Goal: Use online tool/utility: Utilize a website feature to perform a specific function

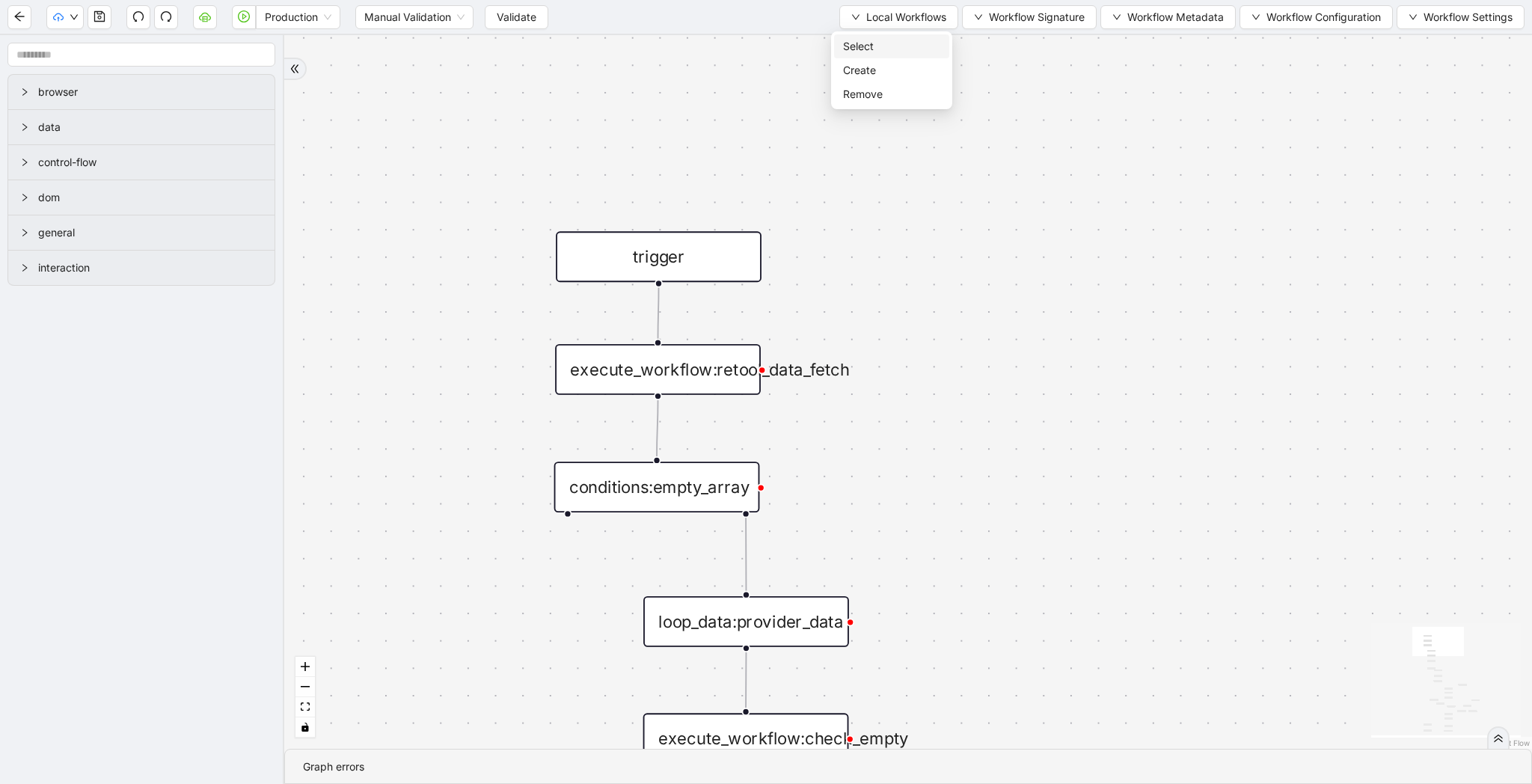
click at [879, 47] on span "Select" at bounding box center [892, 46] width 97 height 16
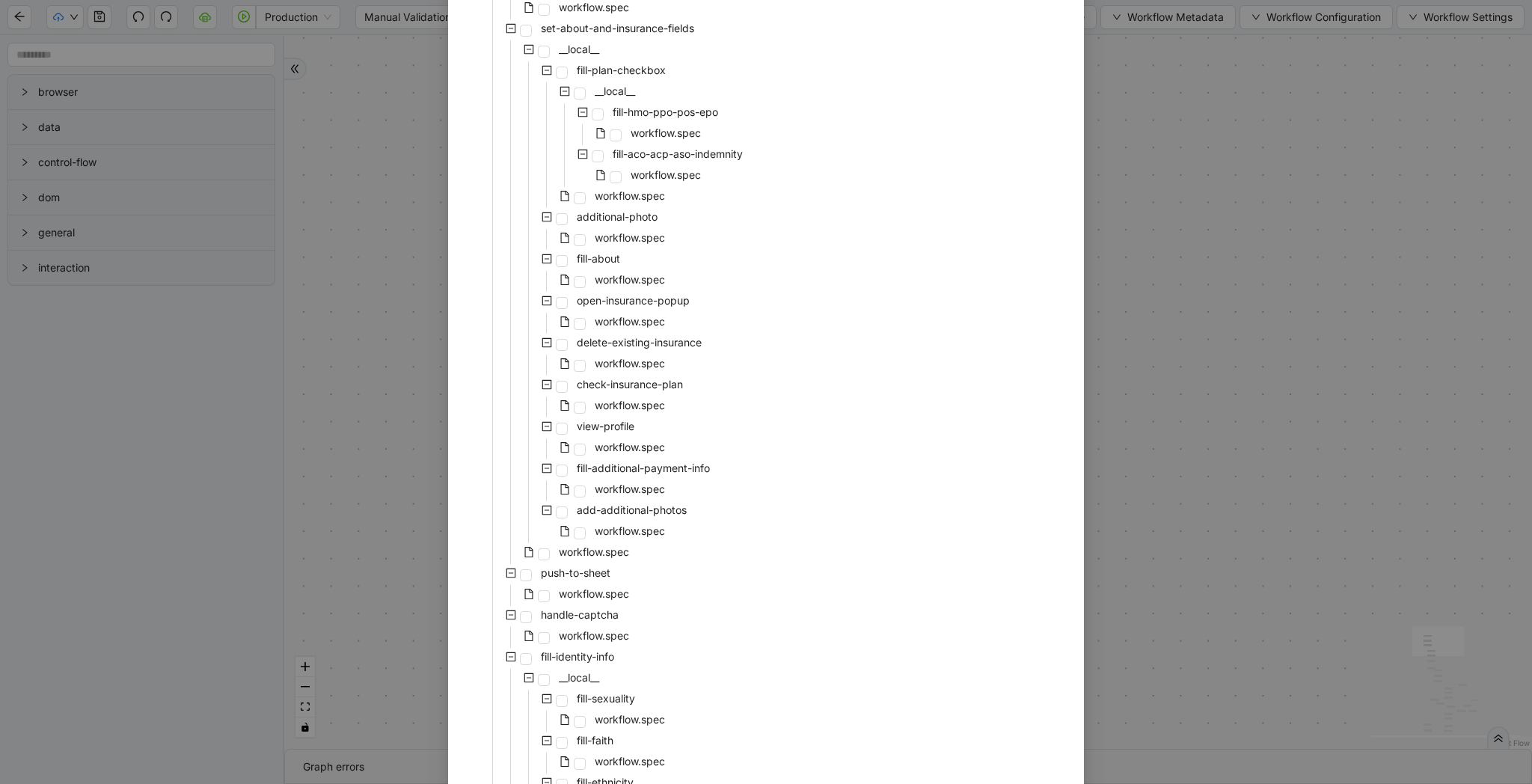
scroll to position [370, 0]
click at [571, 549] on span "workflow.spec" at bounding box center [594, 548] width 70 height 13
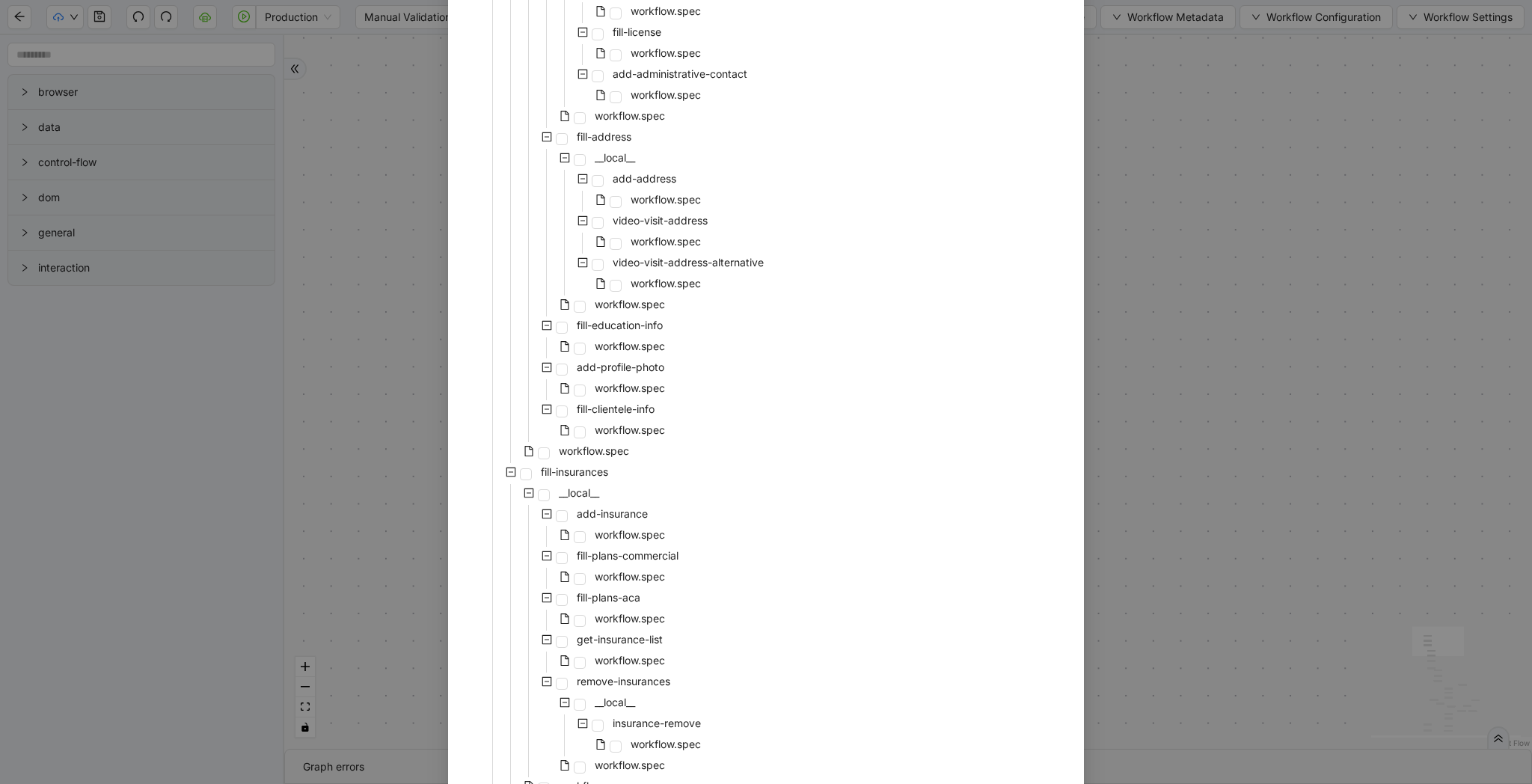
scroll to position [2516, 0]
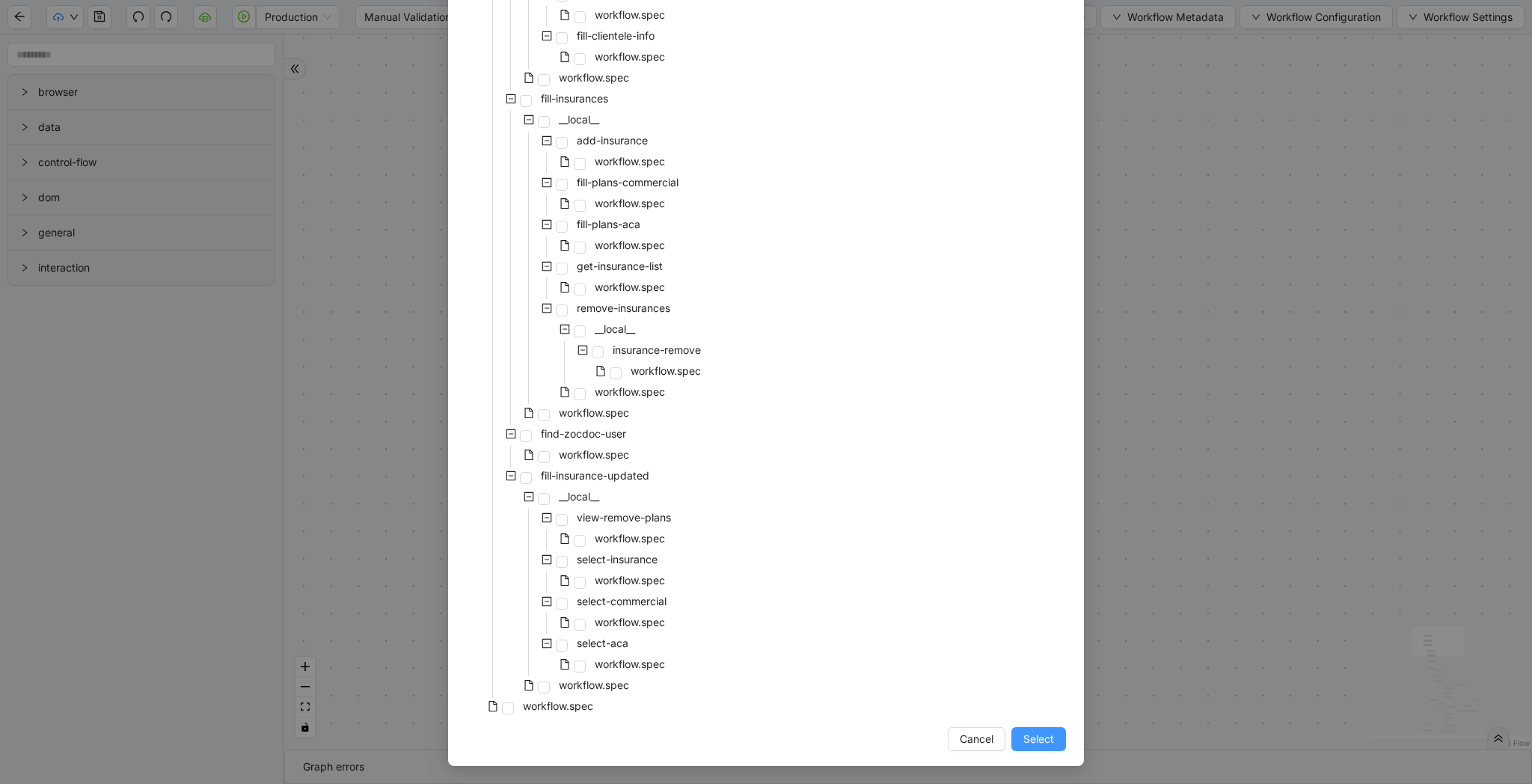
click at [1043, 731] on span "Select" at bounding box center [1038, 739] width 30 height 16
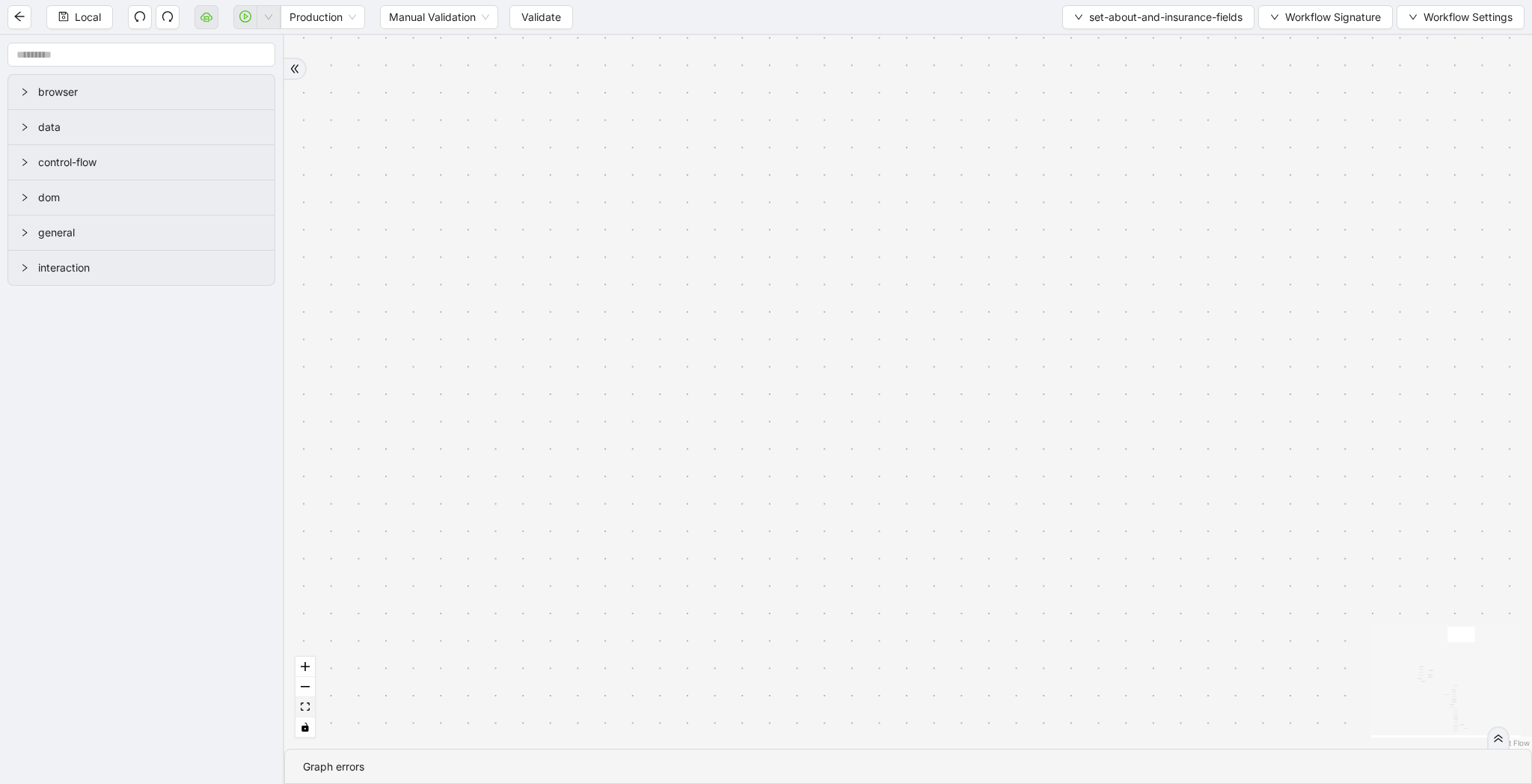
click at [306, 709] on icon "fit view" at bounding box center [305, 706] width 9 height 8
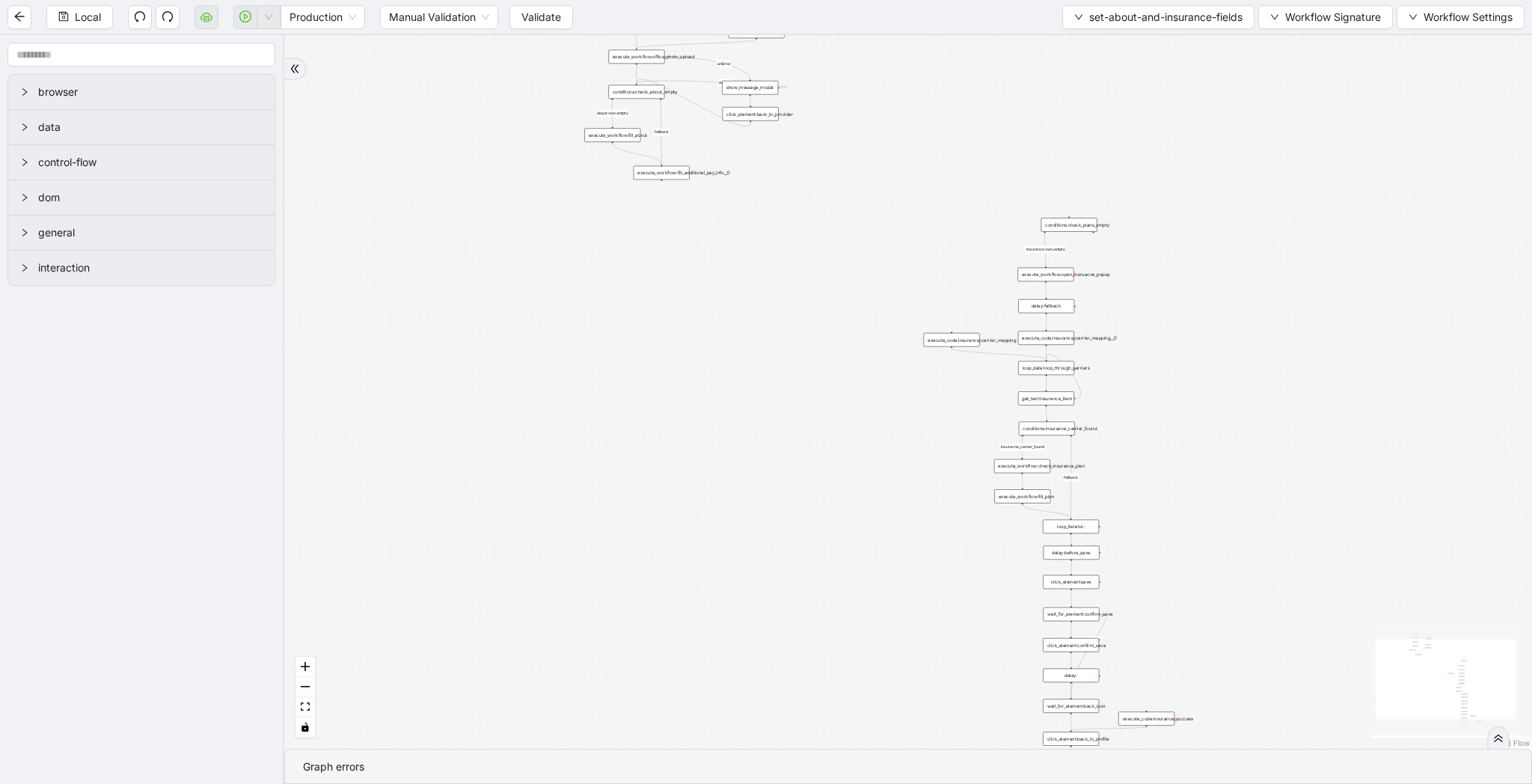
drag, startPoint x: 643, startPoint y: 472, endPoint x: 391, endPoint y: 718, distance: 352.2
click at [391, 718] on div "insuracne_carrier_found about-non-empty insurance-non-empty fallback fallback o…" at bounding box center [908, 392] width 1248 height 714
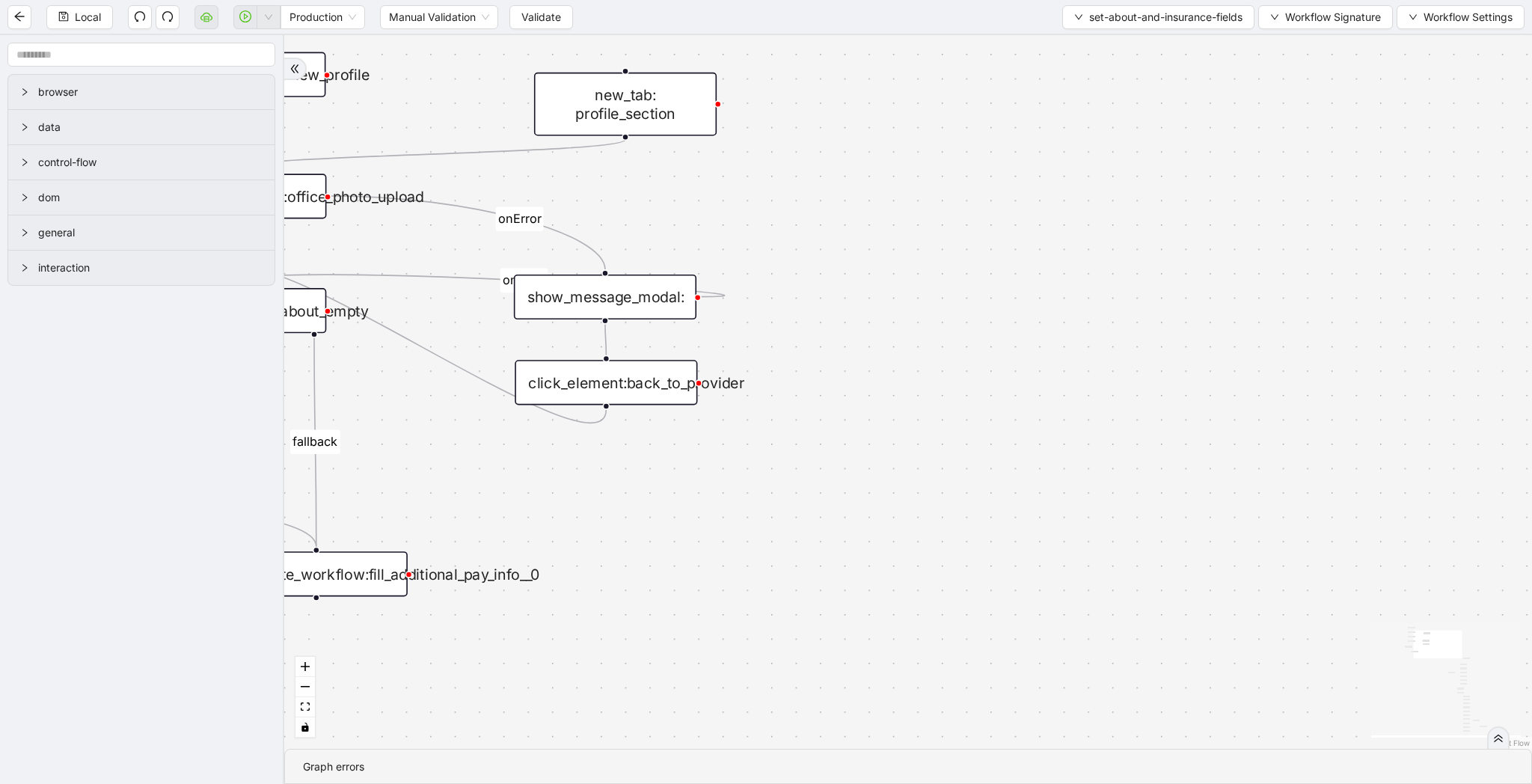
click at [668, 300] on div "show_message_modal:" at bounding box center [605, 297] width 183 height 45
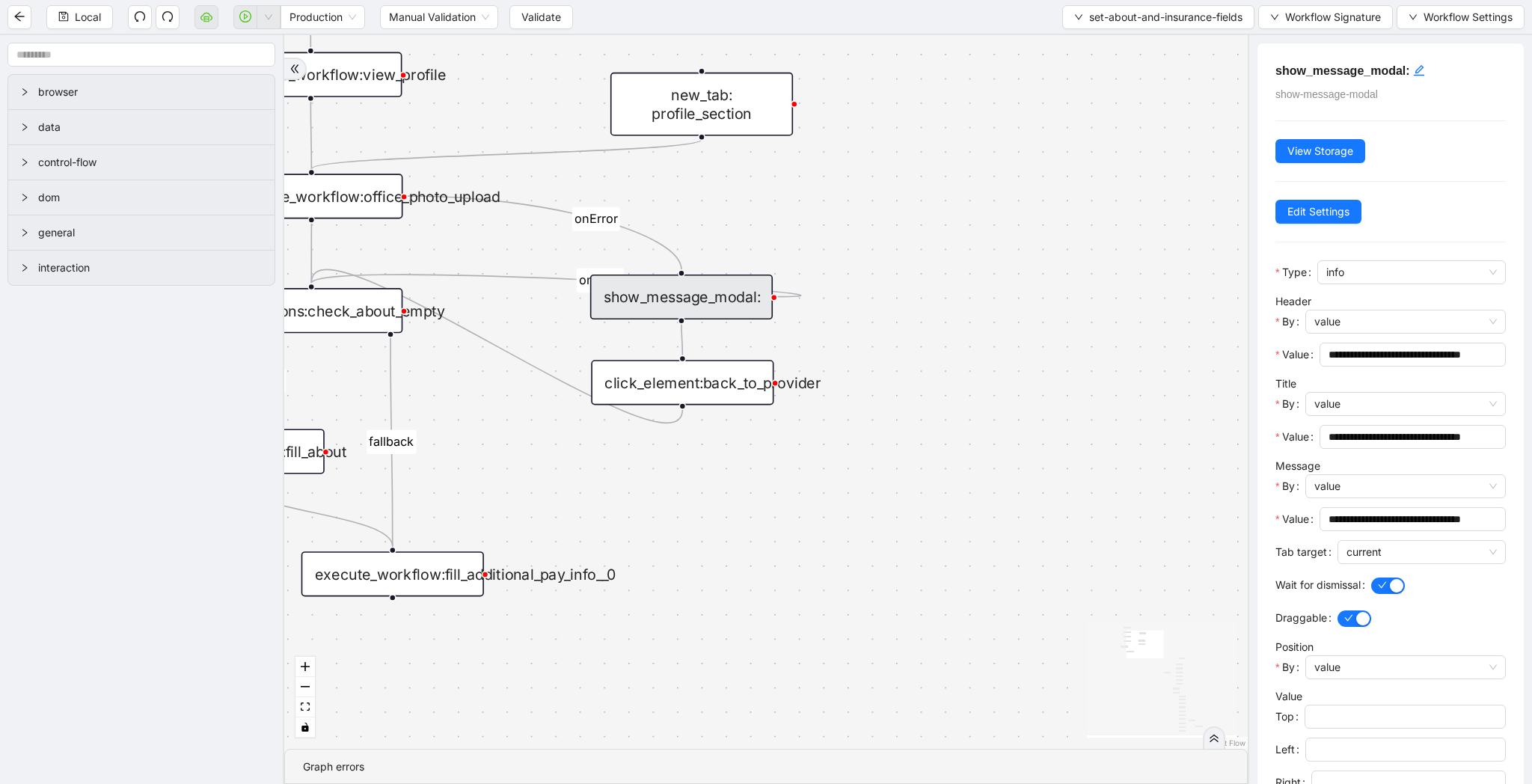
drag, startPoint x: 914, startPoint y: 552, endPoint x: 990, endPoint y: 552, distance: 76.0
click at [990, 552] on div "insuracne_carrier_found about-non-empty insurance-non-empty fallback fallback o…" at bounding box center [766, 392] width 964 height 714
drag, startPoint x: 882, startPoint y: 565, endPoint x: 898, endPoint y: 561, distance: 16.5
click at [904, 561] on div "insuracne_carrier_found about-non-empty insurance-non-empty fallback fallback o…" at bounding box center [766, 392] width 964 height 714
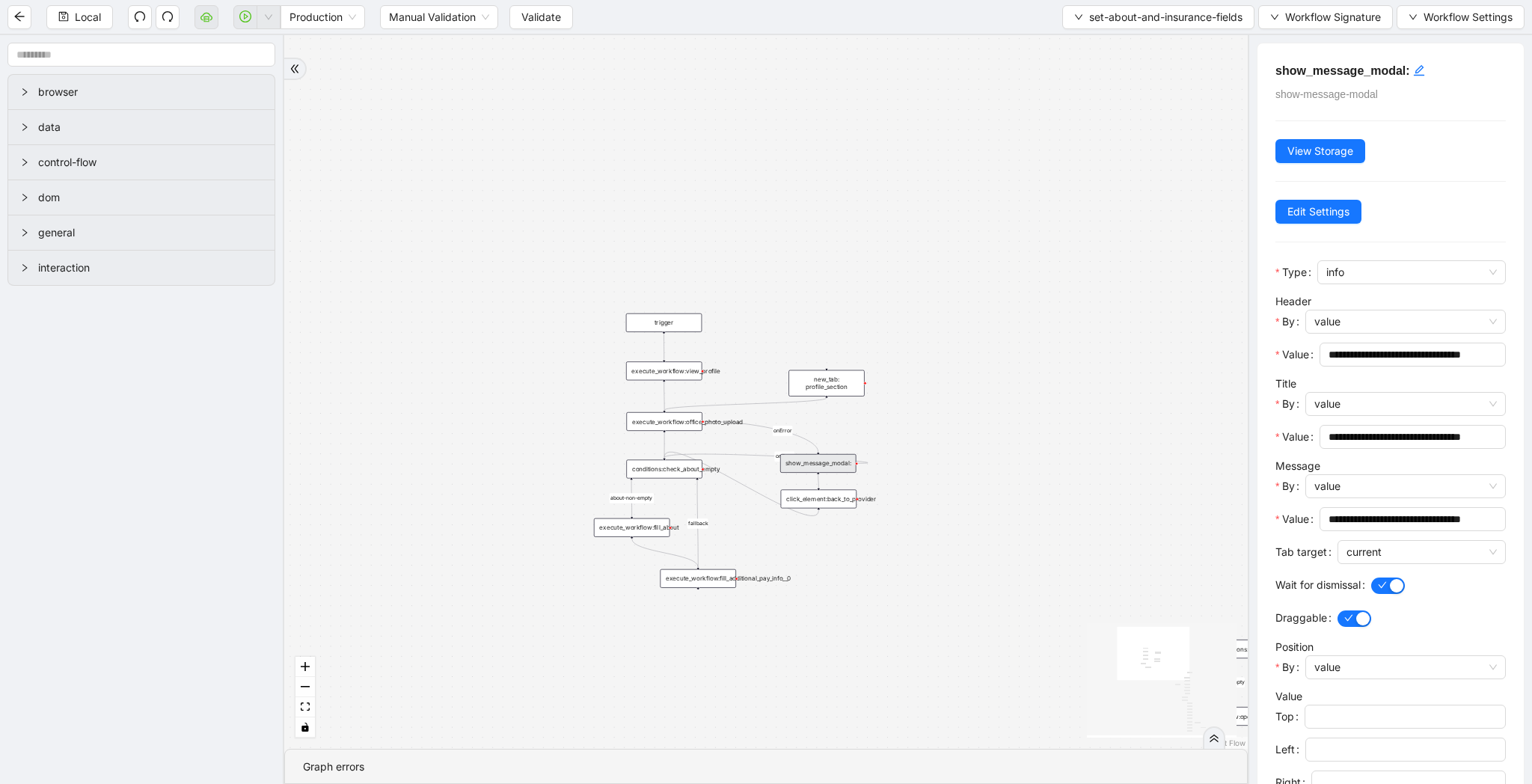
click at [958, 625] on div "insuracne_carrier_found about-non-empty insurance-non-empty fallback fallback o…" at bounding box center [766, 392] width 964 height 714
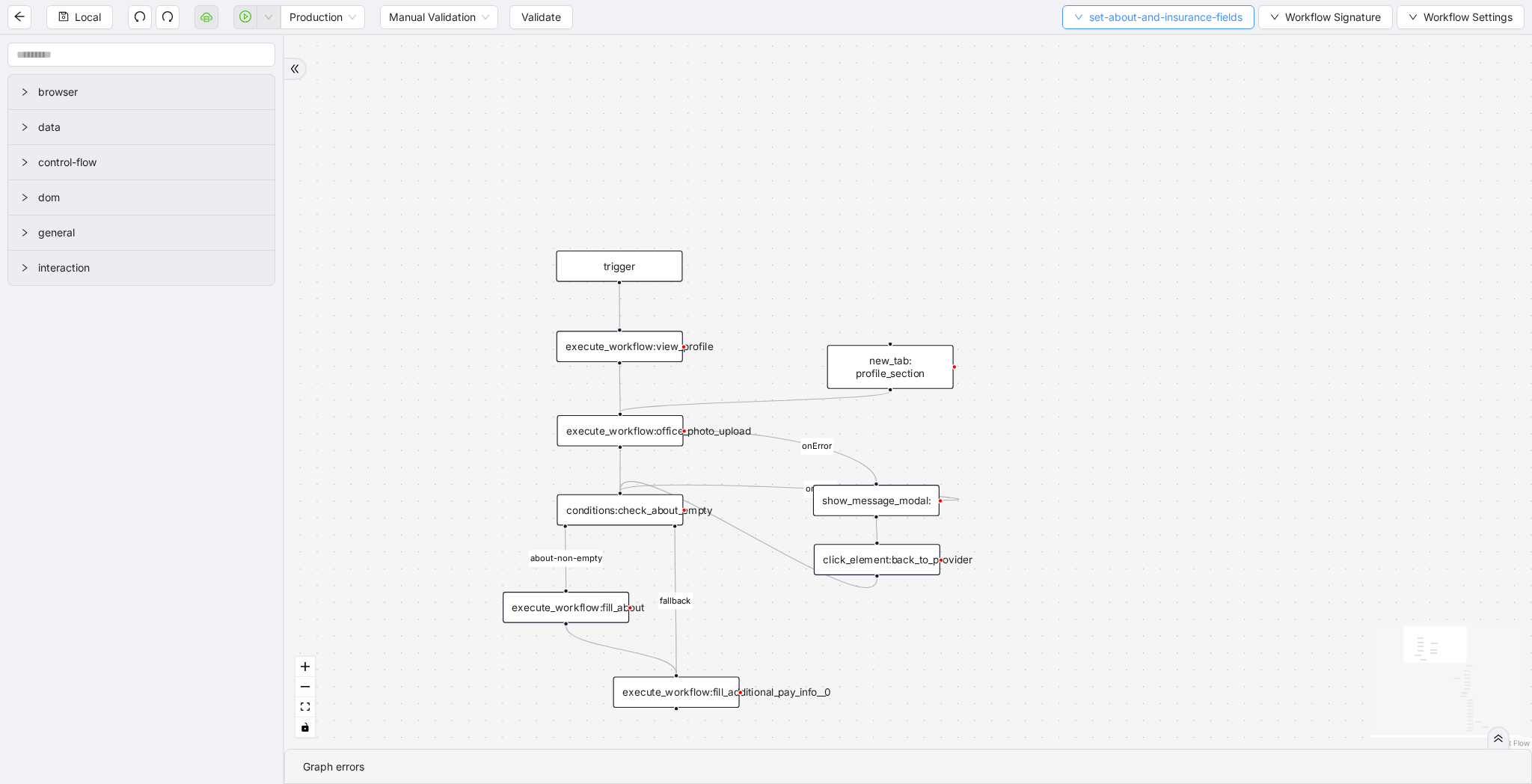
click at [1182, 23] on span "set-about-and-insurance-fields" at bounding box center [1165, 16] width 153 height 16
click at [1174, 42] on span "Select" at bounding box center [1154, 46] width 172 height 16
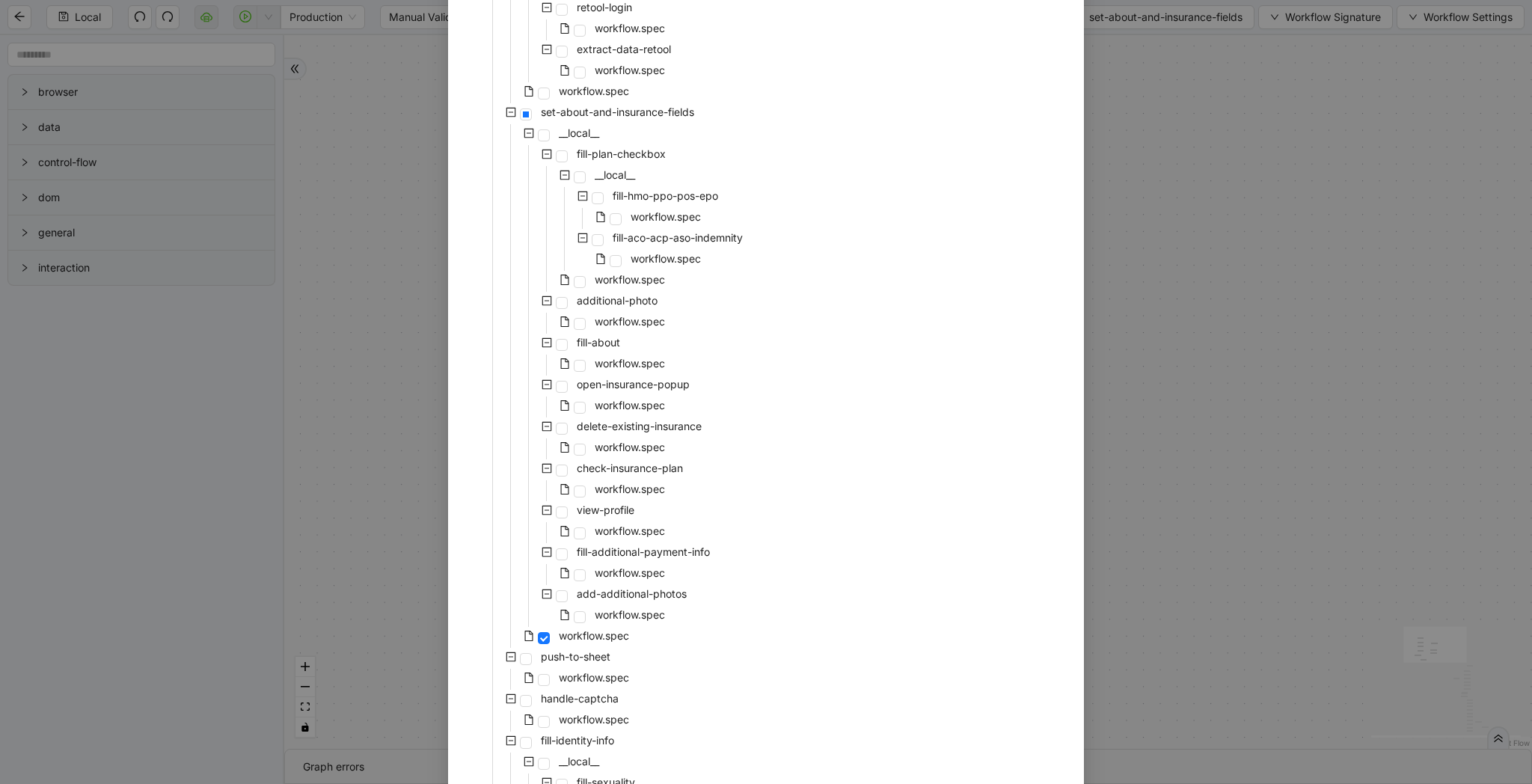
scroll to position [248, 0]
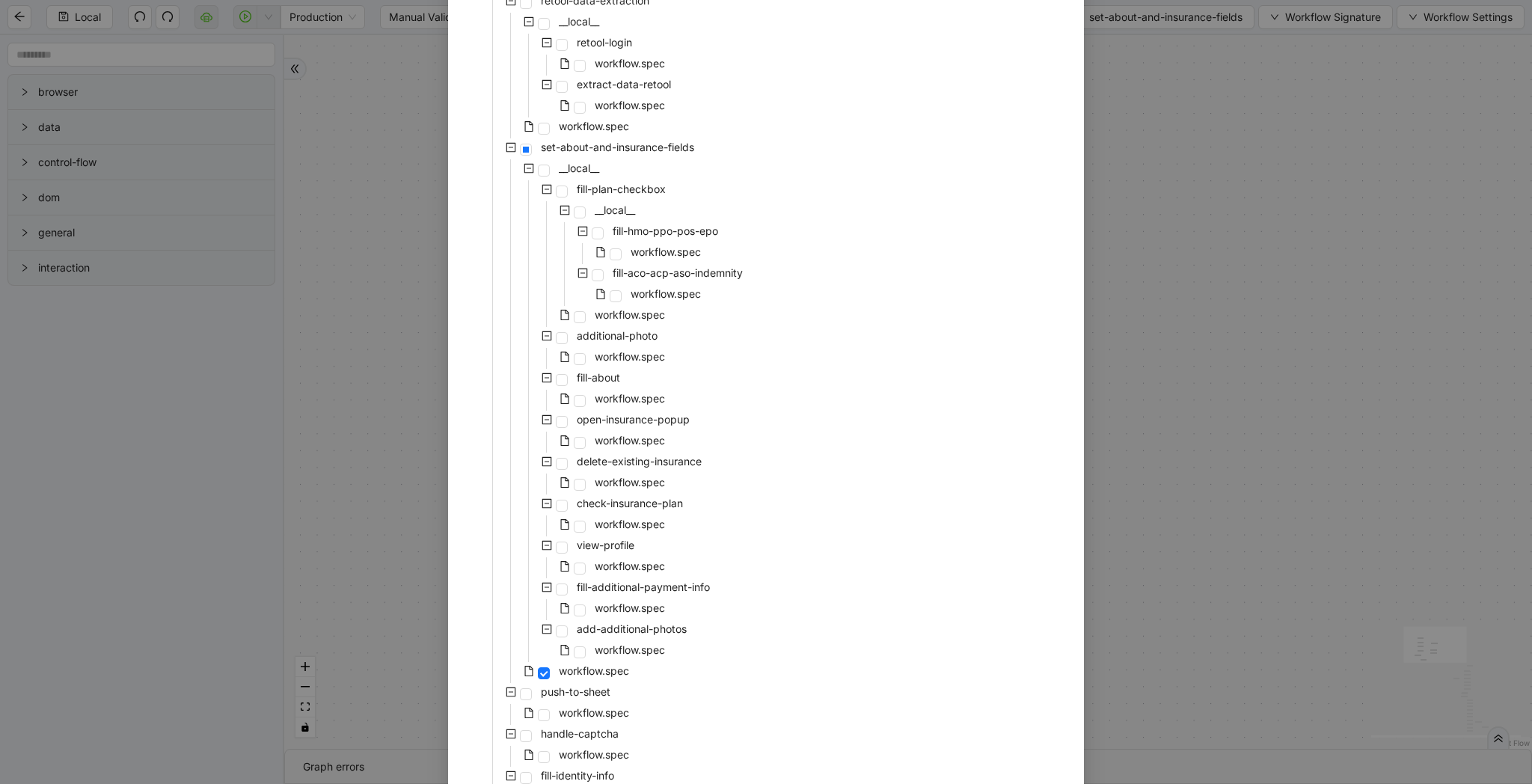
click at [1315, 509] on div "Select Local Workflow zocdoc-profile-creation-tava __local__ login-to-zocdoc wo…" at bounding box center [766, 392] width 1532 height 784
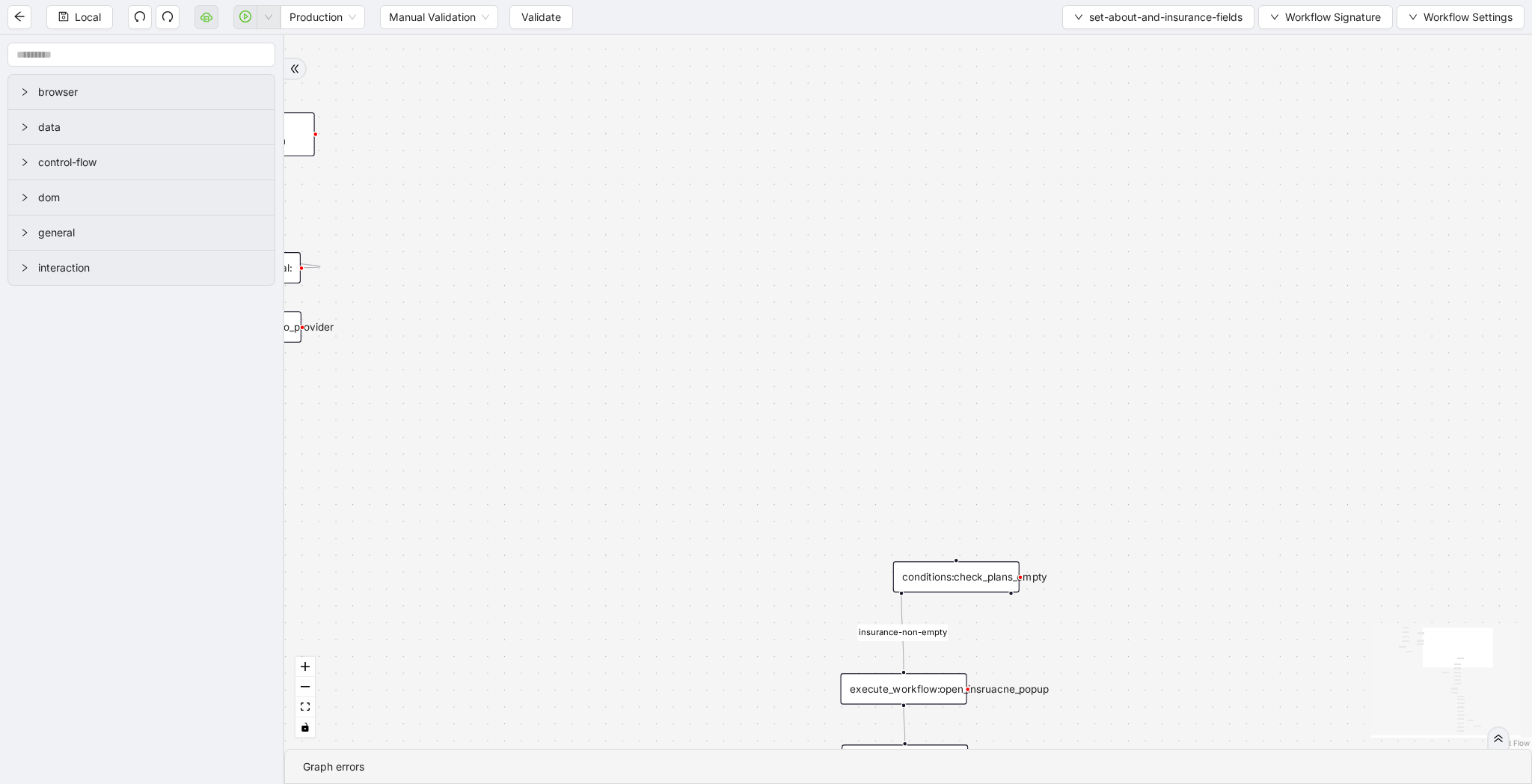
drag, startPoint x: 1315, startPoint y: 509, endPoint x: 676, endPoint y: 277, distance: 679.8
click at [675, 277] on div "insuracne_carrier_found about-non-empty insurance-non-empty fallback fallback o…" at bounding box center [908, 392] width 1248 height 714
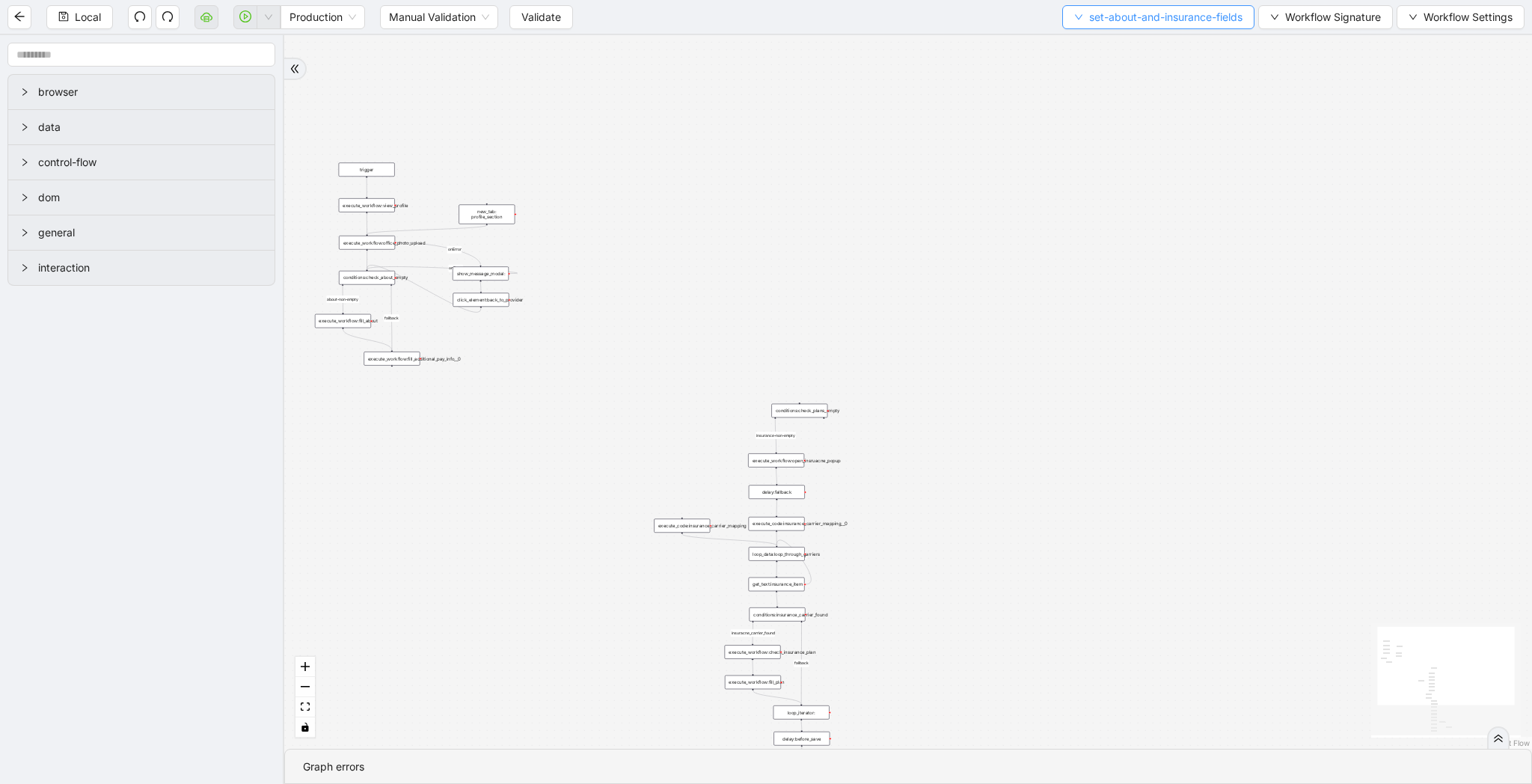
click at [1089, 14] on span "set-about-and-insurance-fields" at bounding box center [1165, 16] width 153 height 16
click at [1087, 31] on ul "Select Create Remove" at bounding box center [1153, 70] width 195 height 78
click at [1086, 42] on span "Select" at bounding box center [1154, 46] width 172 height 16
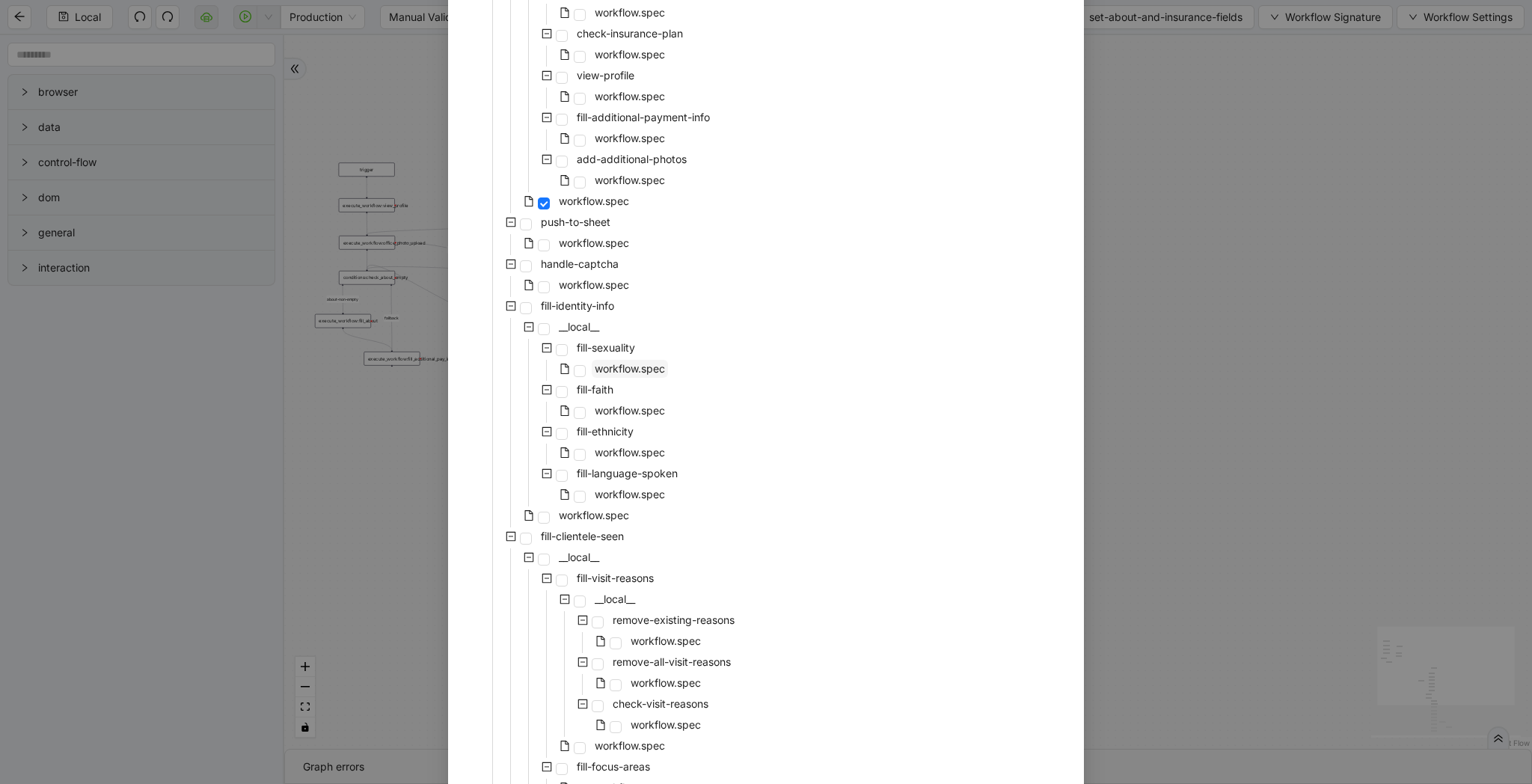
scroll to position [1783, 0]
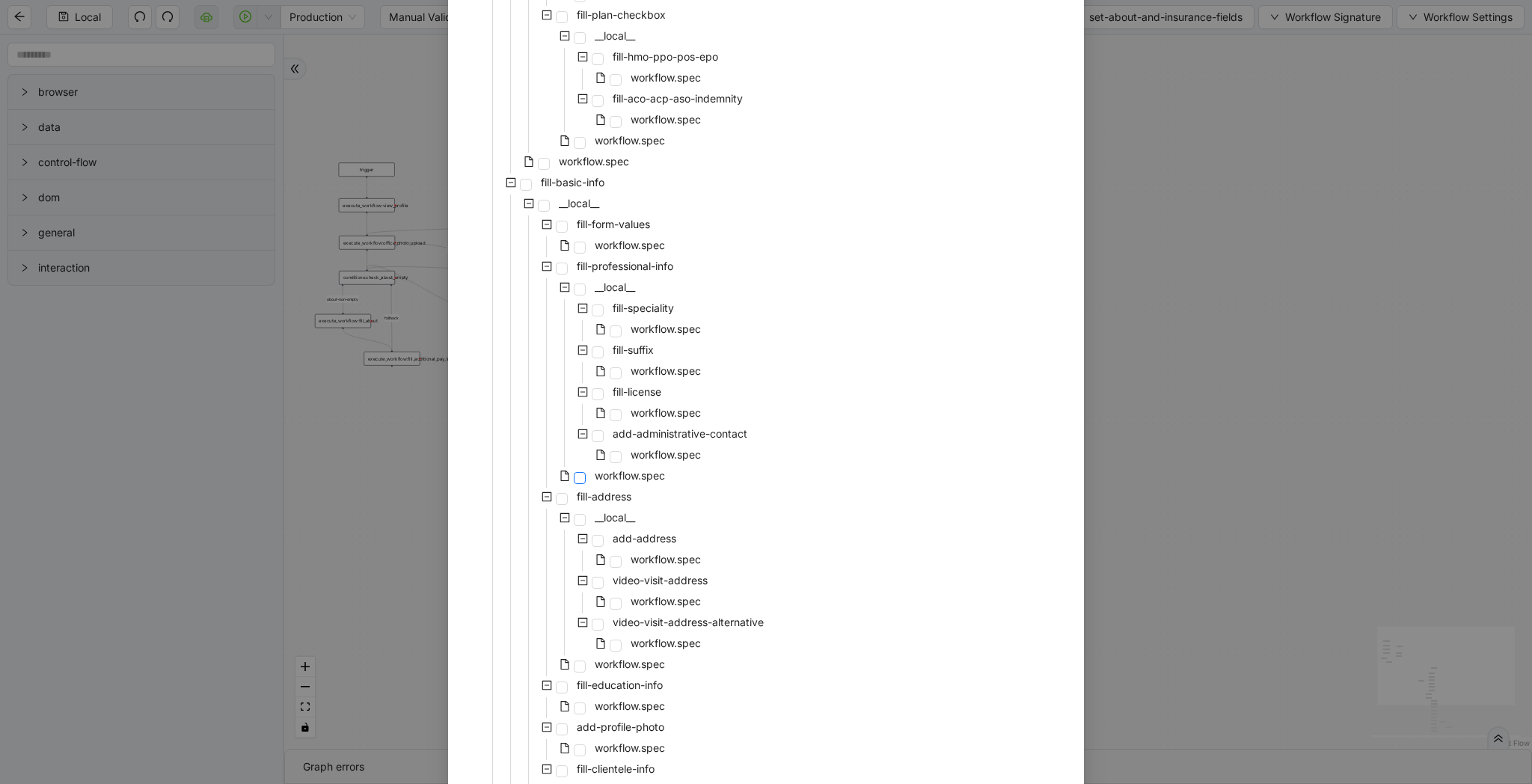
click at [581, 475] on span at bounding box center [580, 478] width 12 height 12
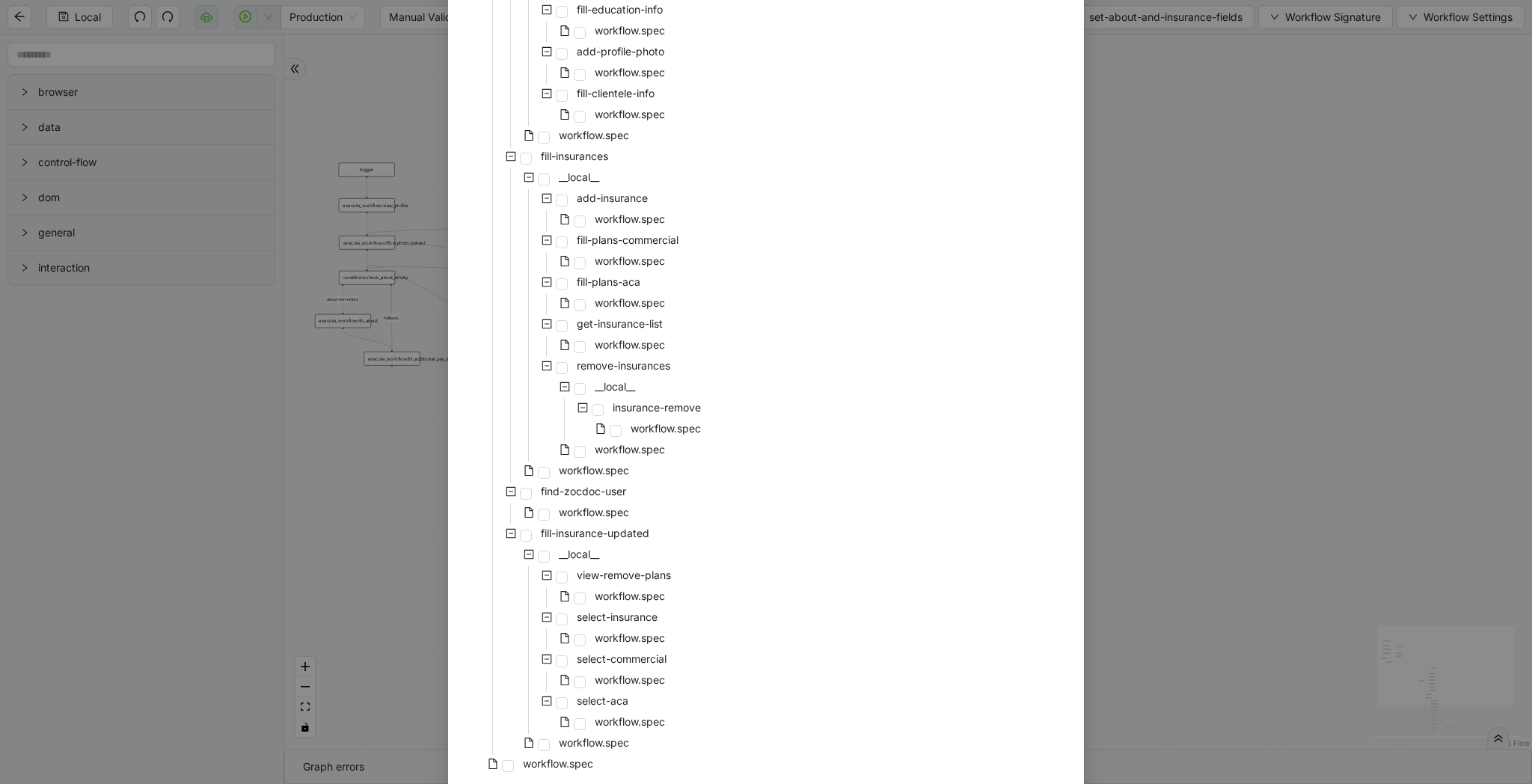
scroll to position [2516, 0]
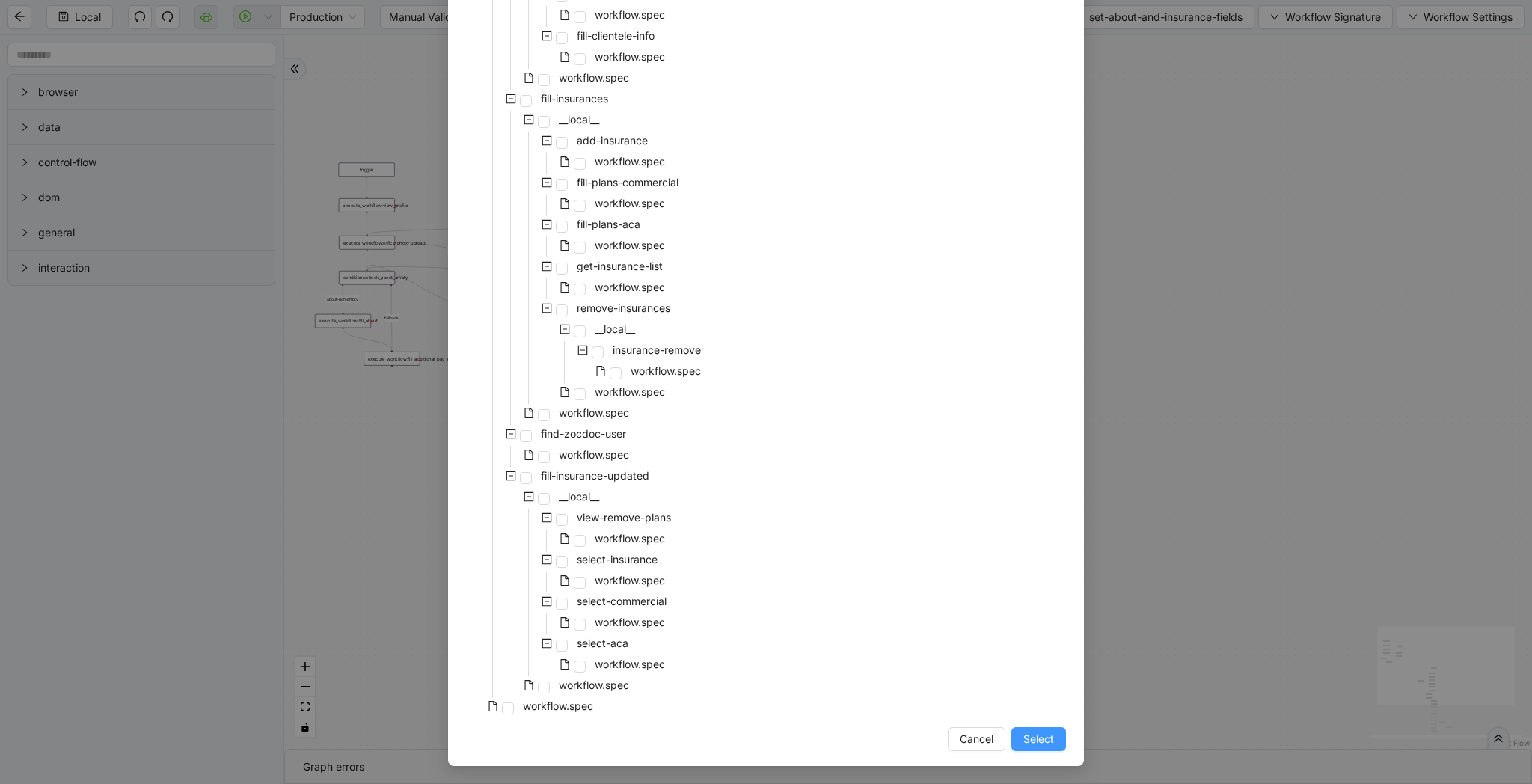
click at [1042, 735] on span "Select" at bounding box center [1038, 739] width 30 height 16
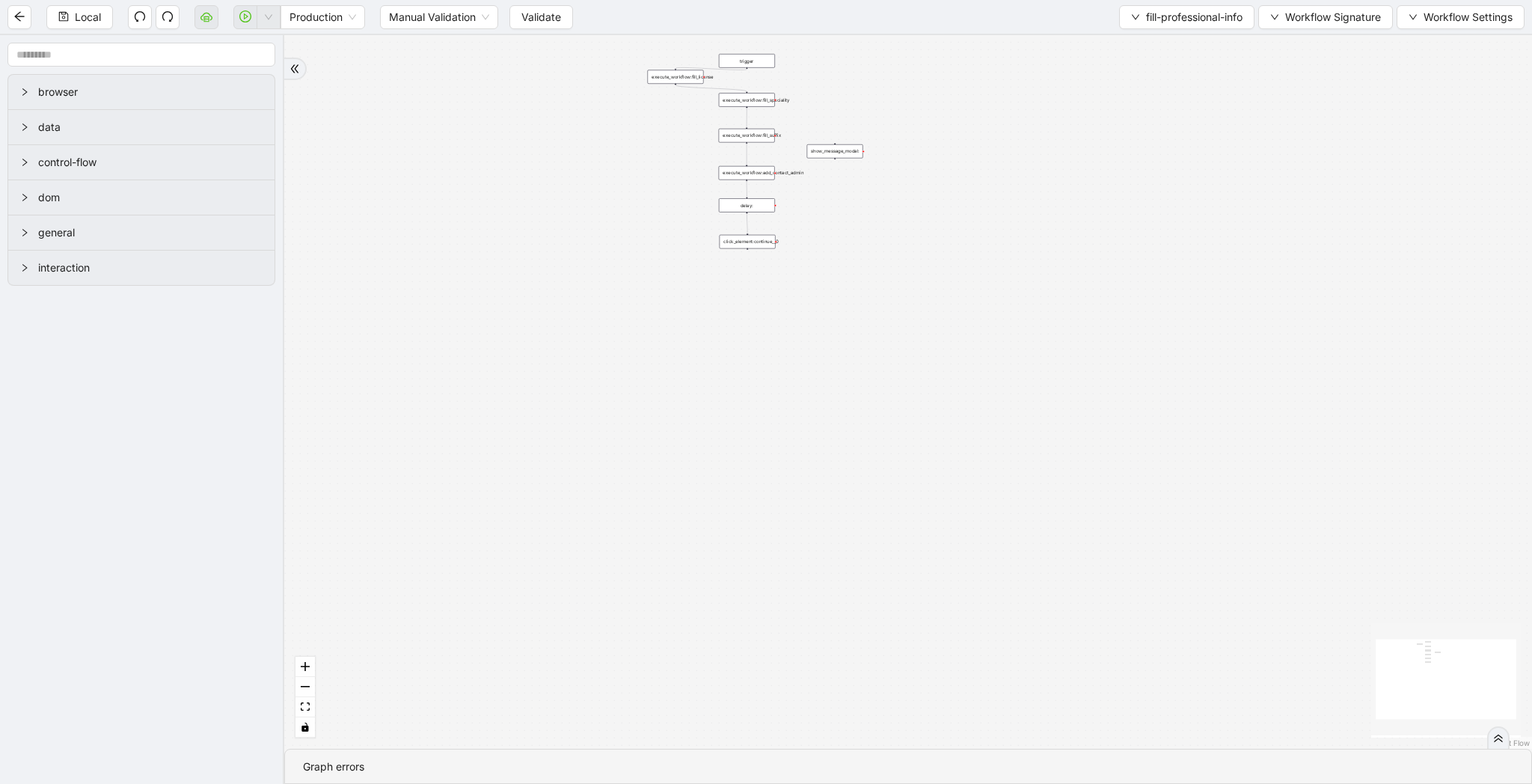
drag, startPoint x: 908, startPoint y: 397, endPoint x: 841, endPoint y: 534, distance: 152.5
click at [841, 534] on div "trigger execute_workflow:fill_speciality execute_workflow:fill_suffix click_ele…" at bounding box center [908, 392] width 1248 height 714
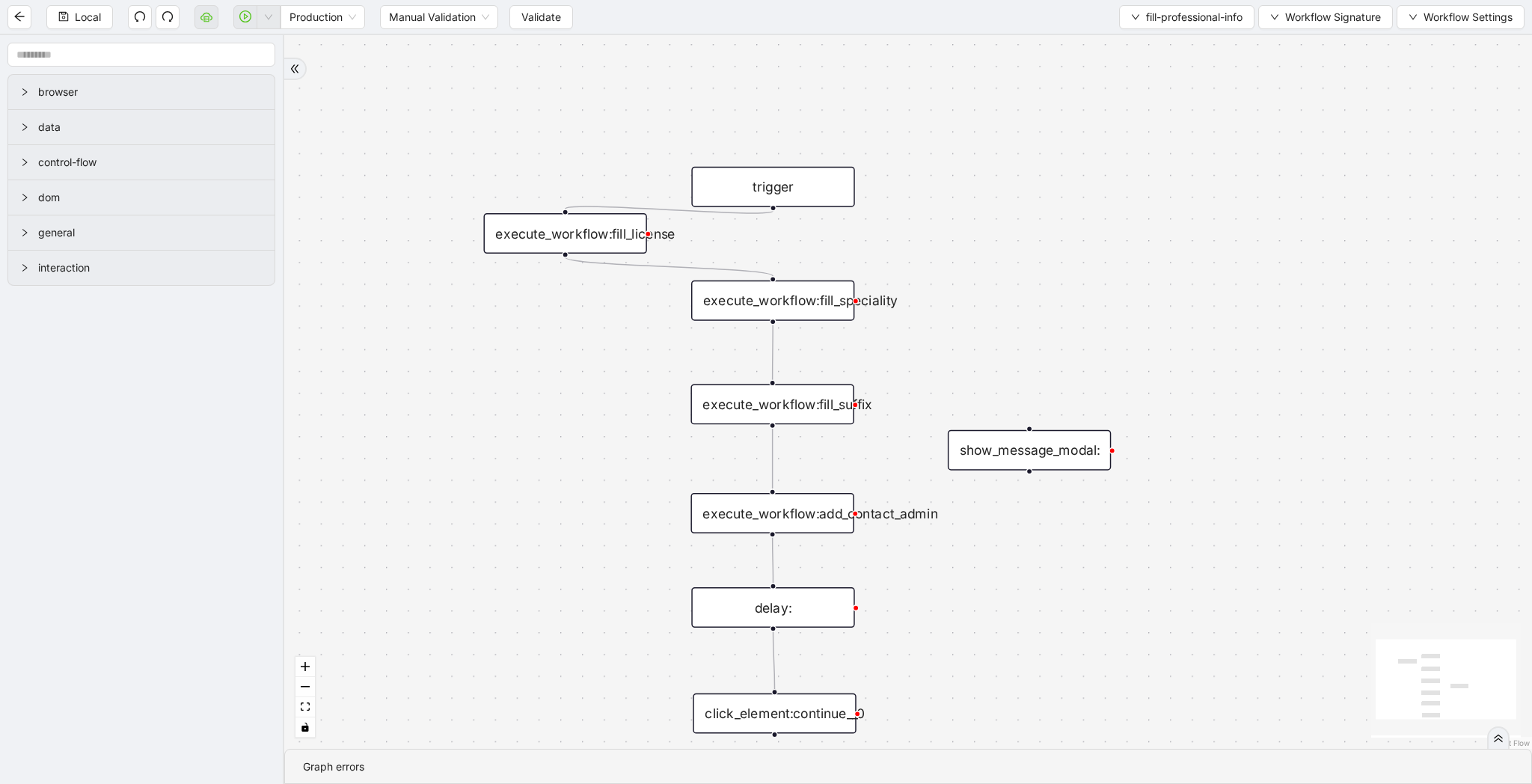
drag, startPoint x: 1034, startPoint y: 277, endPoint x: 879, endPoint y: 260, distance: 155.9
click at [879, 260] on div "trigger execute_workflow:fill_speciality execute_workflow:fill_suffix click_ele…" at bounding box center [908, 392] width 1248 height 714
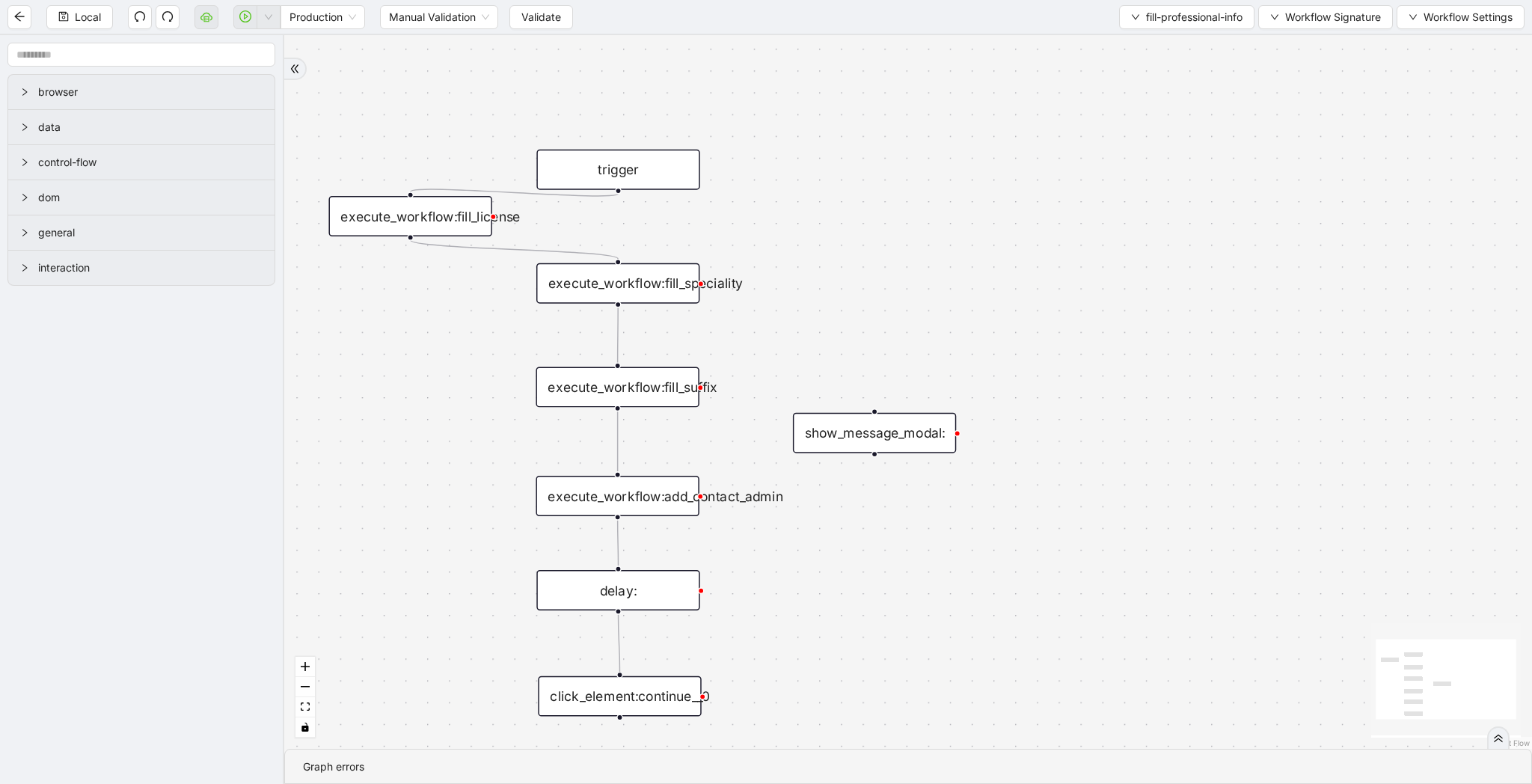
click at [652, 279] on div "execute_workflow:fill_speciality" at bounding box center [618, 283] width 163 height 41
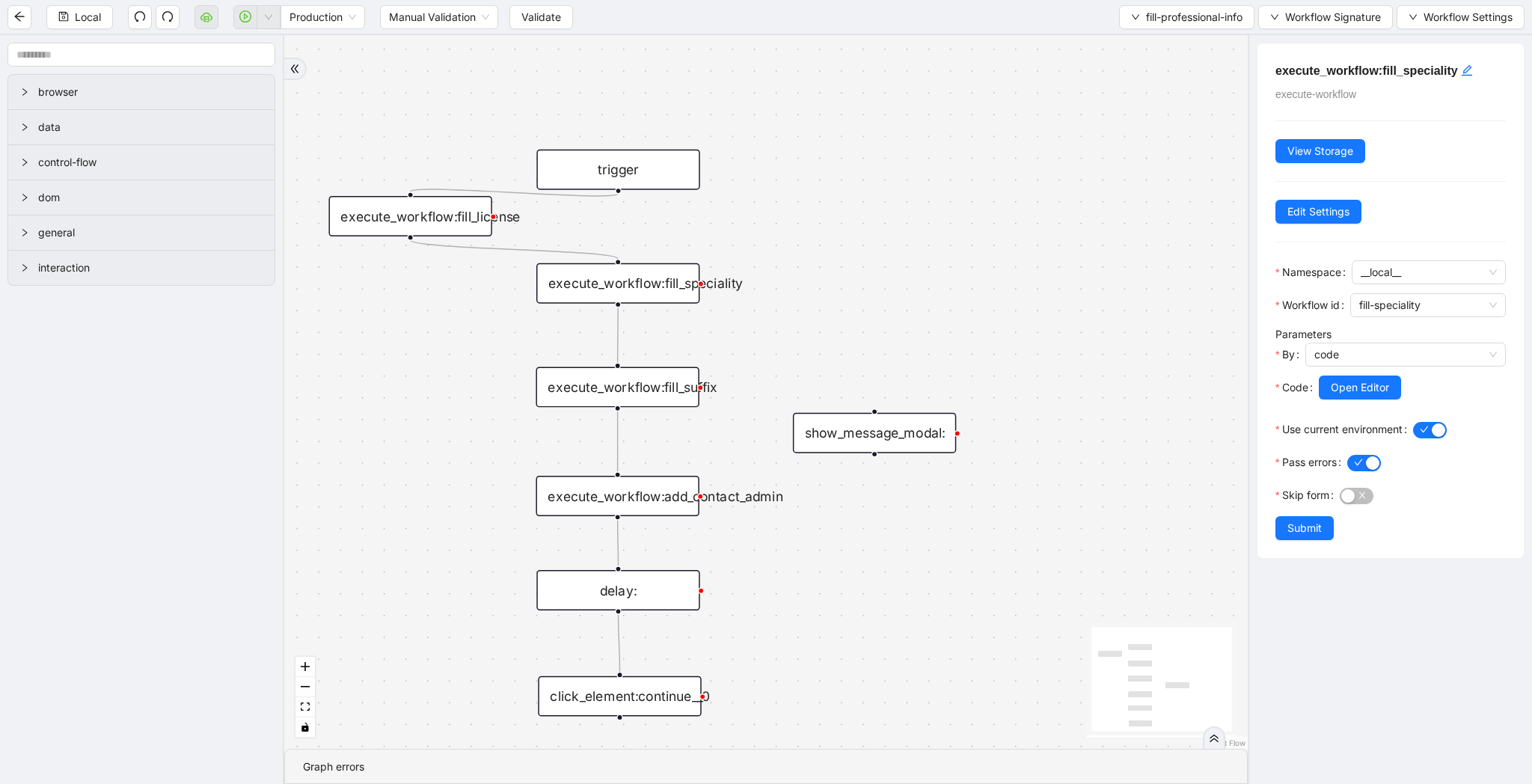
click at [883, 415] on div "show_message_modal:" at bounding box center [874, 433] width 163 height 41
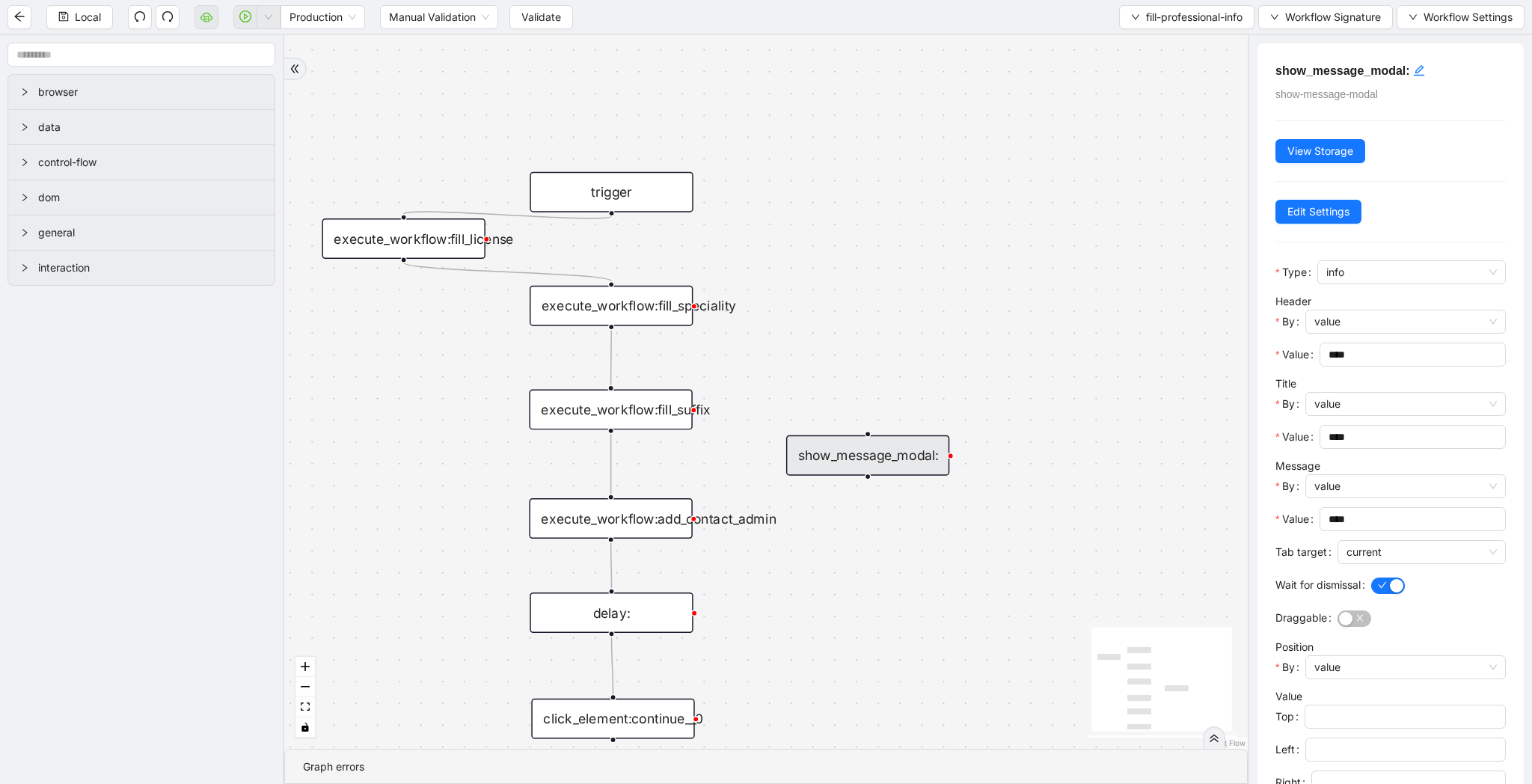
drag, startPoint x: 780, startPoint y: 386, endPoint x: 775, endPoint y: 402, distance: 16.8
click at [775, 402] on div "trigger execute_workflow:fill_speciality execute_workflow:fill_suffix click_ele…" at bounding box center [766, 392] width 964 height 714
click at [651, 510] on div "execute_workflow:add_contact_admin" at bounding box center [611, 512] width 163 height 41
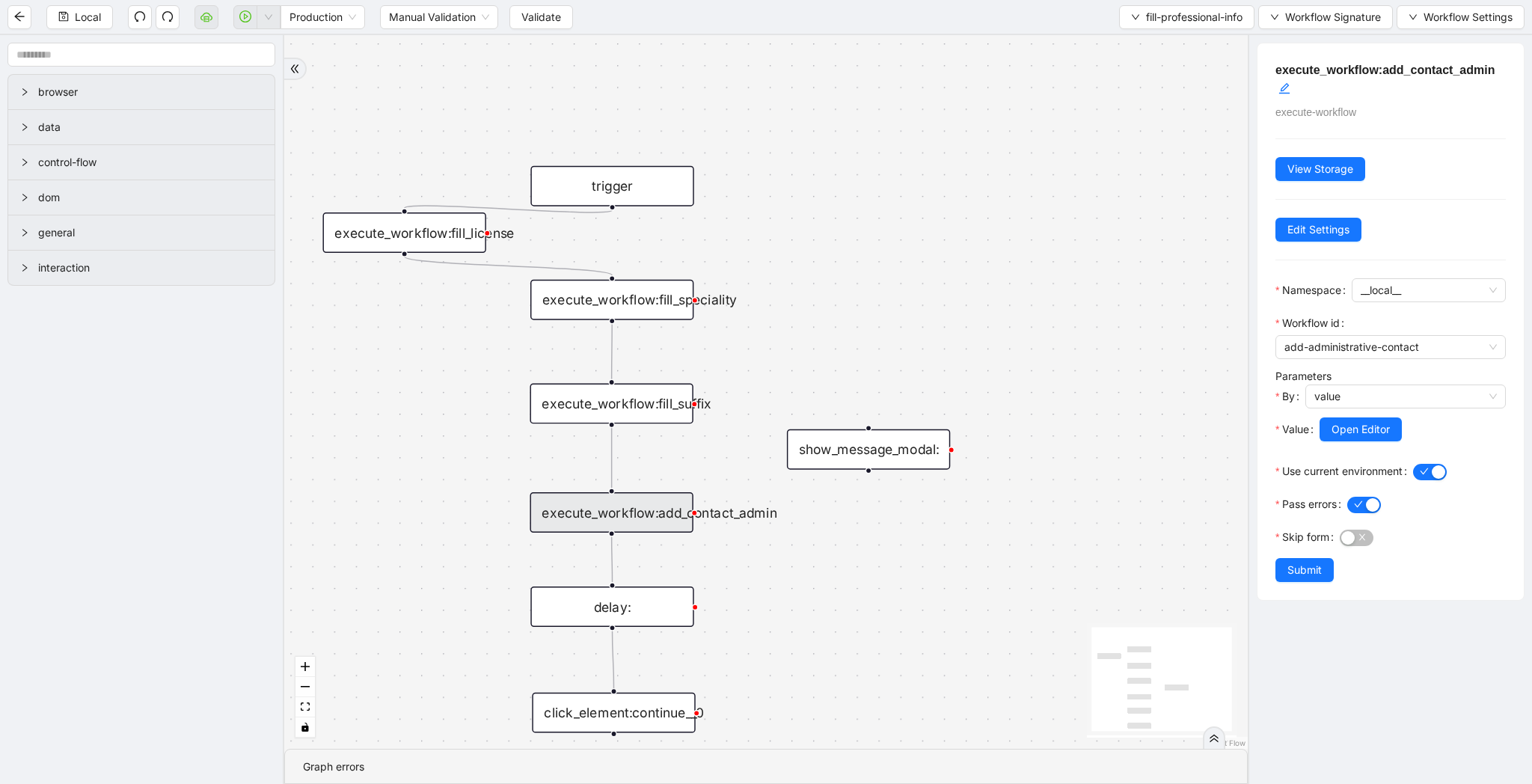
click at [657, 405] on div "execute_workflow:fill_suffix" at bounding box center [611, 403] width 163 height 41
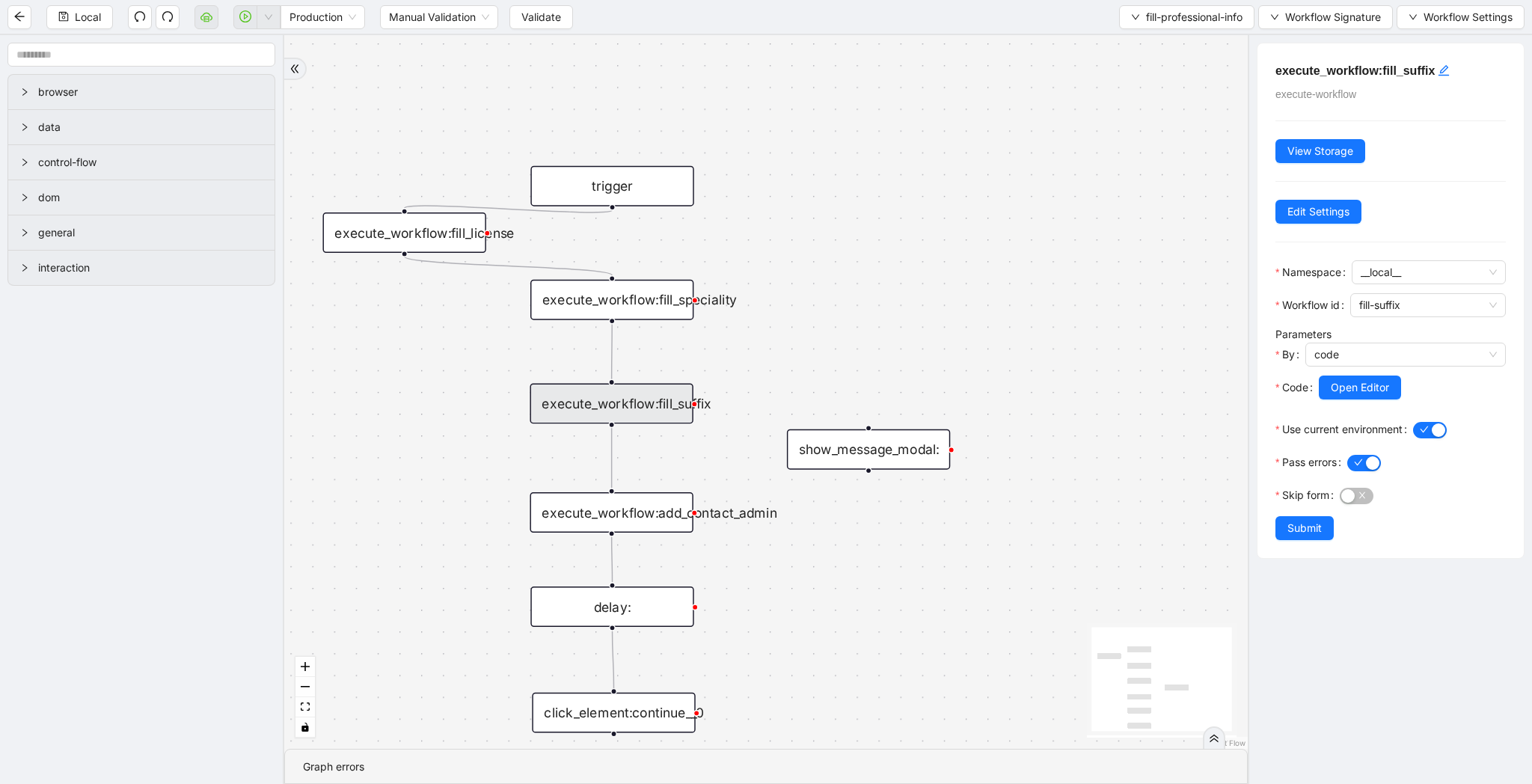
click at [665, 304] on div "execute_workflow:fill_speciality" at bounding box center [612, 300] width 163 height 41
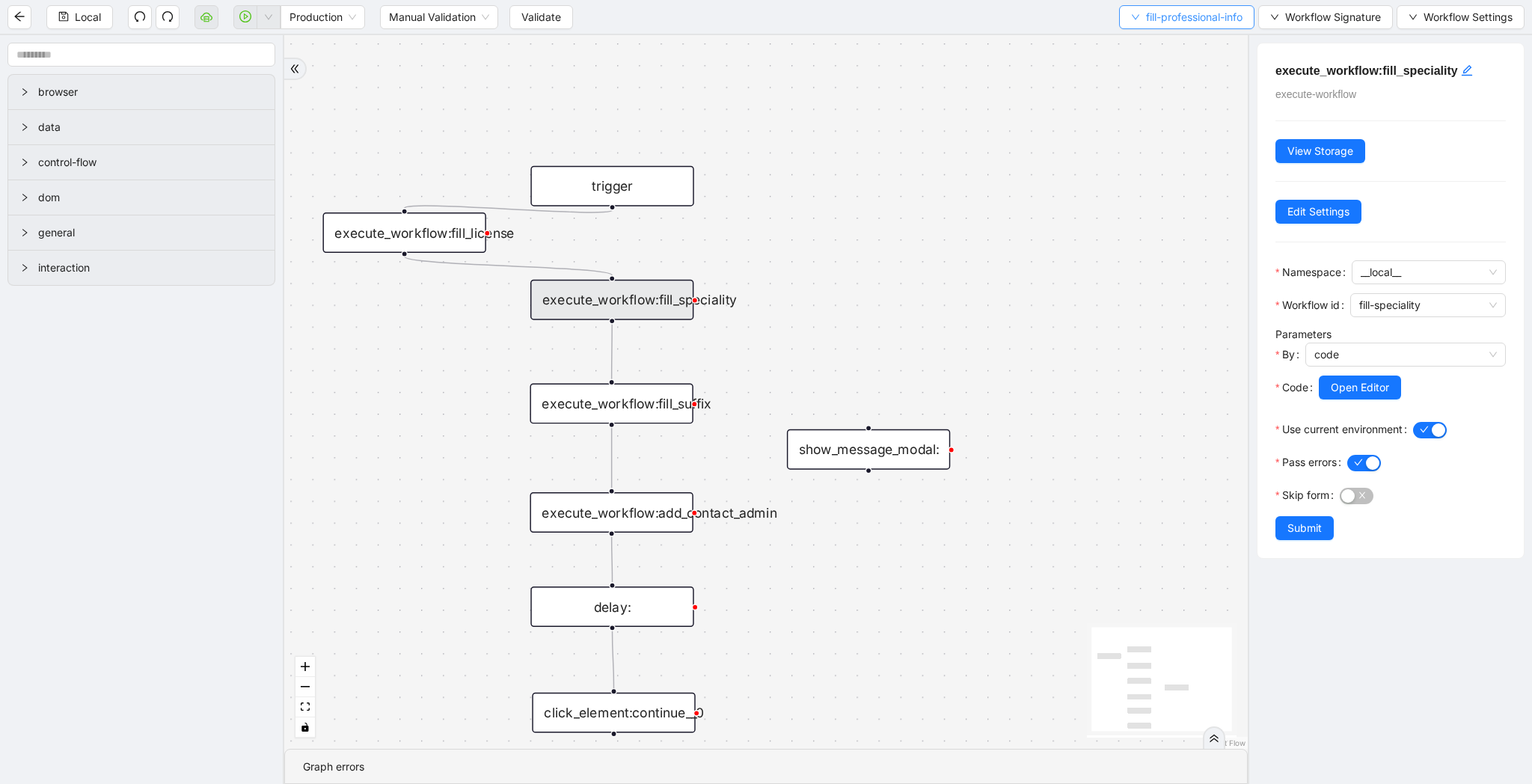
click at [1225, 17] on span "fill-professional-info" at bounding box center [1194, 16] width 96 height 16
click at [1198, 52] on span "Select" at bounding box center [1182, 46] width 115 height 16
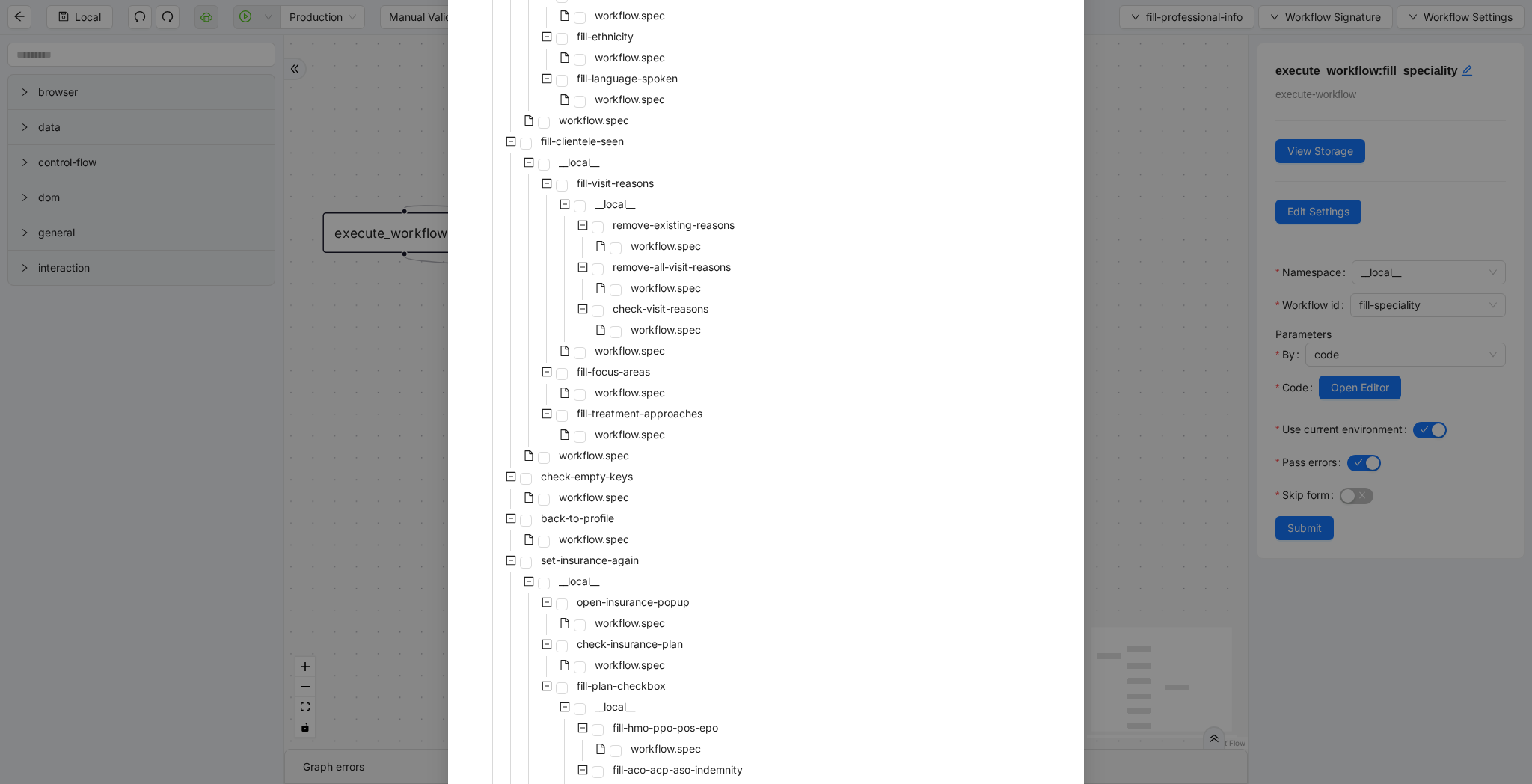
scroll to position [1863, 0]
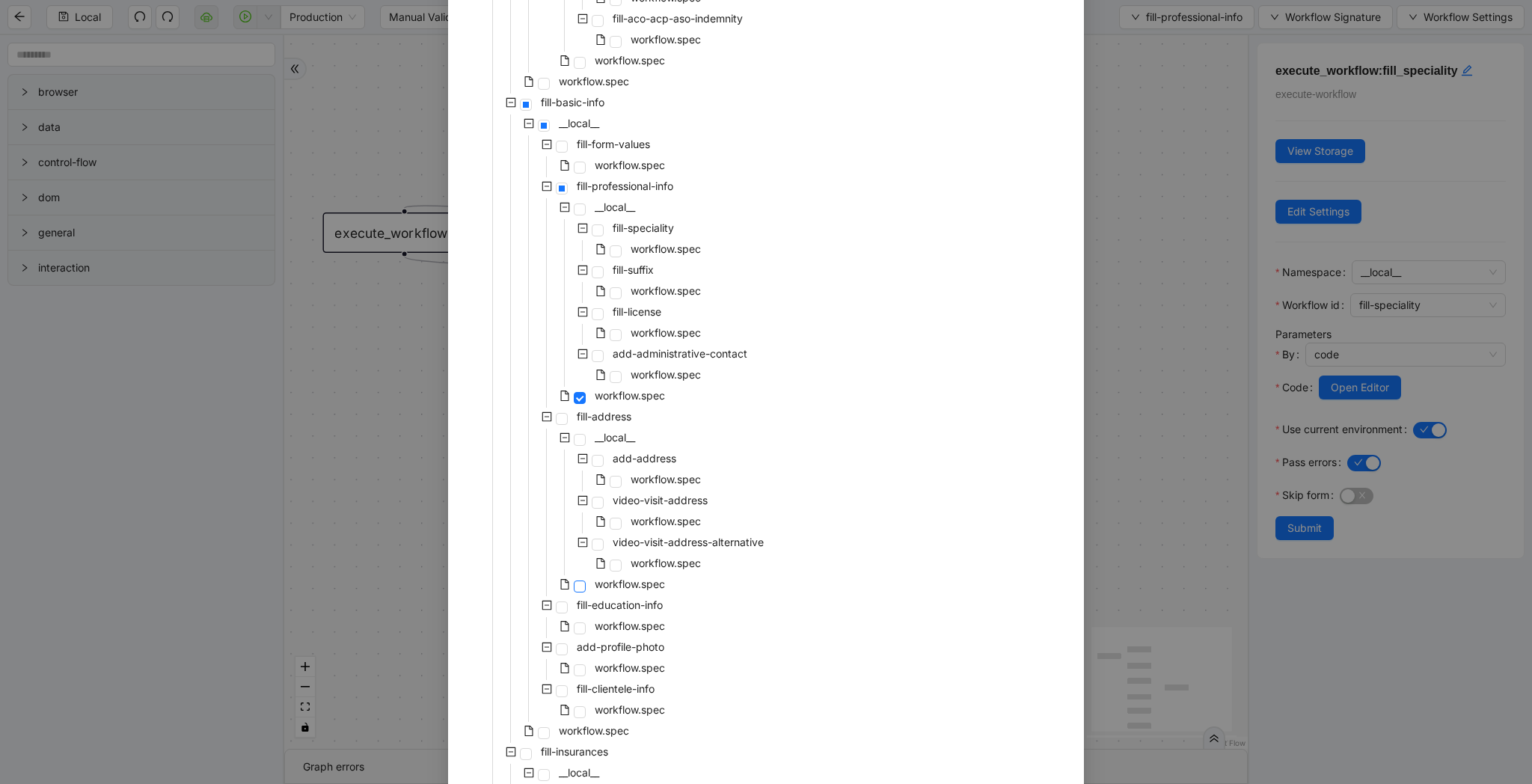
click at [580, 585] on span at bounding box center [580, 586] width 12 height 12
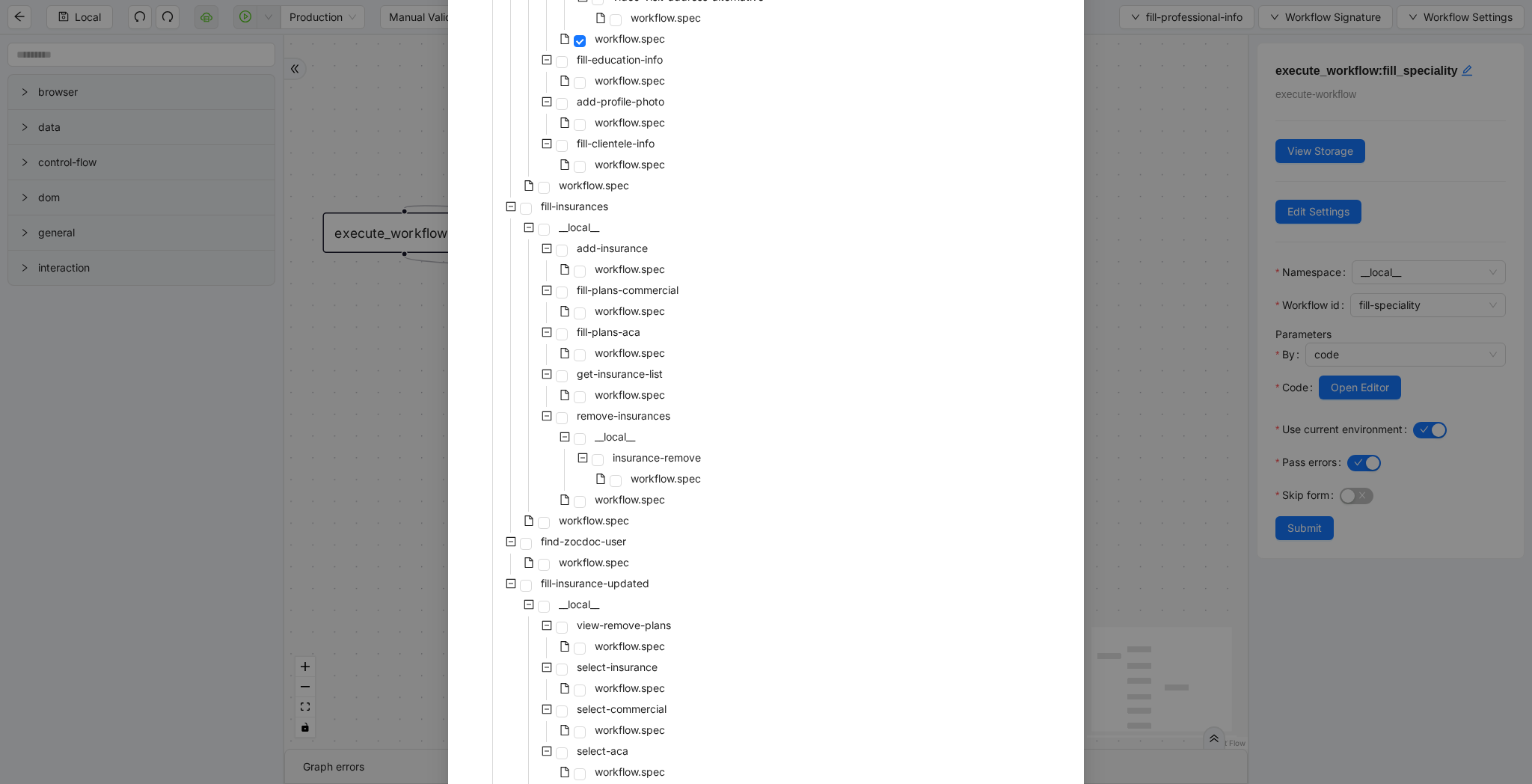
scroll to position [2516, 0]
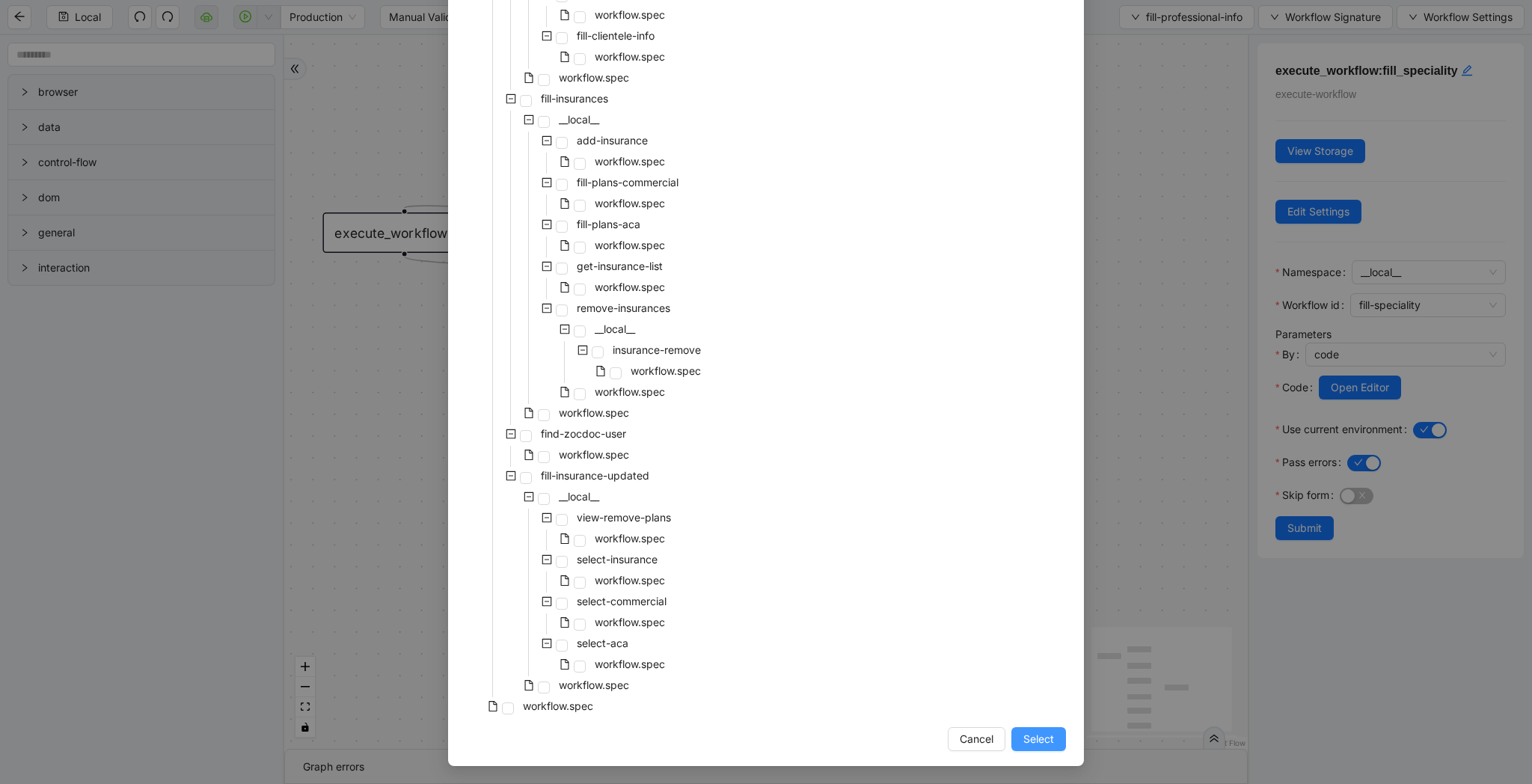
click at [1033, 742] on span "Select" at bounding box center [1038, 739] width 30 height 16
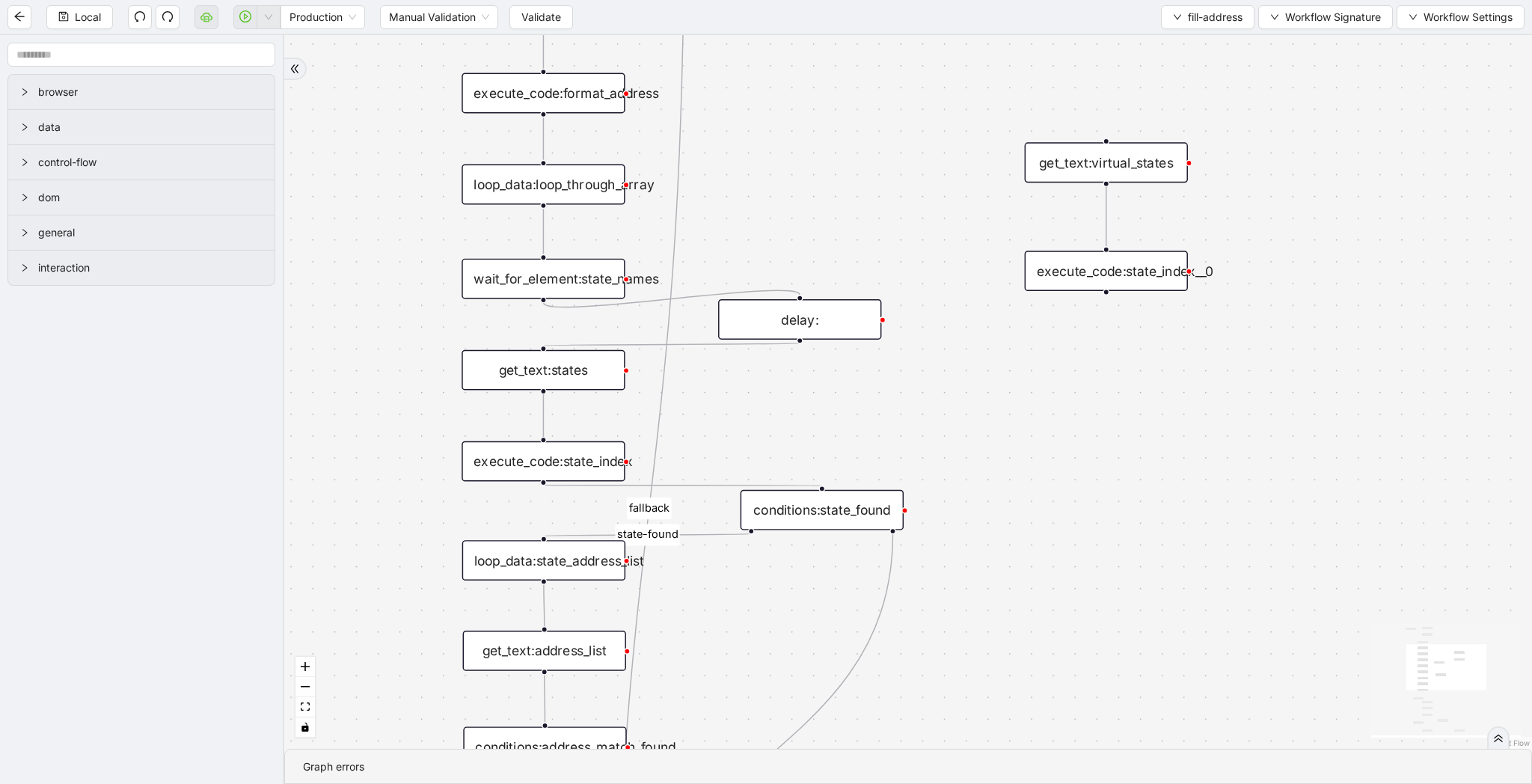
drag, startPoint x: 1016, startPoint y: 450, endPoint x: 1014, endPoint y: 589, distance: 139.0
click at [1014, 589] on div "in-person-exists matching_address_found fallback fallback fallback state-found …" at bounding box center [908, 392] width 1248 height 714
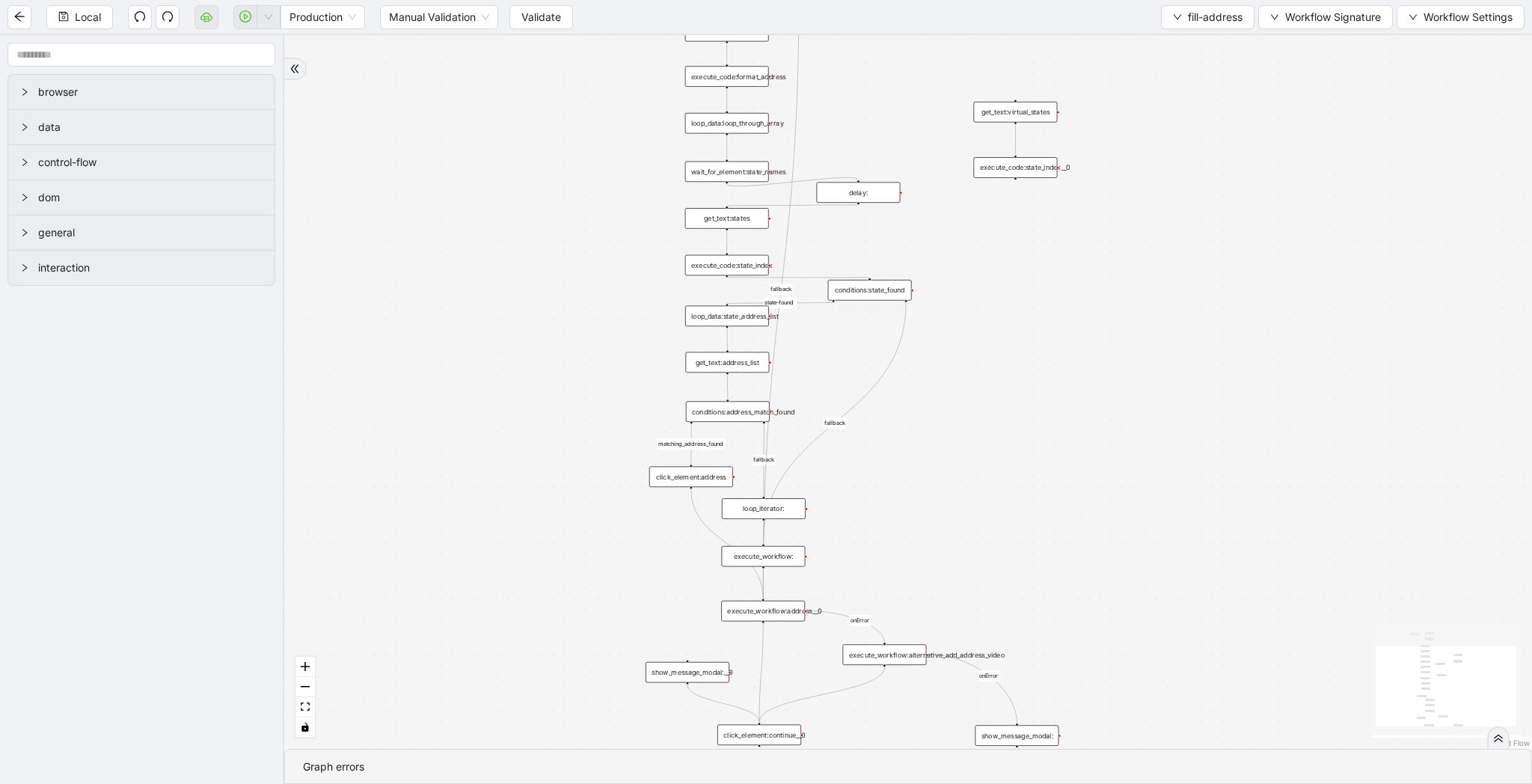
drag, startPoint x: 1014, startPoint y: 589, endPoint x: 969, endPoint y: 260, distance: 332.1
click at [969, 260] on div "in-person-exists matching_address_found fallback fallback fallback state-found …" at bounding box center [908, 392] width 1248 height 714
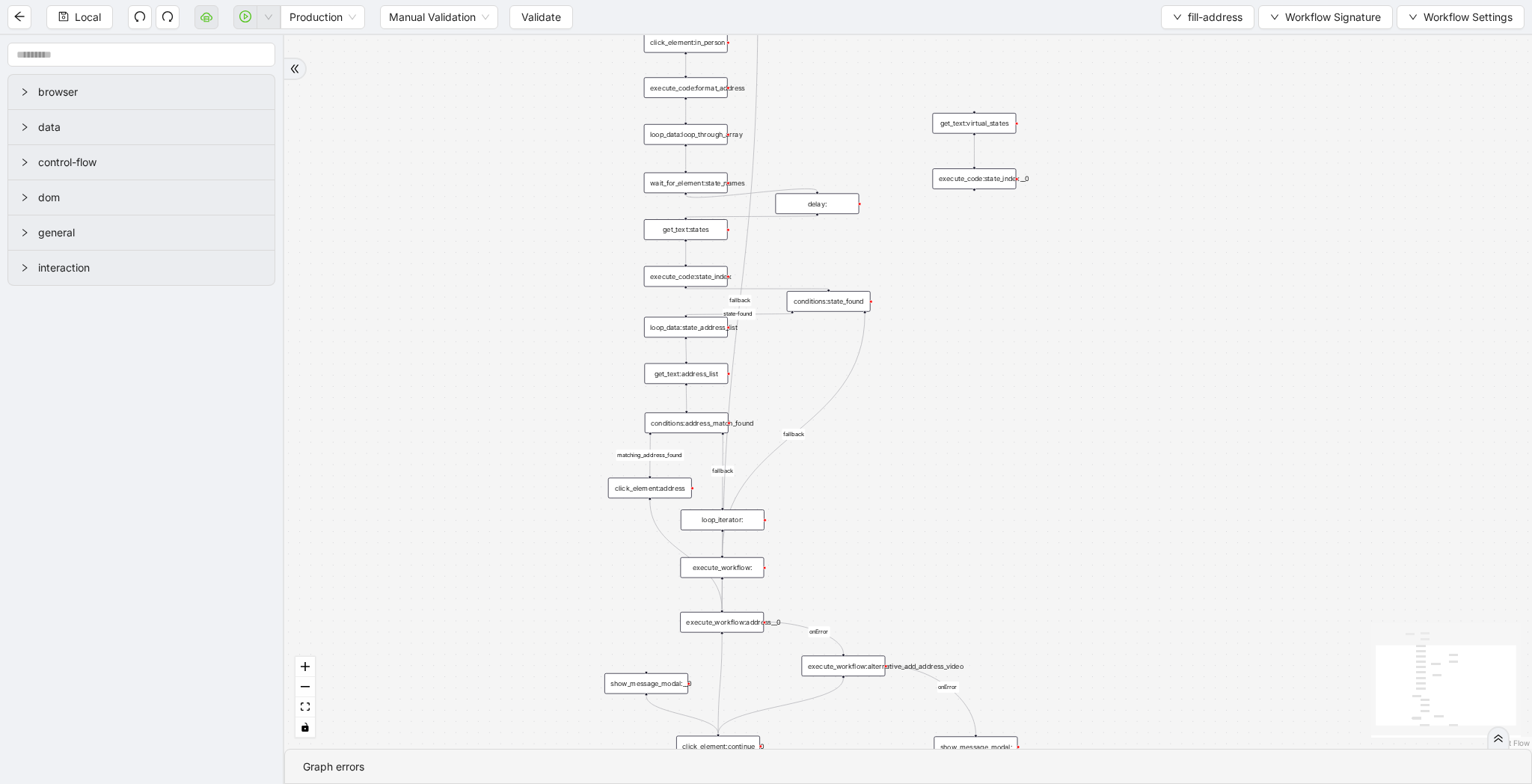
drag, startPoint x: 1054, startPoint y: 437, endPoint x: 1012, endPoint y: 448, distance: 43.4
click at [1012, 448] on div "in-person-exists matching_address_found fallback fallback fallback state-found …" at bounding box center [908, 392] width 1248 height 714
click at [1189, 12] on span "fill-address" at bounding box center [1215, 16] width 55 height 16
click at [1189, 41] on span "Select" at bounding box center [1204, 46] width 71 height 16
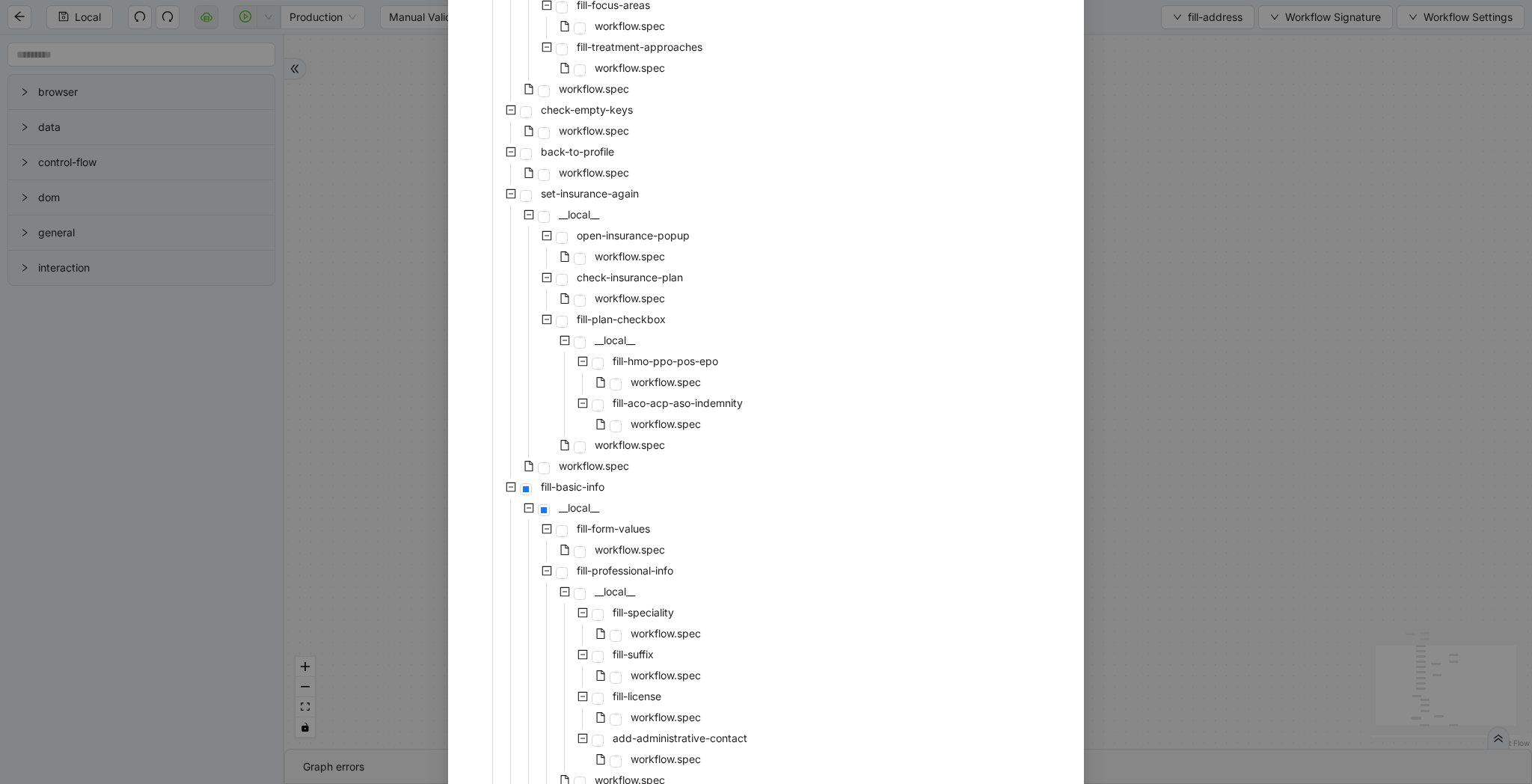
scroll to position [1278, 0]
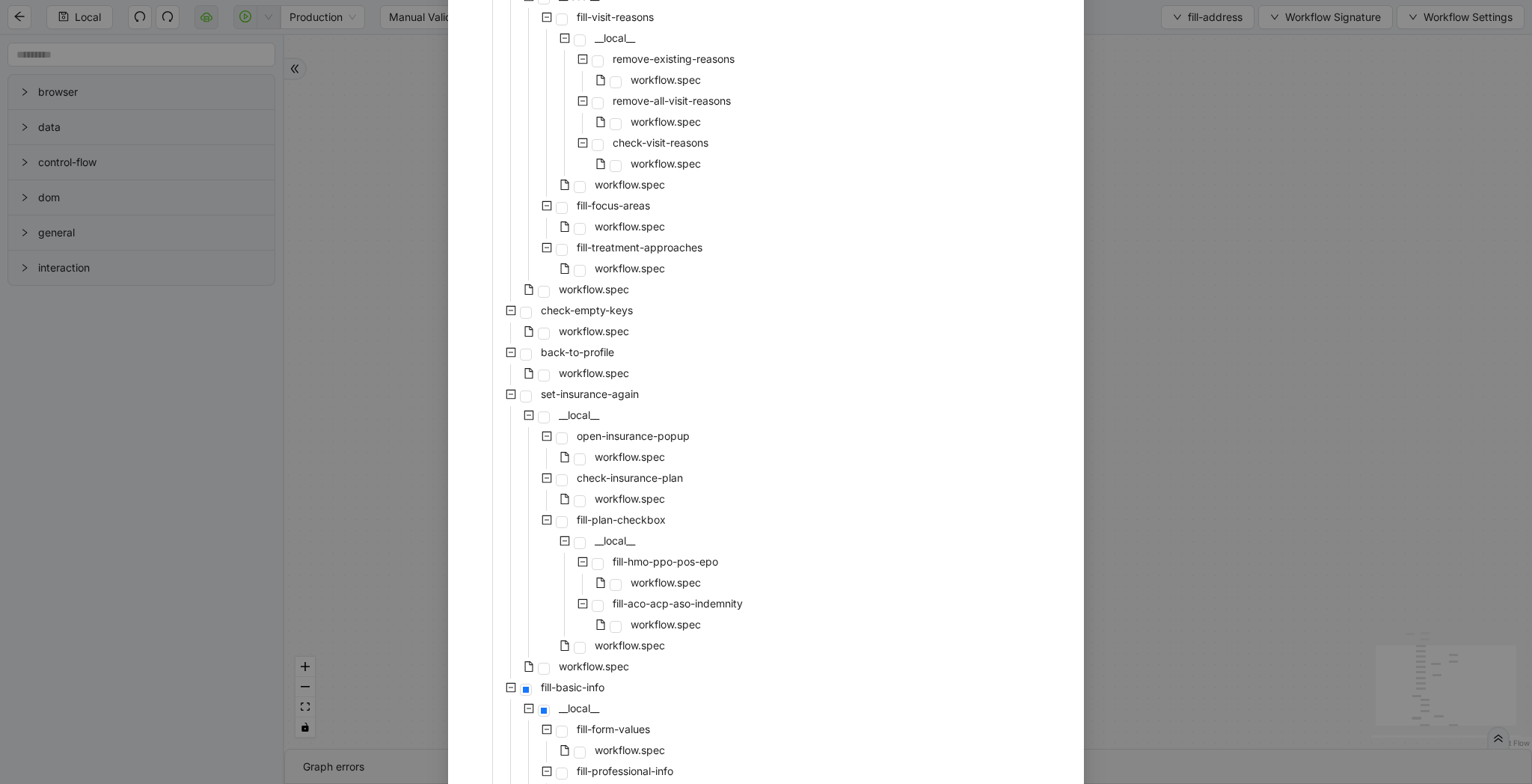
click at [510, 392] on icon "minus-square" at bounding box center [511, 394] width 10 height 10
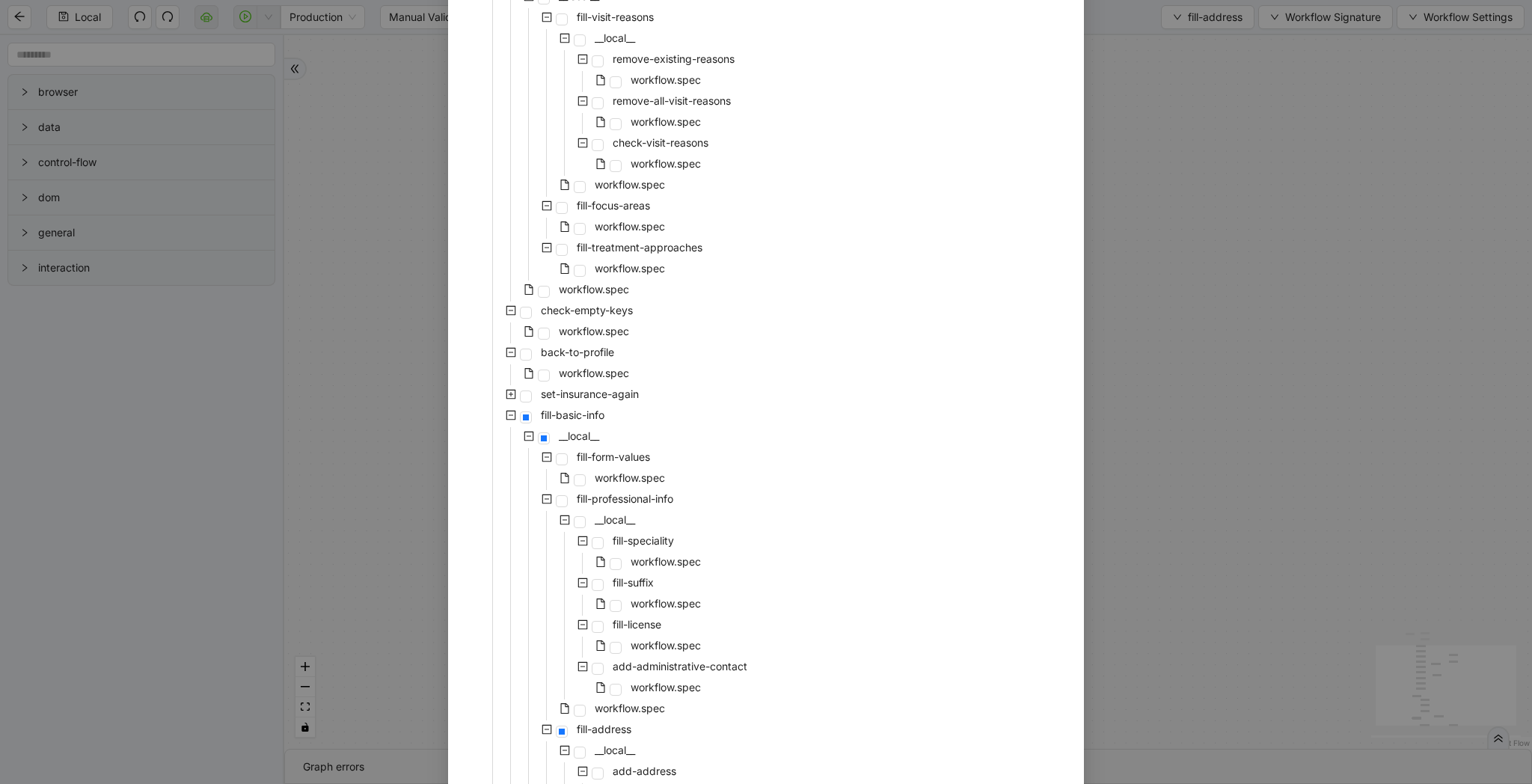
click at [511, 353] on icon "minus-square" at bounding box center [511, 353] width 10 height 10
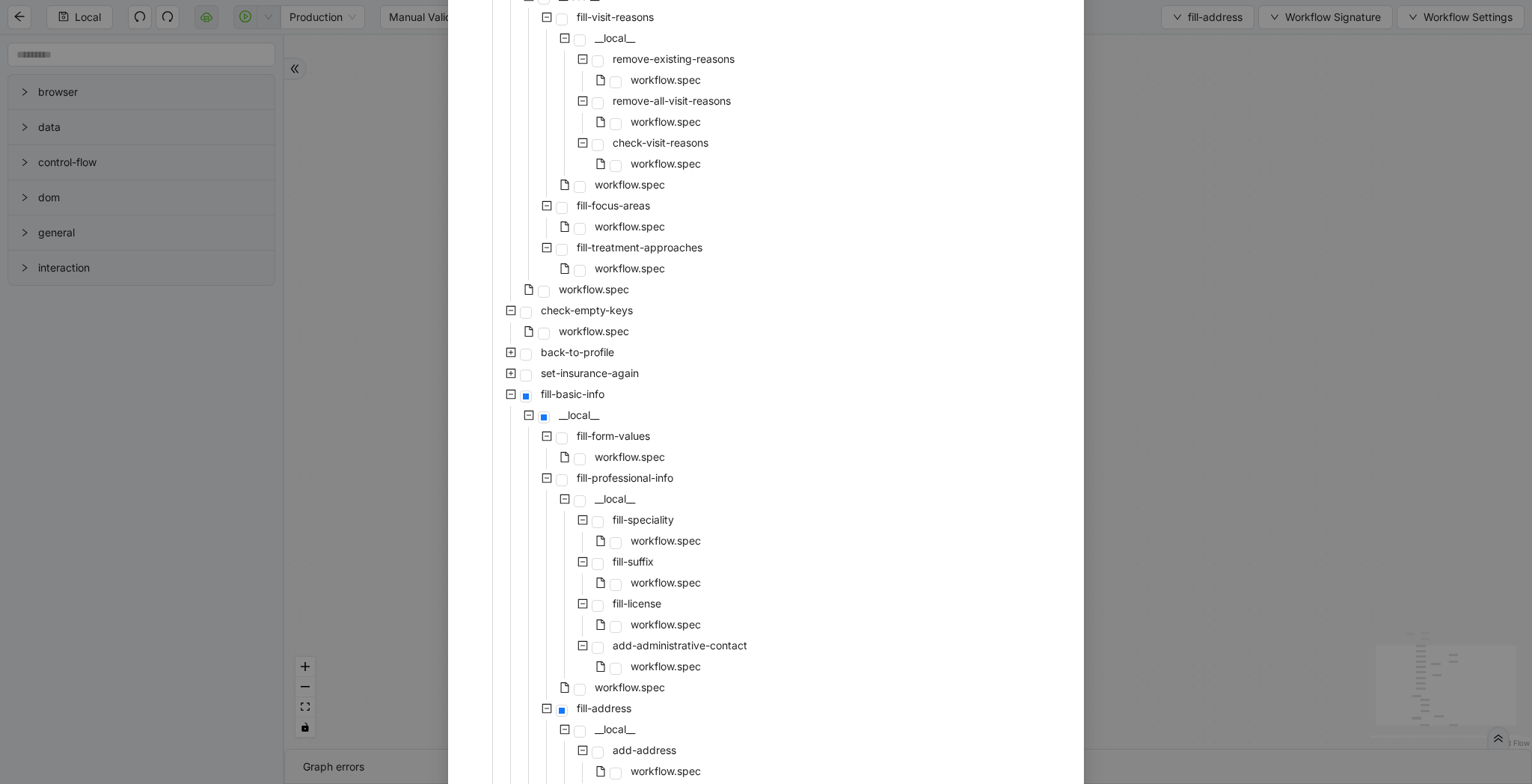
click at [514, 311] on icon "minus-square" at bounding box center [511, 310] width 10 height 10
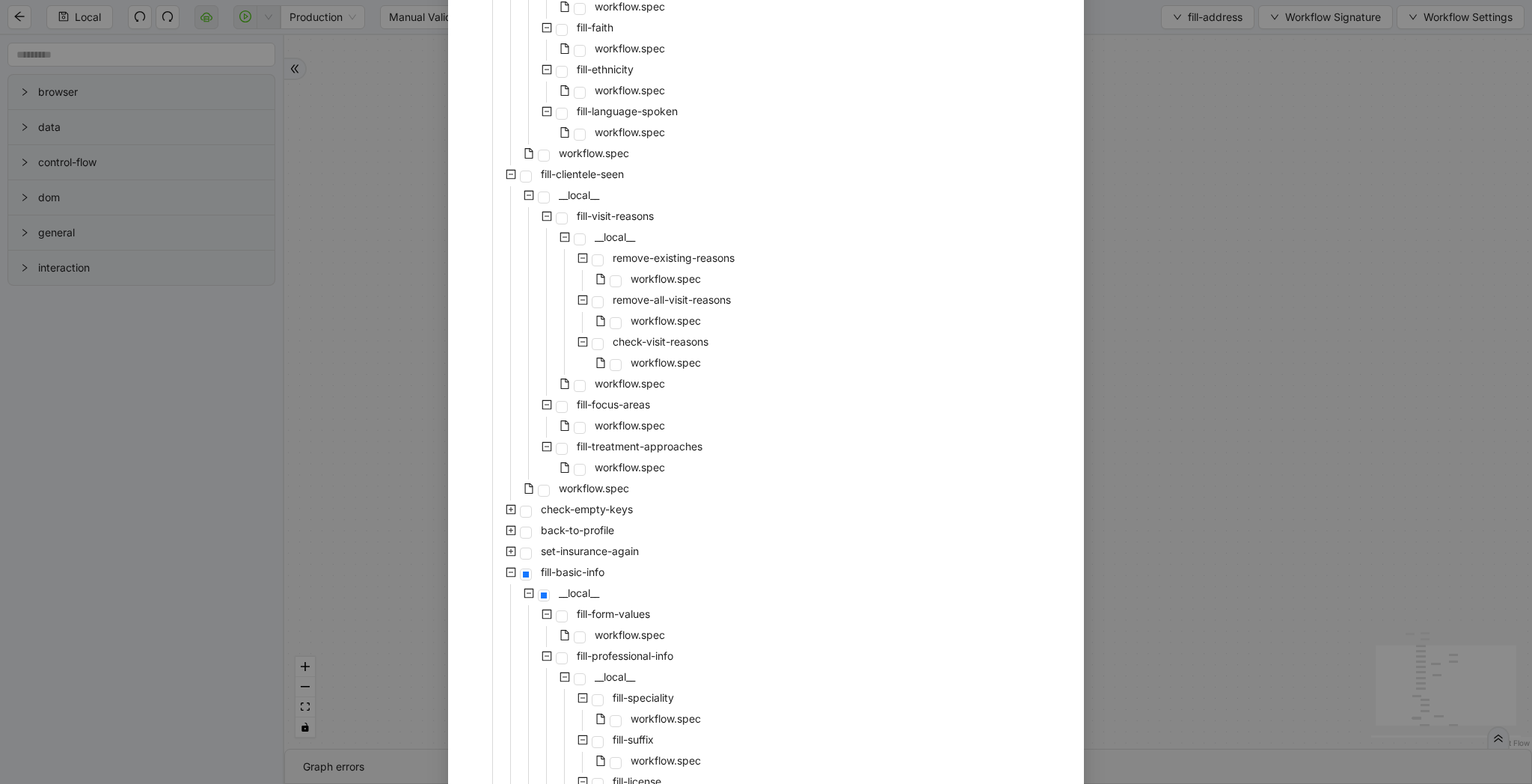
scroll to position [867, 0]
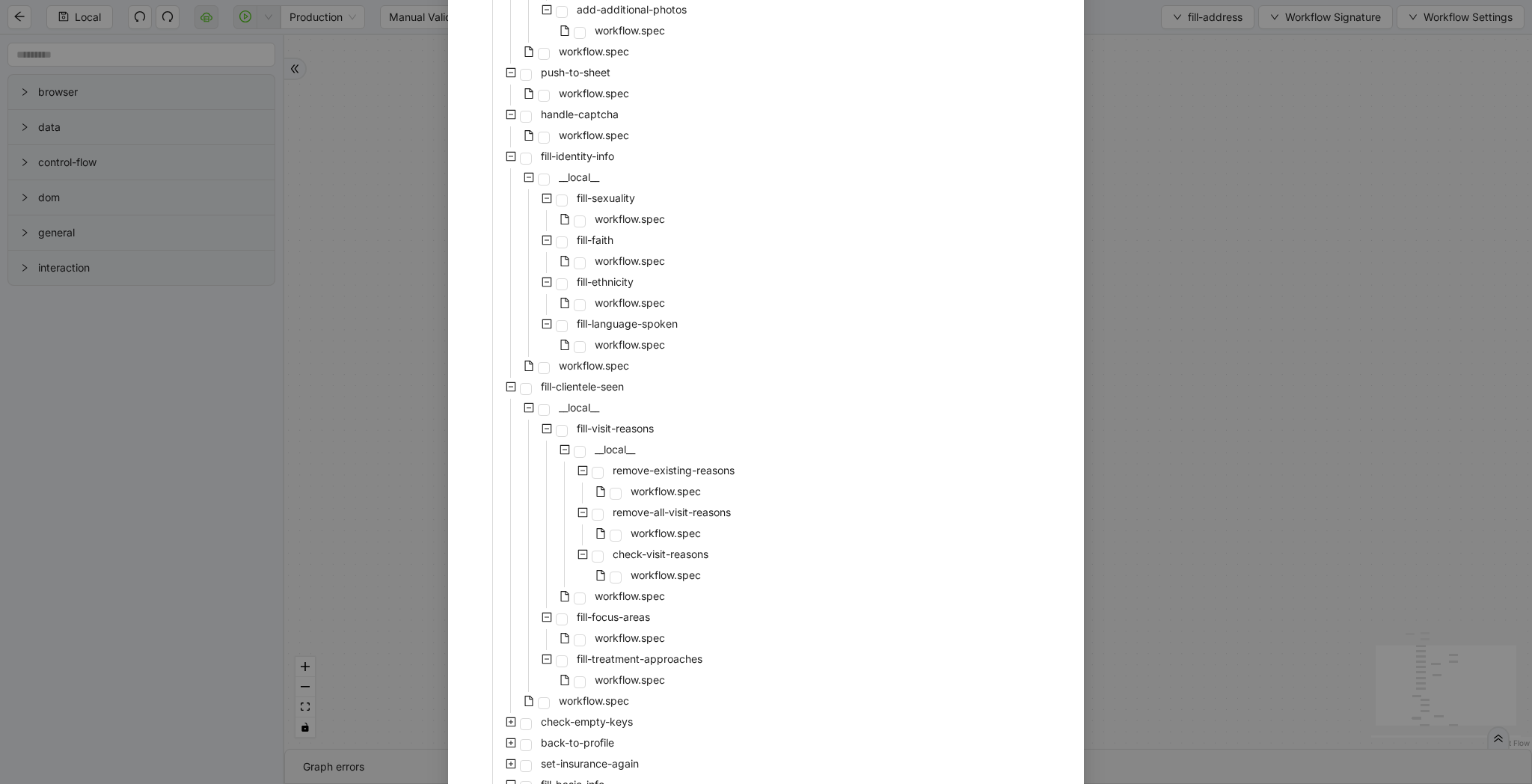
click at [511, 383] on icon "minus-square" at bounding box center [511, 386] width 10 height 10
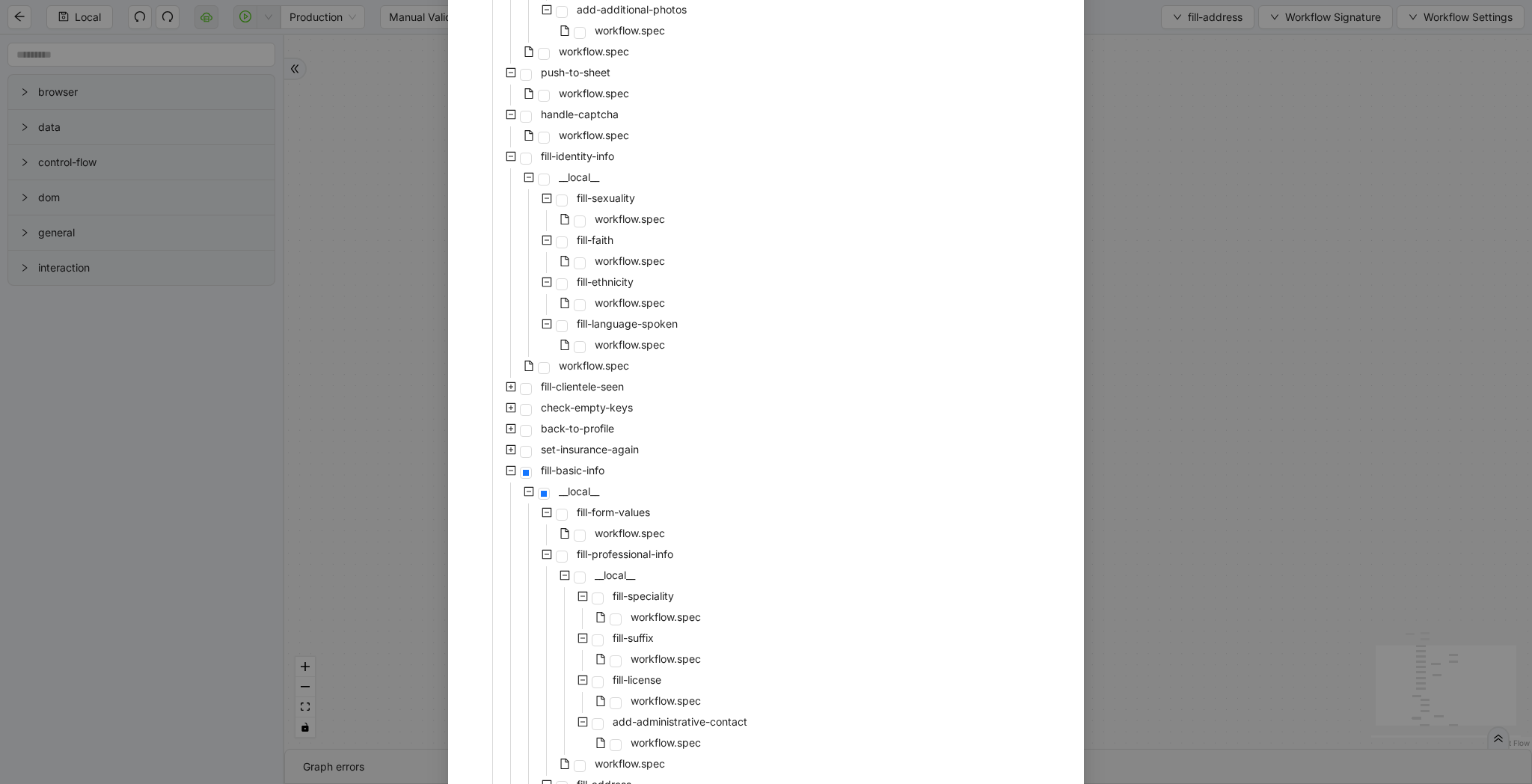
click at [508, 158] on icon "minus-square" at bounding box center [511, 156] width 10 height 10
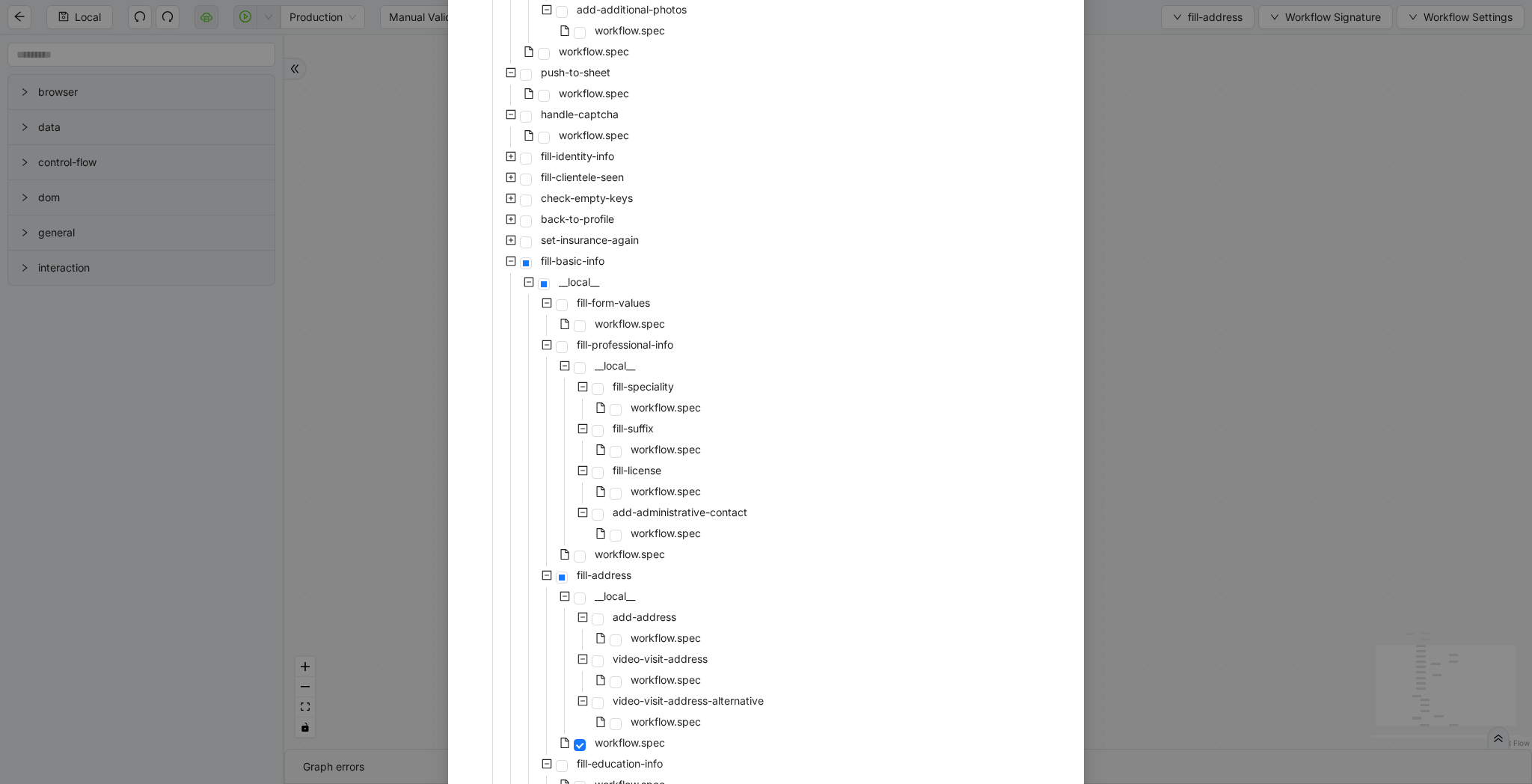
click at [508, 111] on icon "minus-square" at bounding box center [511, 114] width 10 height 10
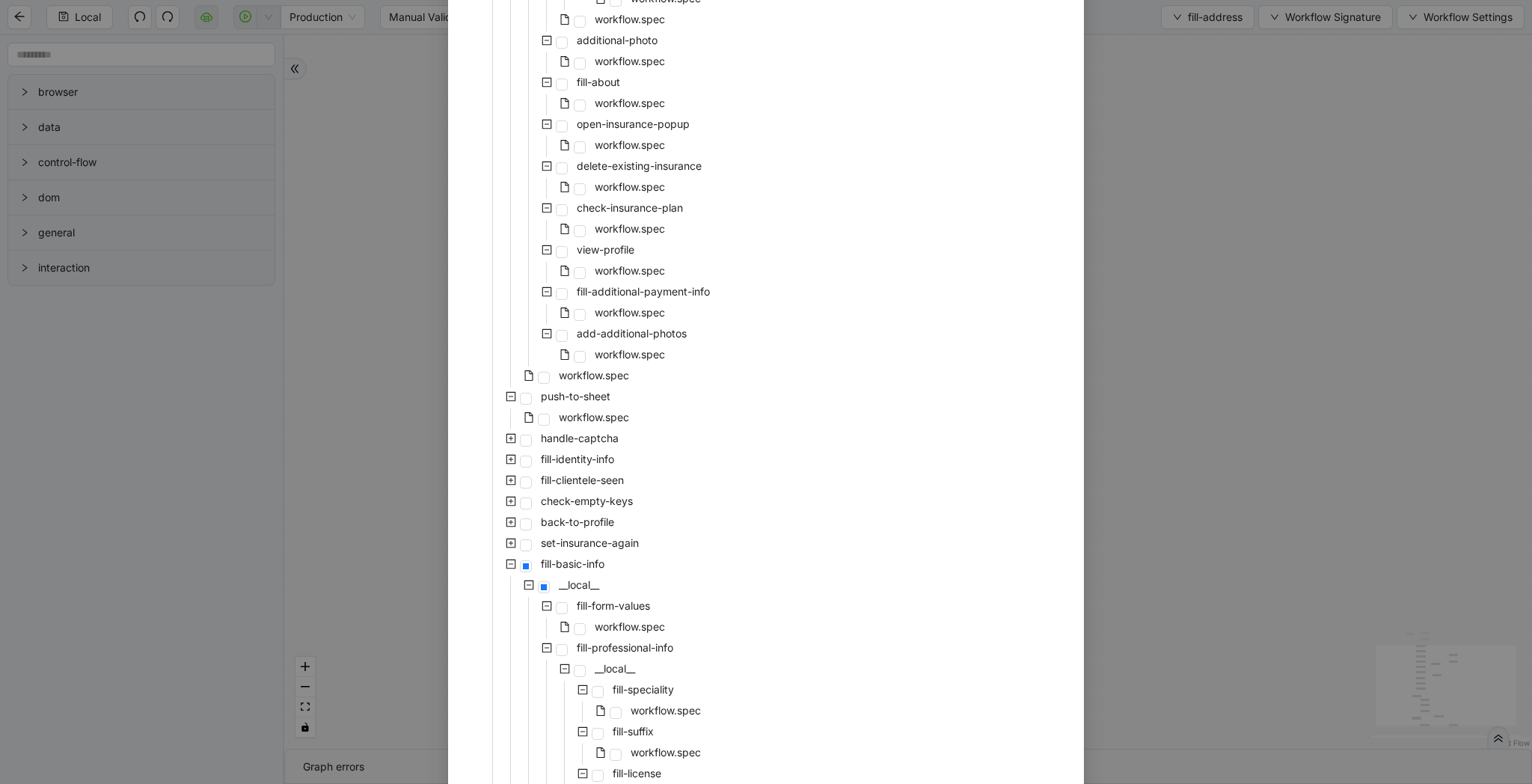
scroll to position [0, 0]
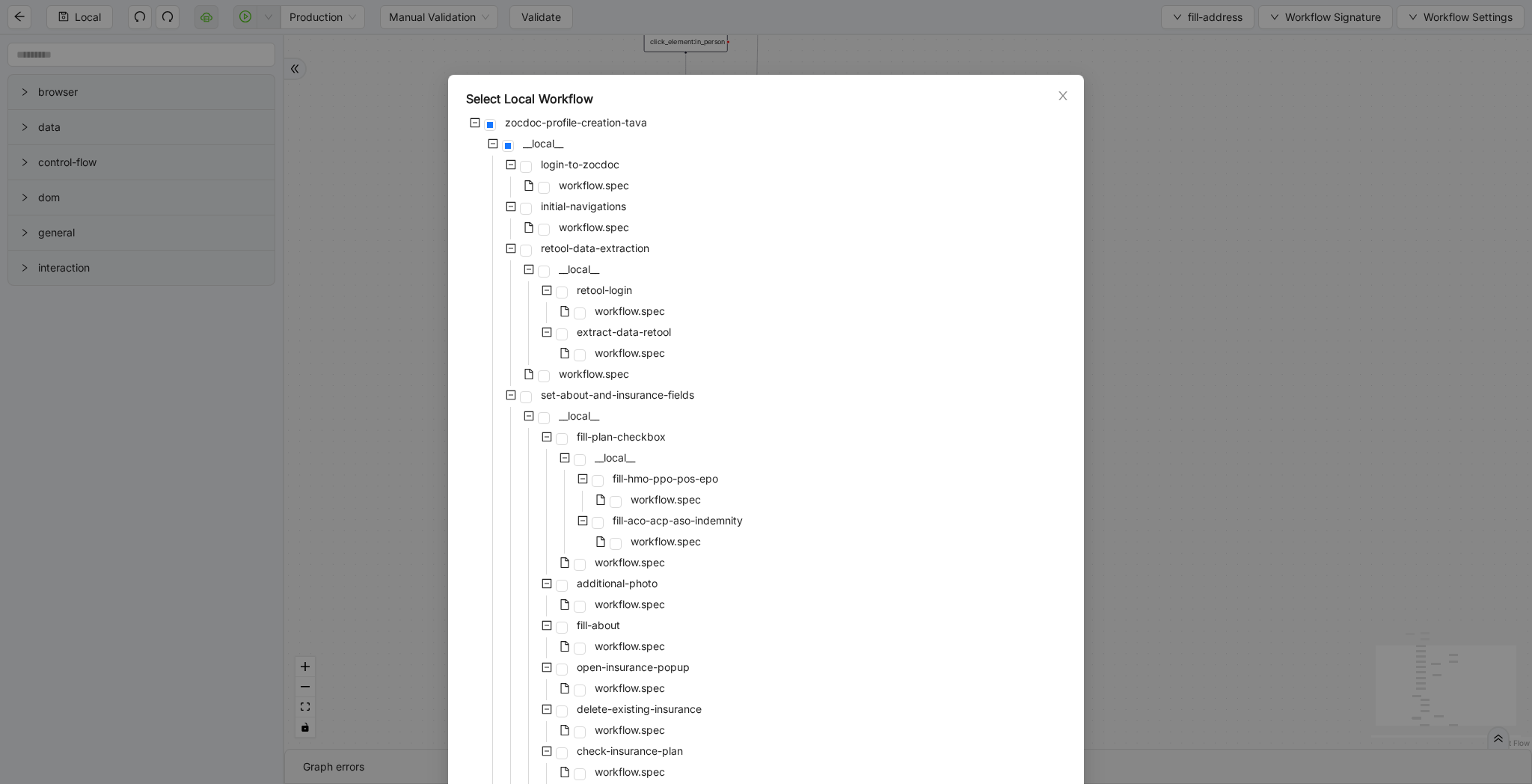
click at [512, 161] on icon "minus-square" at bounding box center [511, 165] width 10 height 10
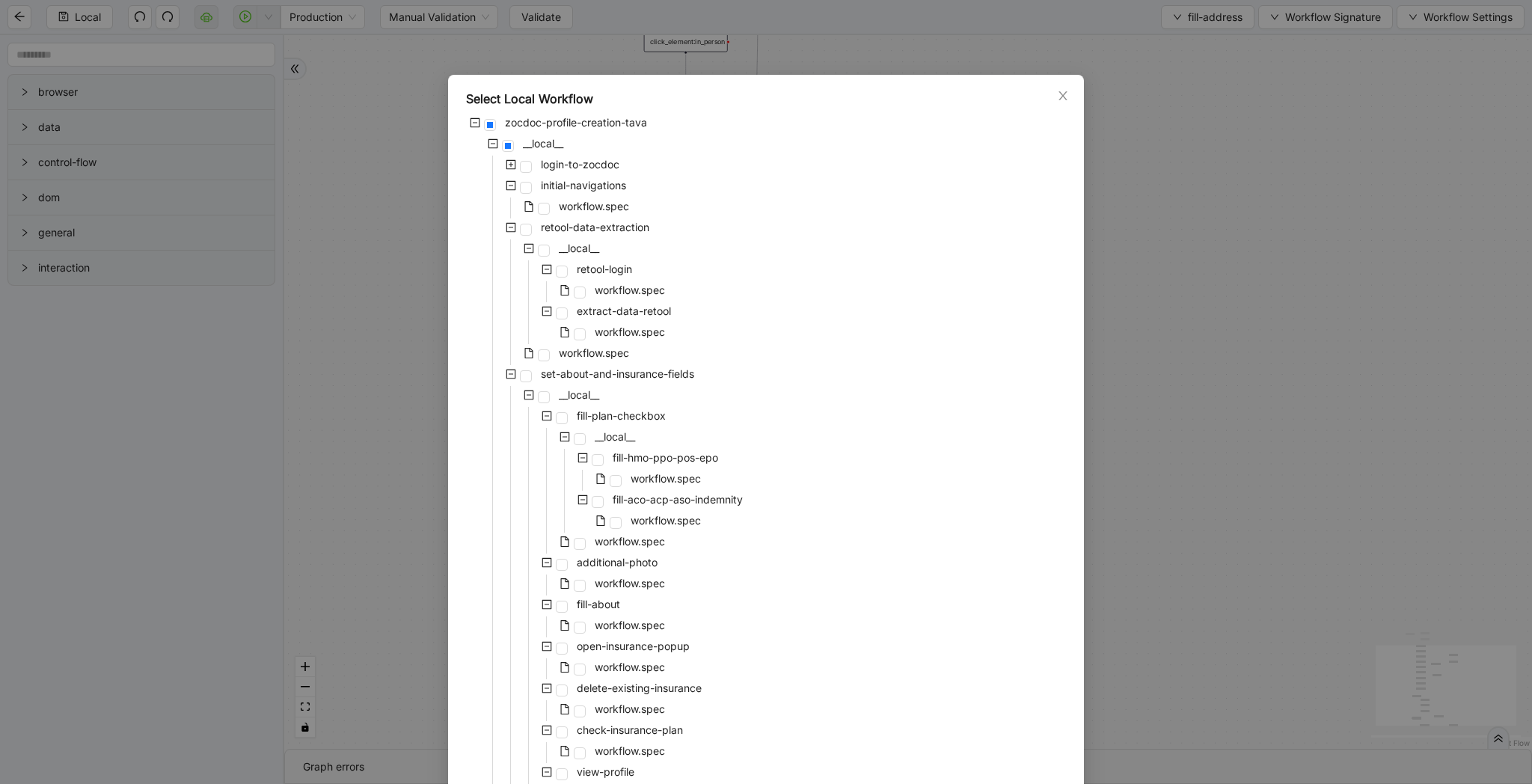
click at [511, 186] on icon "minus-square" at bounding box center [511, 185] width 10 height 10
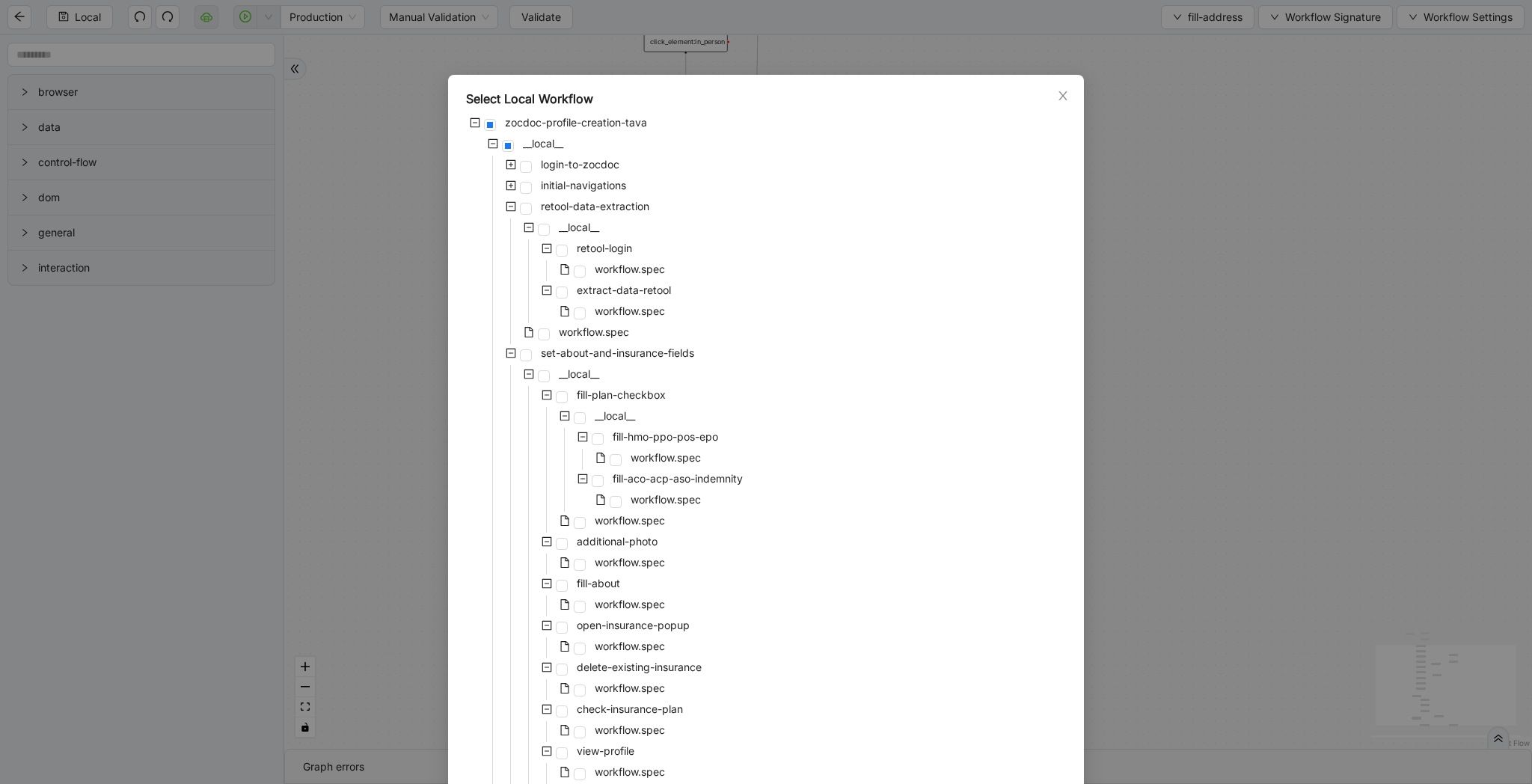
click at [511, 209] on icon "minus-square" at bounding box center [511, 206] width 10 height 10
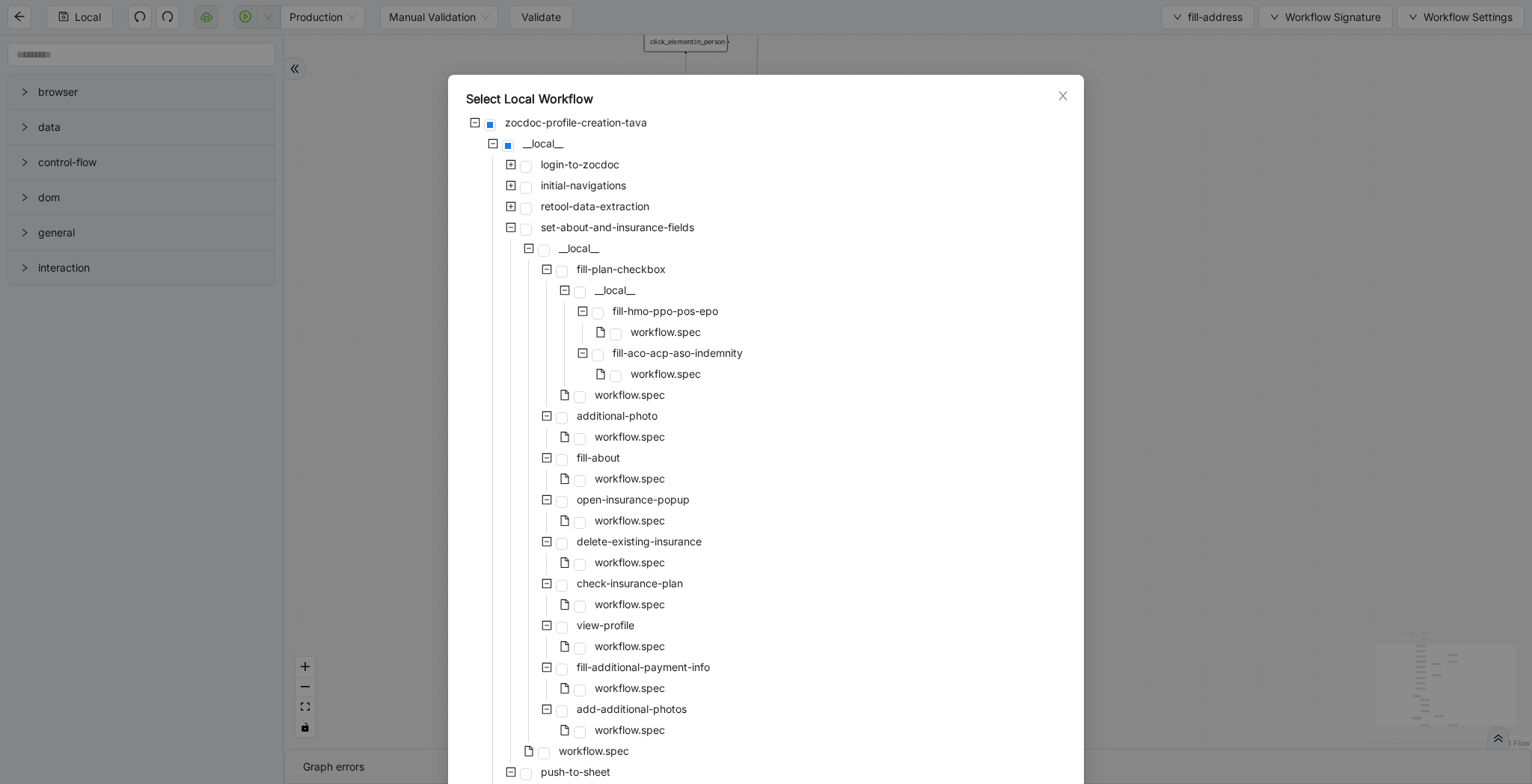
click at [511, 227] on icon "minus-square" at bounding box center [510, 227] width 4 height 1
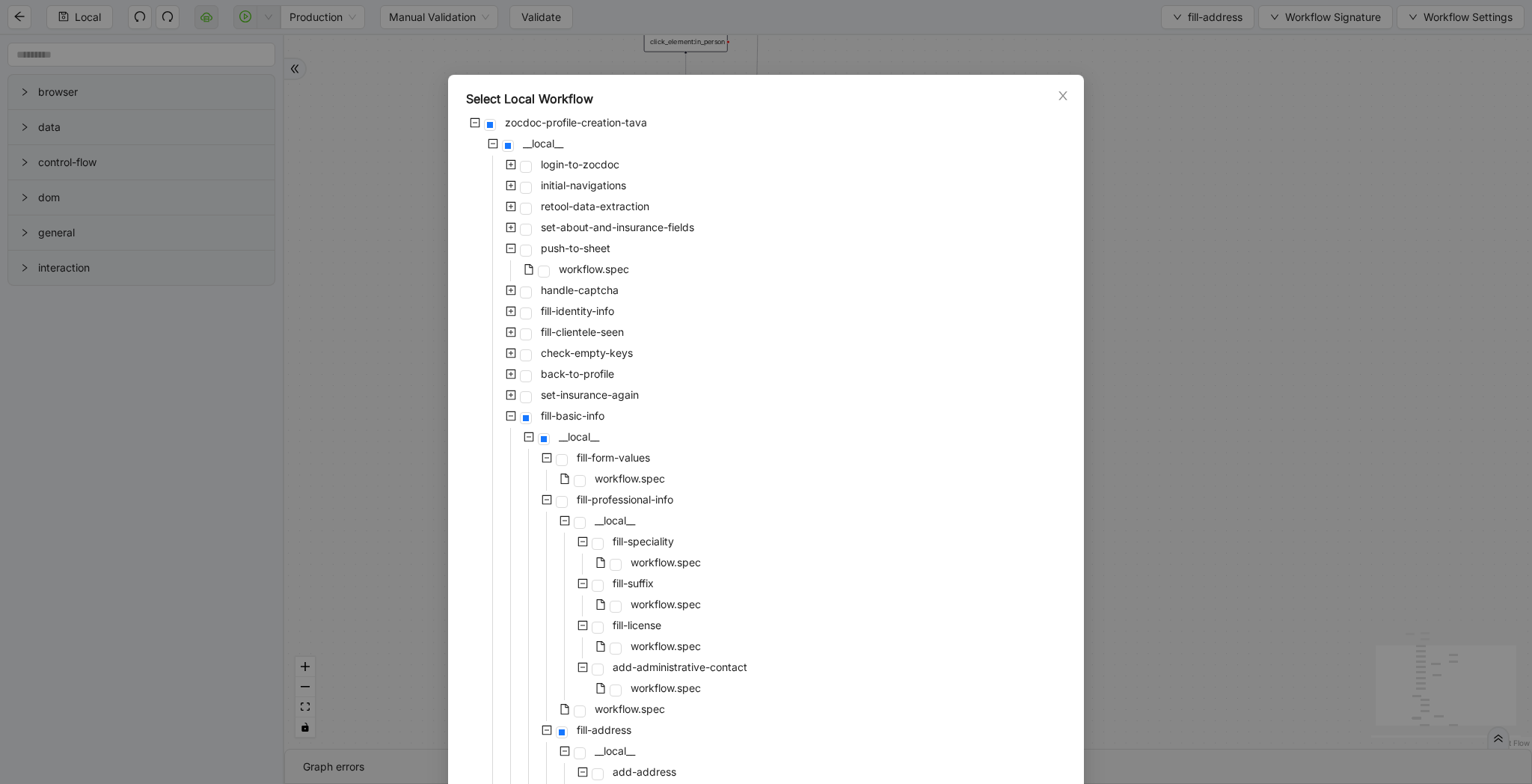
click at [511, 246] on icon "minus-square" at bounding box center [511, 249] width 10 height 10
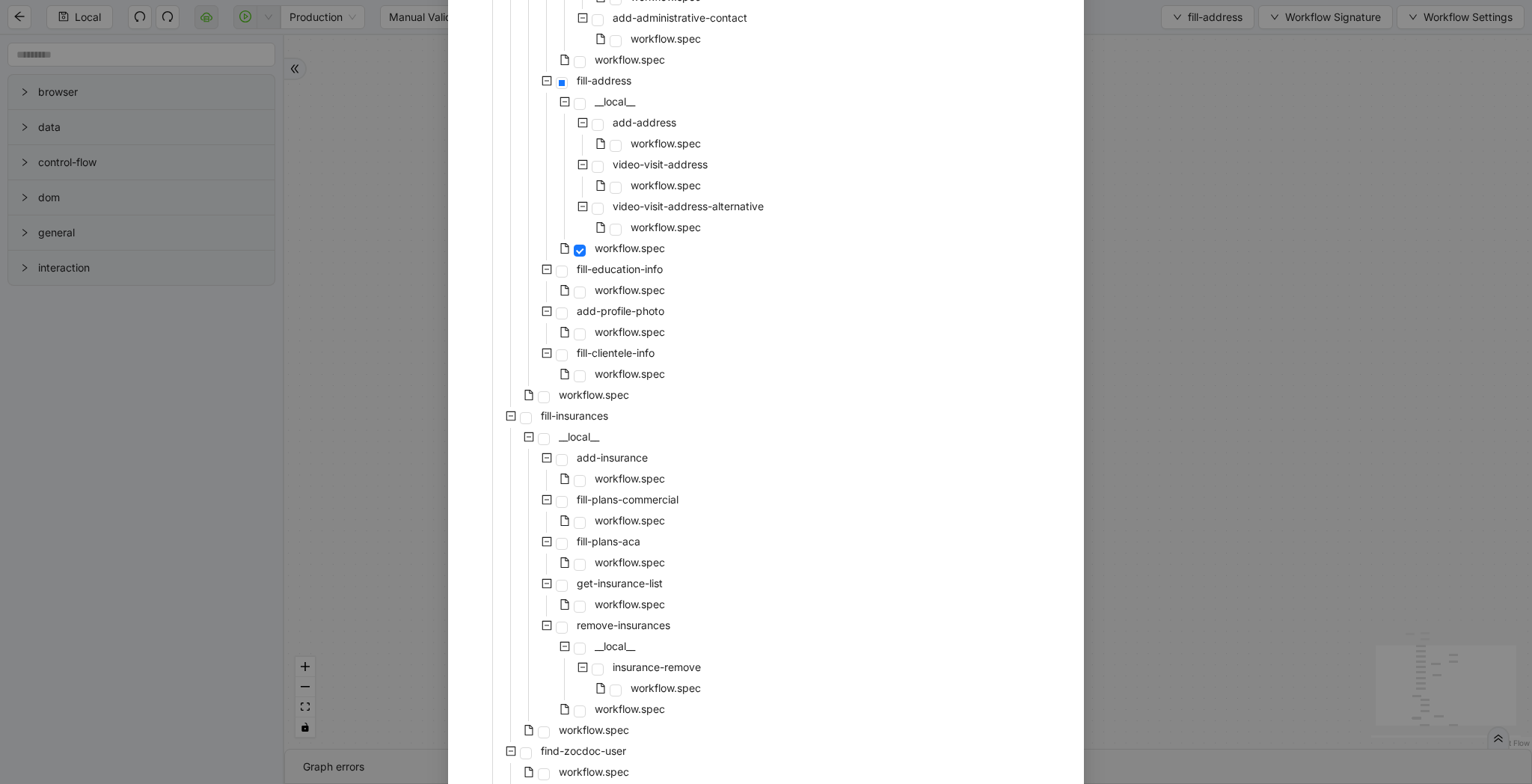
scroll to position [945, 0]
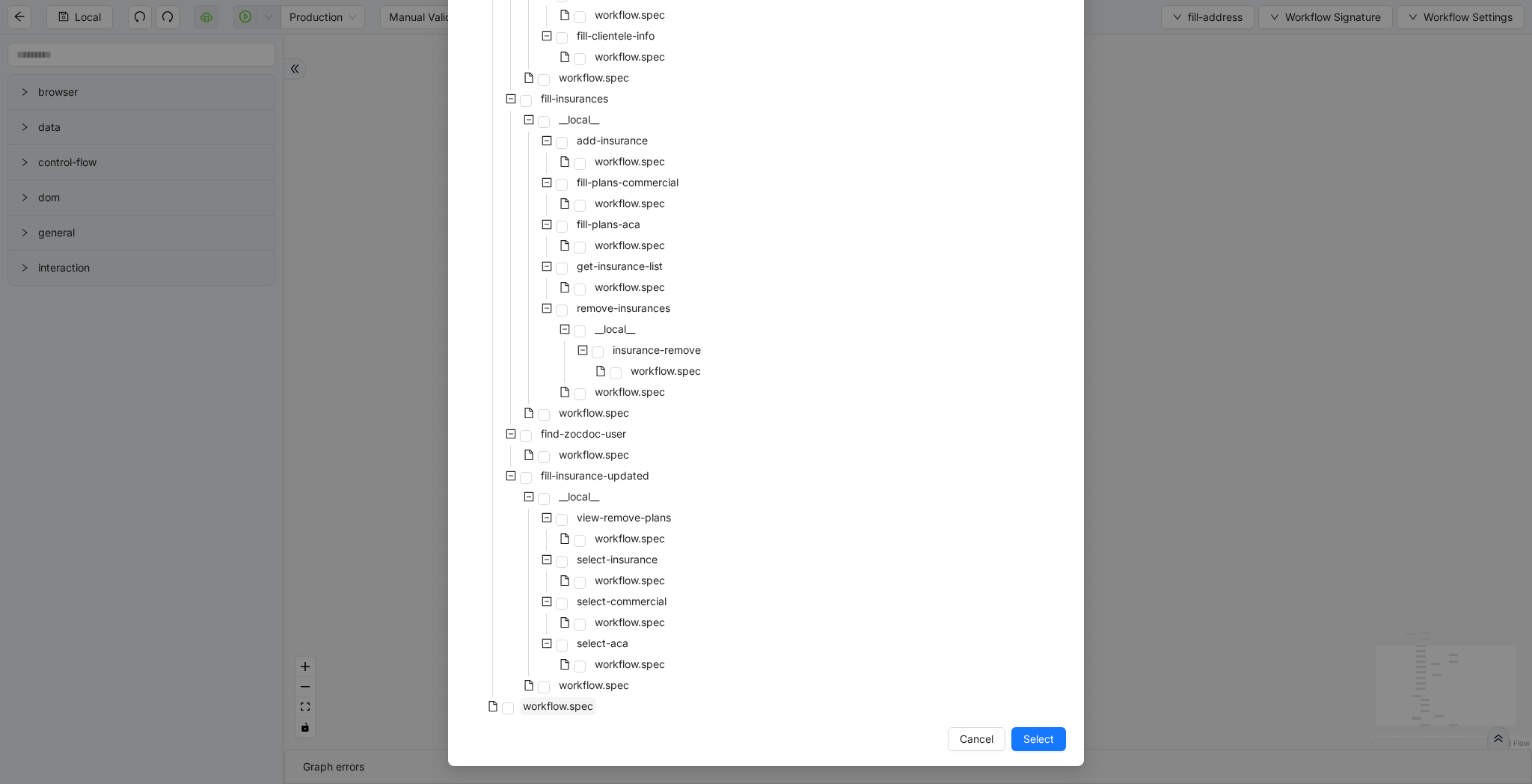
click at [526, 703] on span "workflow.spec" at bounding box center [557, 705] width 70 height 13
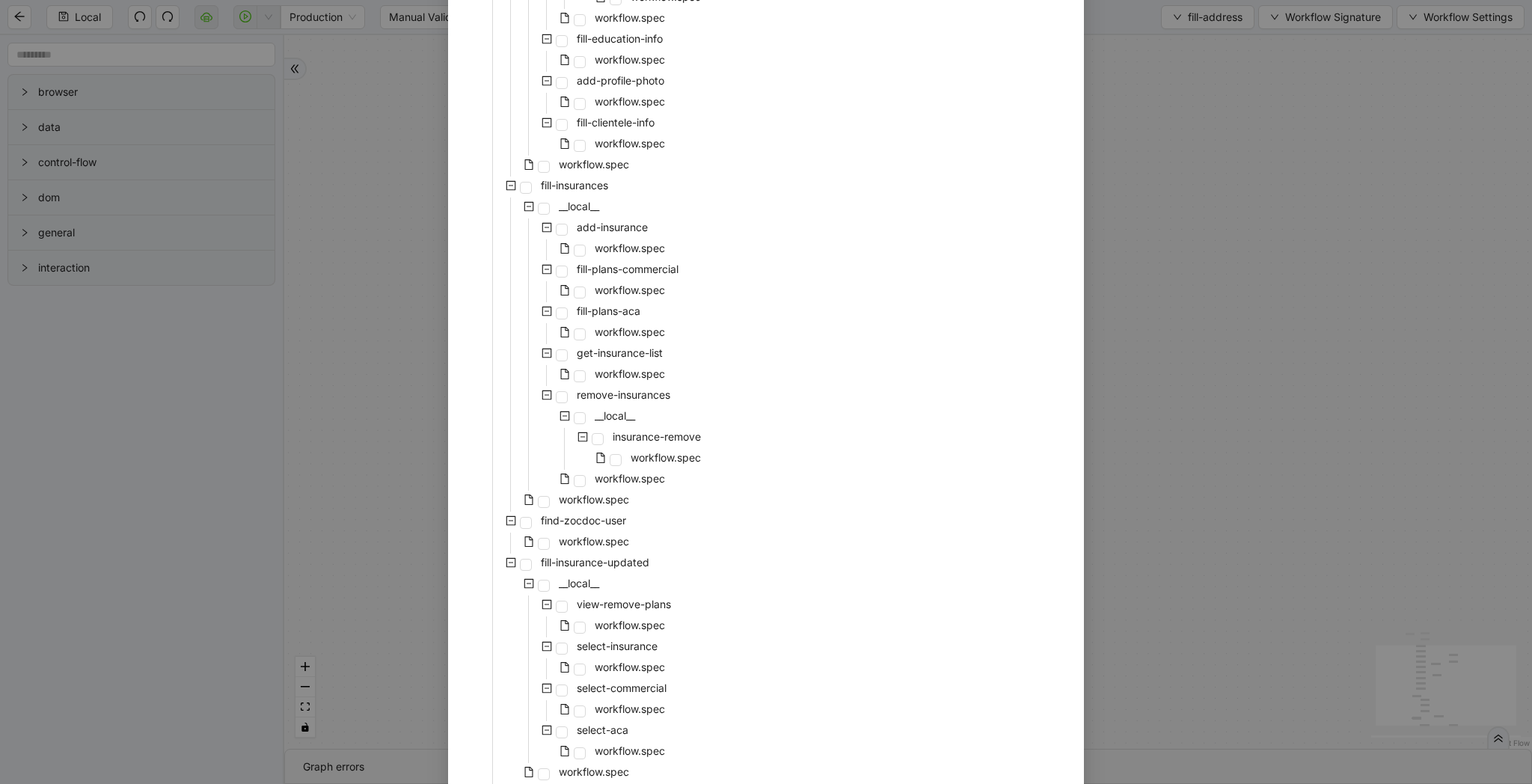
scroll to position [2516, 0]
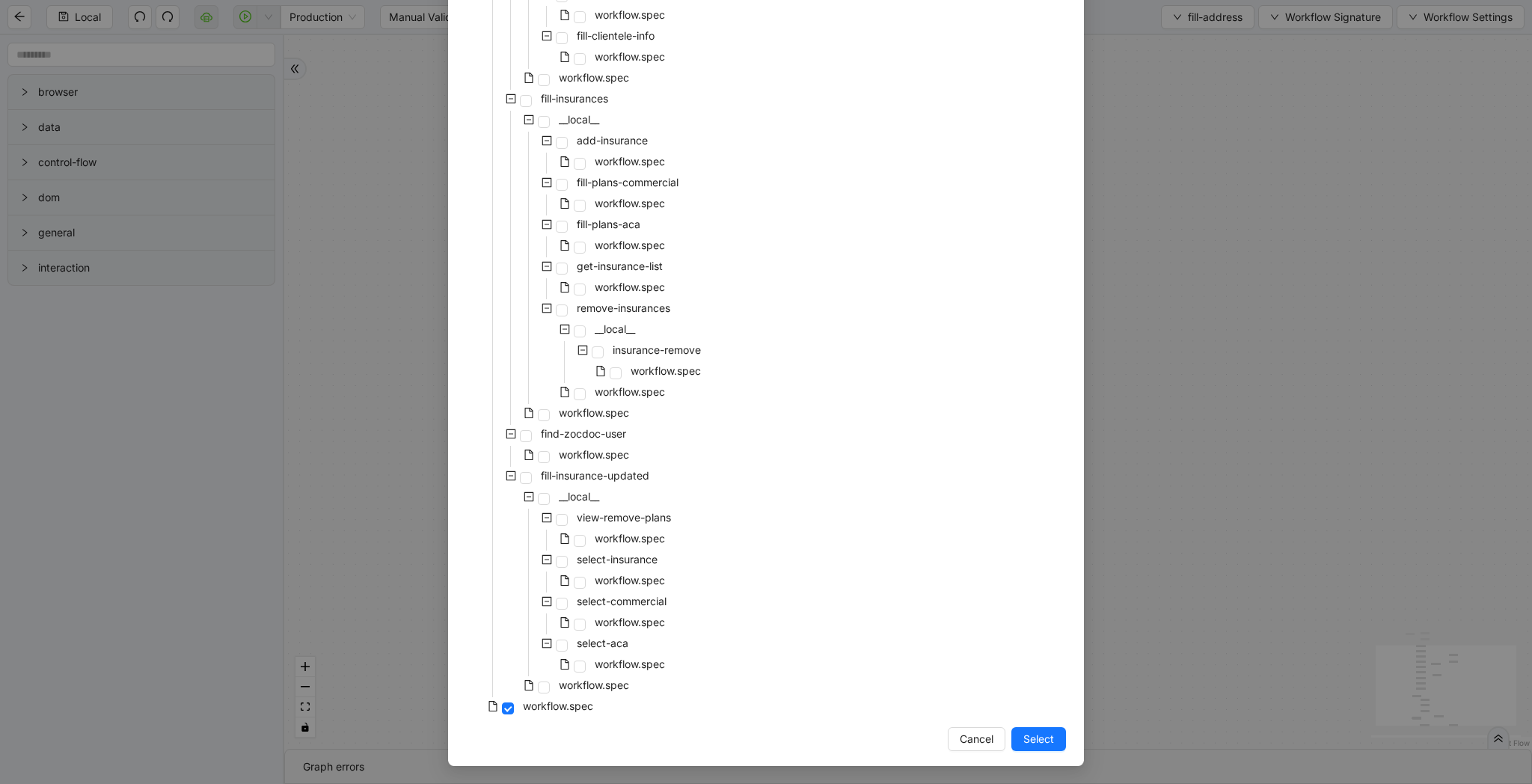
click at [1048, 736] on span "Select" at bounding box center [1038, 739] width 30 height 16
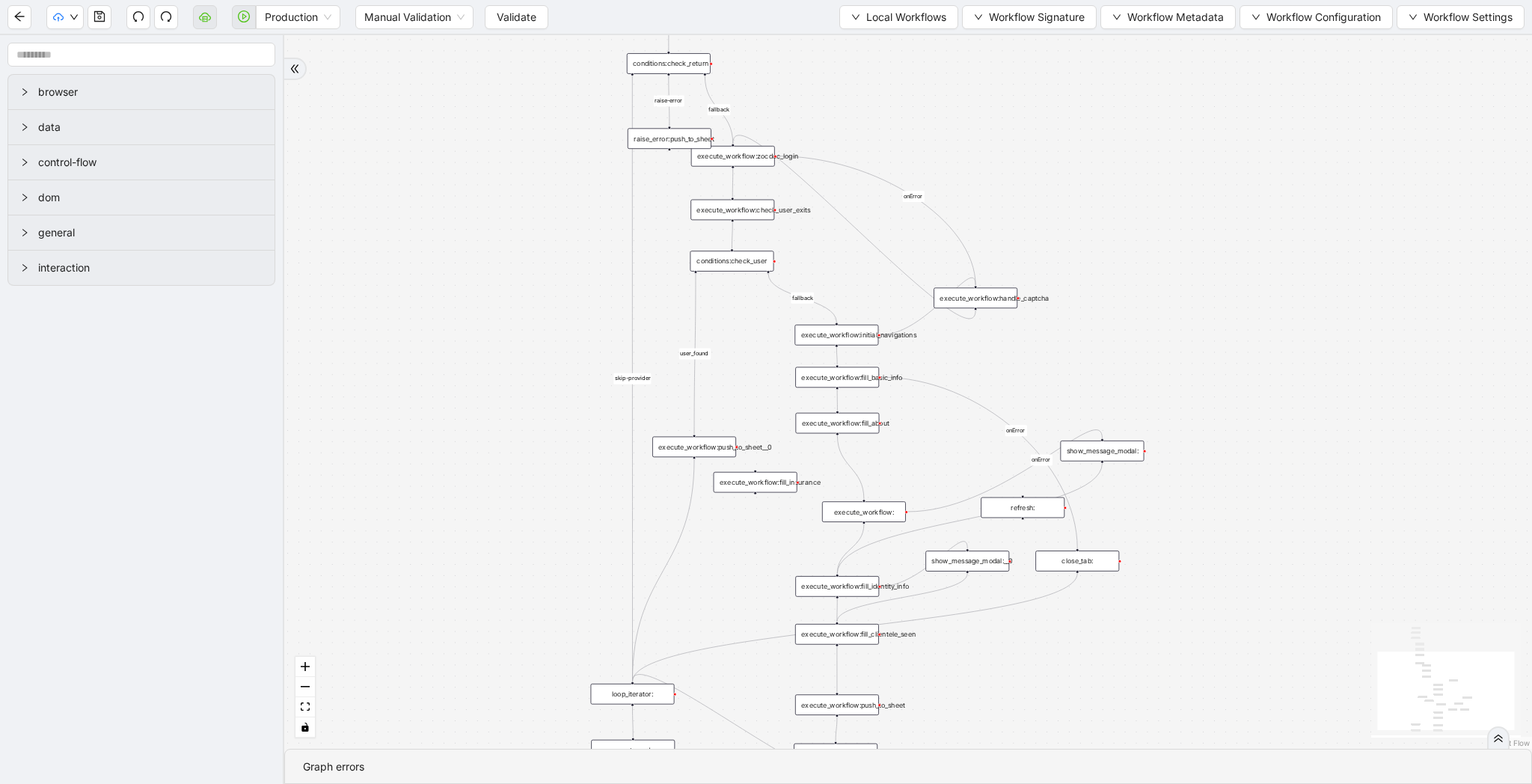
drag, startPoint x: 704, startPoint y: 277, endPoint x: 536, endPoint y: 457, distance: 246.2
click at [536, 457] on div "fallback raise-error skip-provider fallback fallback user_found onError onError…" at bounding box center [908, 392] width 1248 height 714
drag, startPoint x: 528, startPoint y: 291, endPoint x: 463, endPoint y: 348, distance: 86.5
click at [463, 348] on div "fallback raise-error skip-provider fallback fallback user_found onError onError…" at bounding box center [908, 392] width 1248 height 714
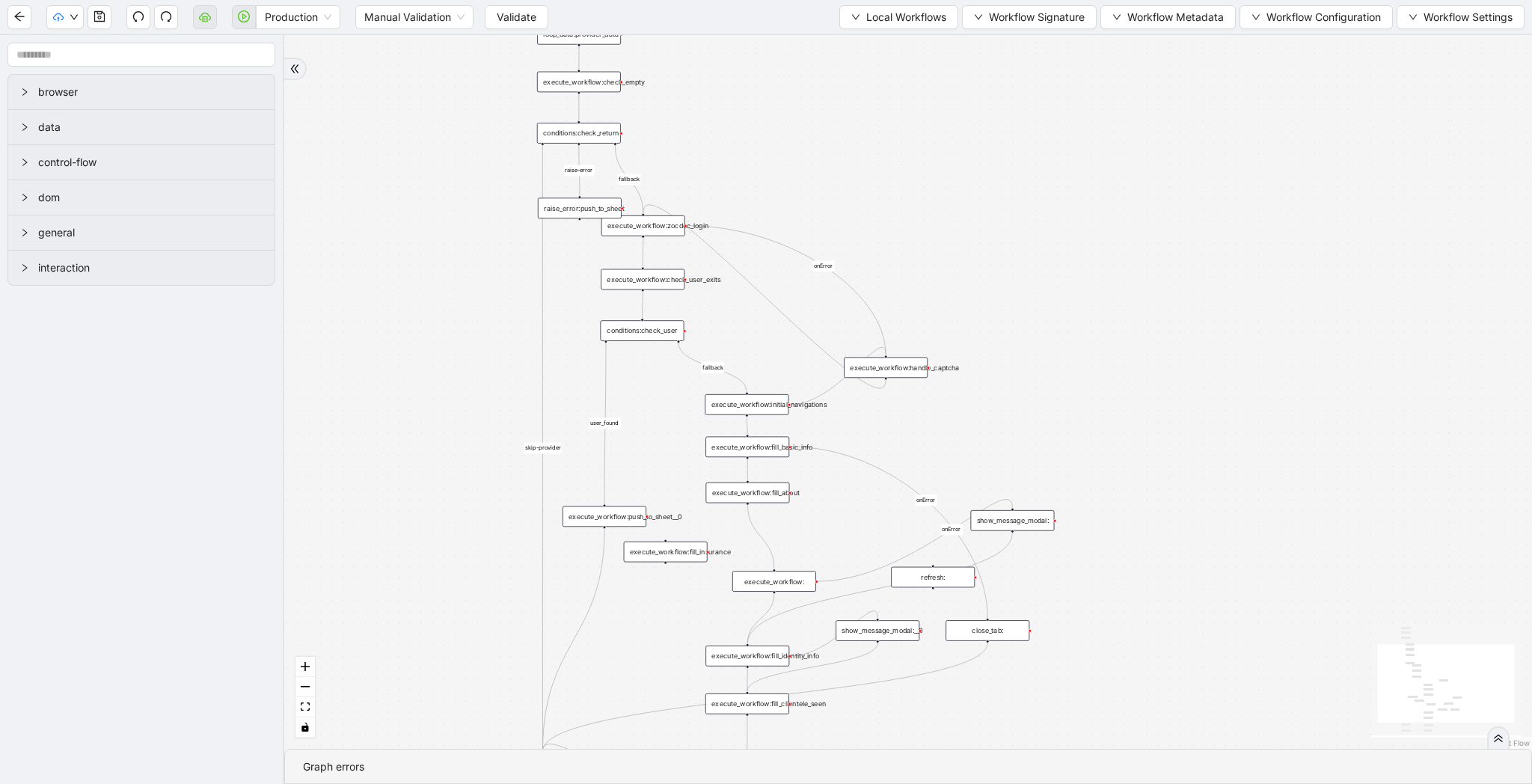
drag, startPoint x: 780, startPoint y: 142, endPoint x: 756, endPoint y: 154, distance: 26.8
click at [756, 154] on div "fallback raise-error skip-provider fallback fallback user_found onError onError…" at bounding box center [908, 392] width 1248 height 714
click at [1030, 527] on div "show_message_modal:" at bounding box center [1012, 521] width 84 height 21
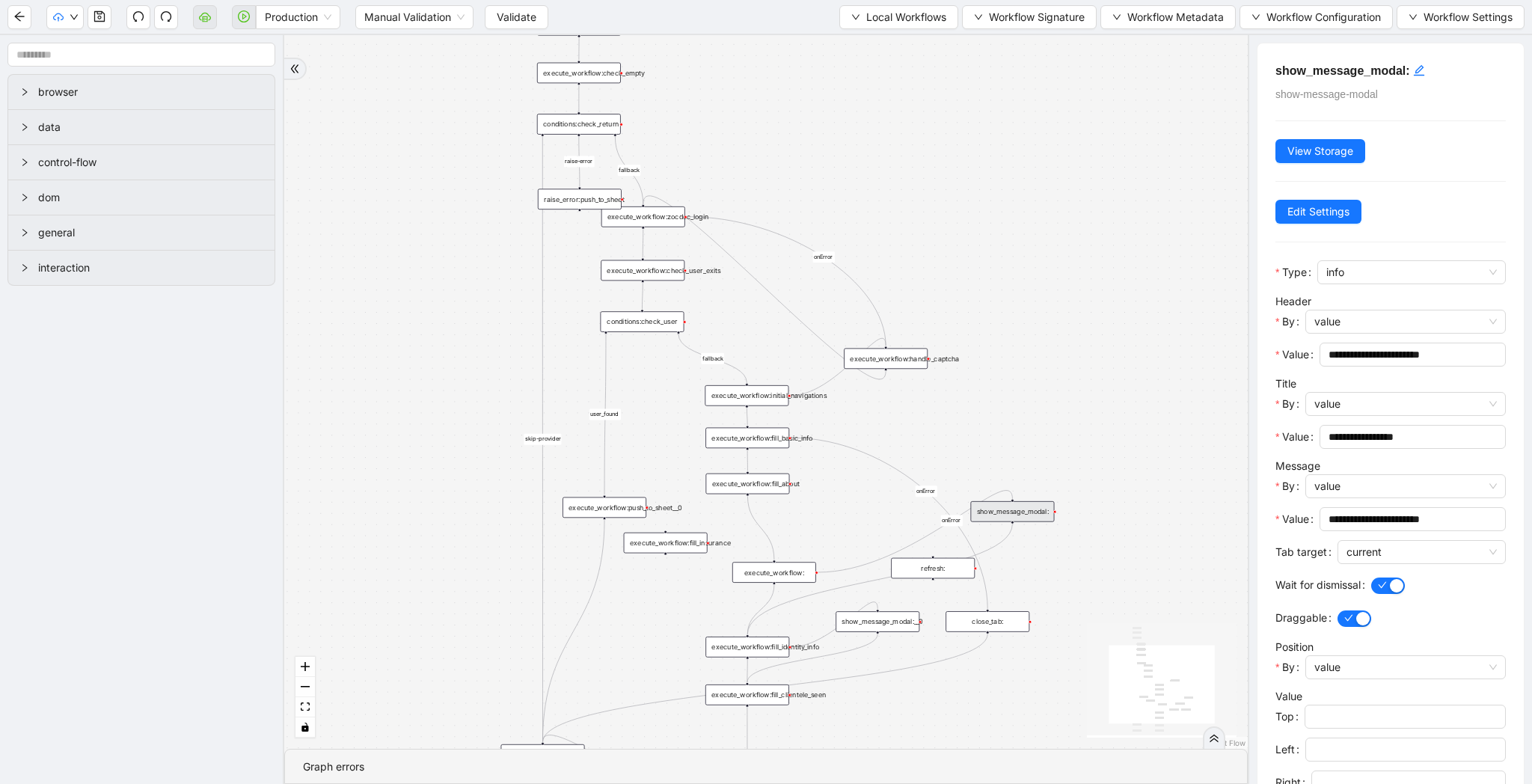
drag, startPoint x: 1029, startPoint y: 452, endPoint x: 948, endPoint y: 252, distance: 215.8
click at [948, 252] on div "fallback raise-error skip-provider fallback fallback user_found onError onError…" at bounding box center [766, 392] width 964 height 714
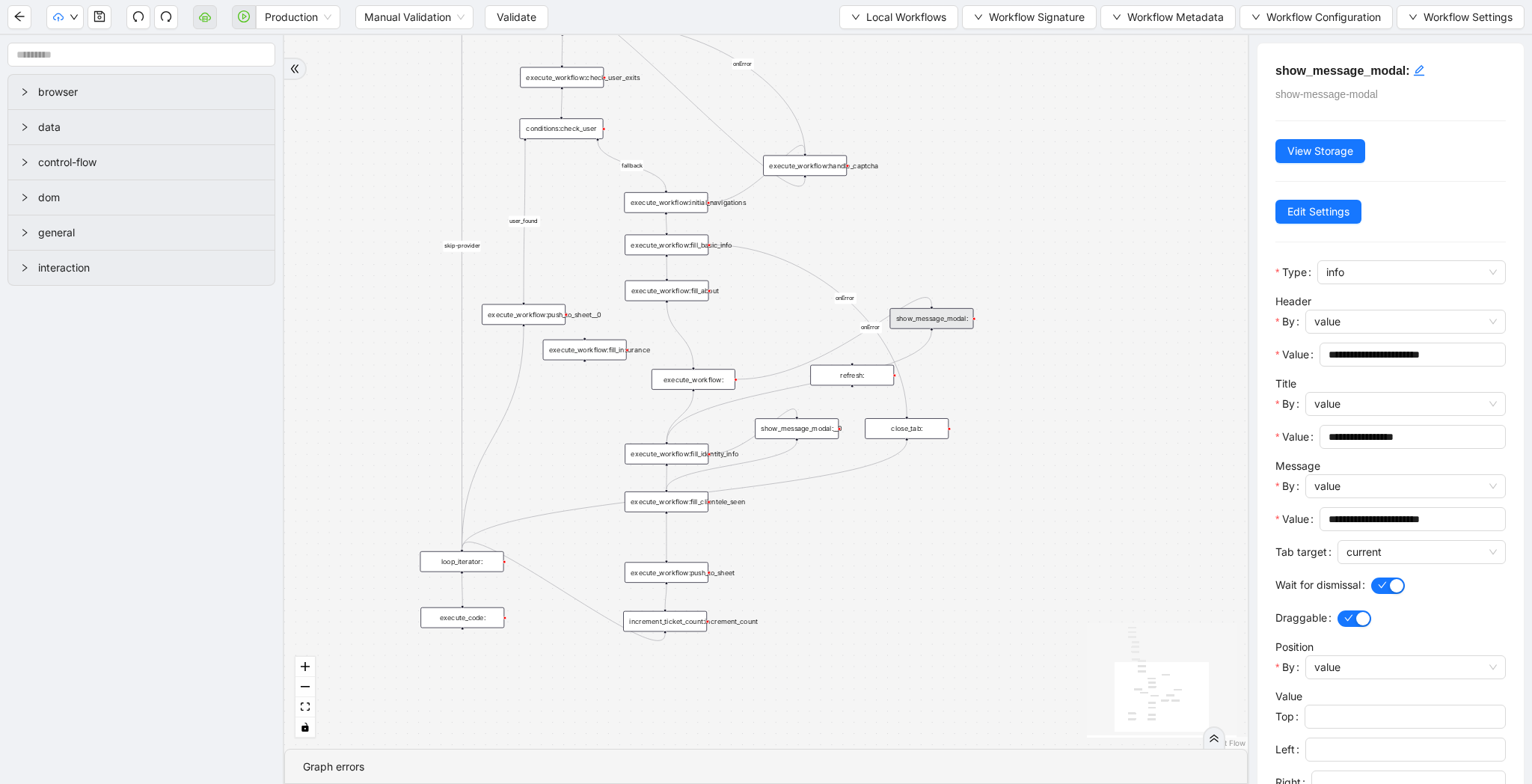
click at [918, 157] on div "fallback raise-error skip-provider fallback fallback user_found onError onError…" at bounding box center [766, 392] width 964 height 714
click at [827, 429] on div "show_message_modal:__0" at bounding box center [796, 429] width 84 height 21
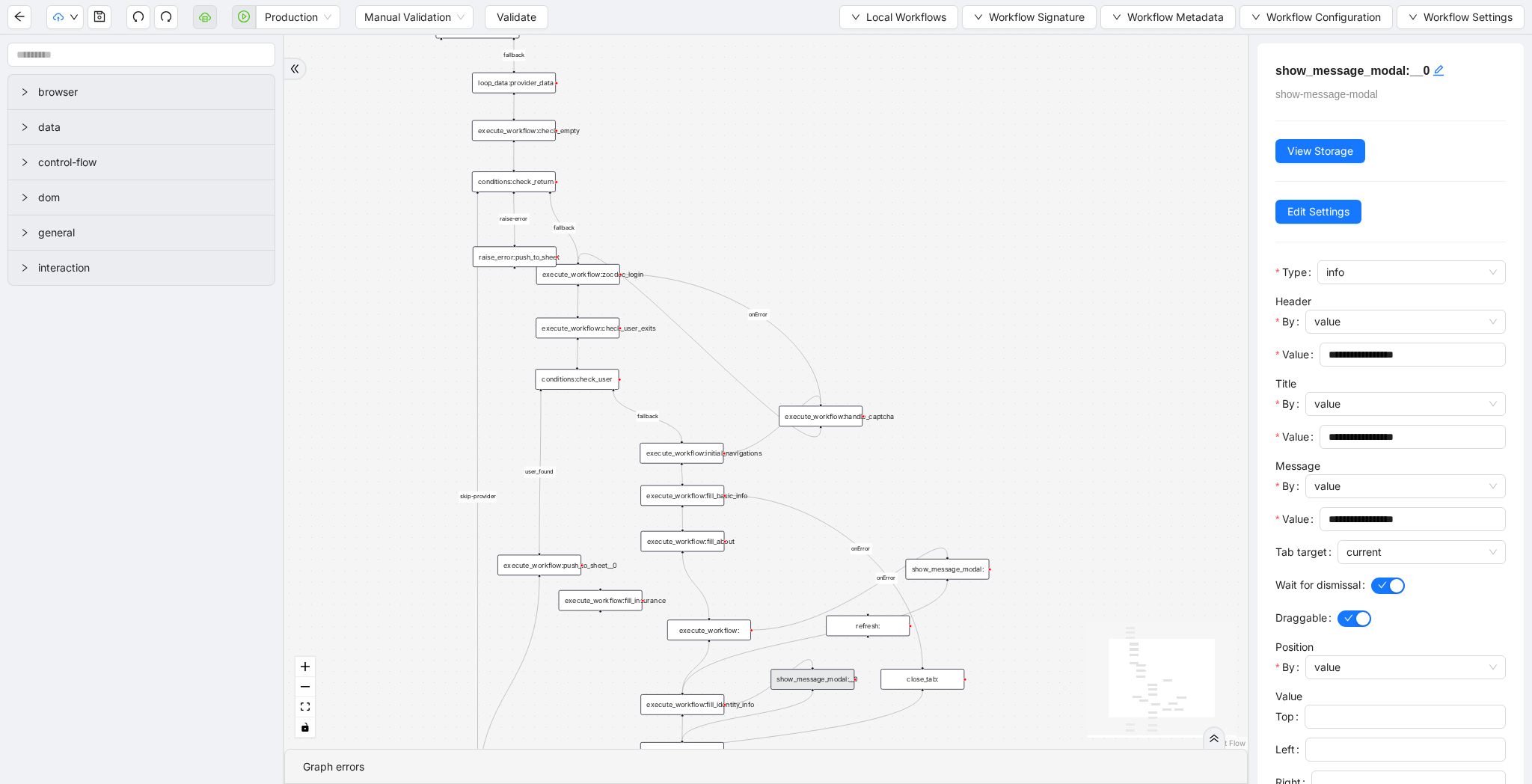
drag, startPoint x: 898, startPoint y: 218, endPoint x: 913, endPoint y: 476, distance: 258.4
click at [913, 476] on div "fallback raise-error skip-provider fallback fallback user_found onError onError…" at bounding box center [766, 392] width 964 height 714
drag, startPoint x: 789, startPoint y: 228, endPoint x: 853, endPoint y: 228, distance: 64.0
click at [853, 228] on div "fallback raise-error skip-provider fallback fallback user_found onError onError…" at bounding box center [766, 392] width 964 height 714
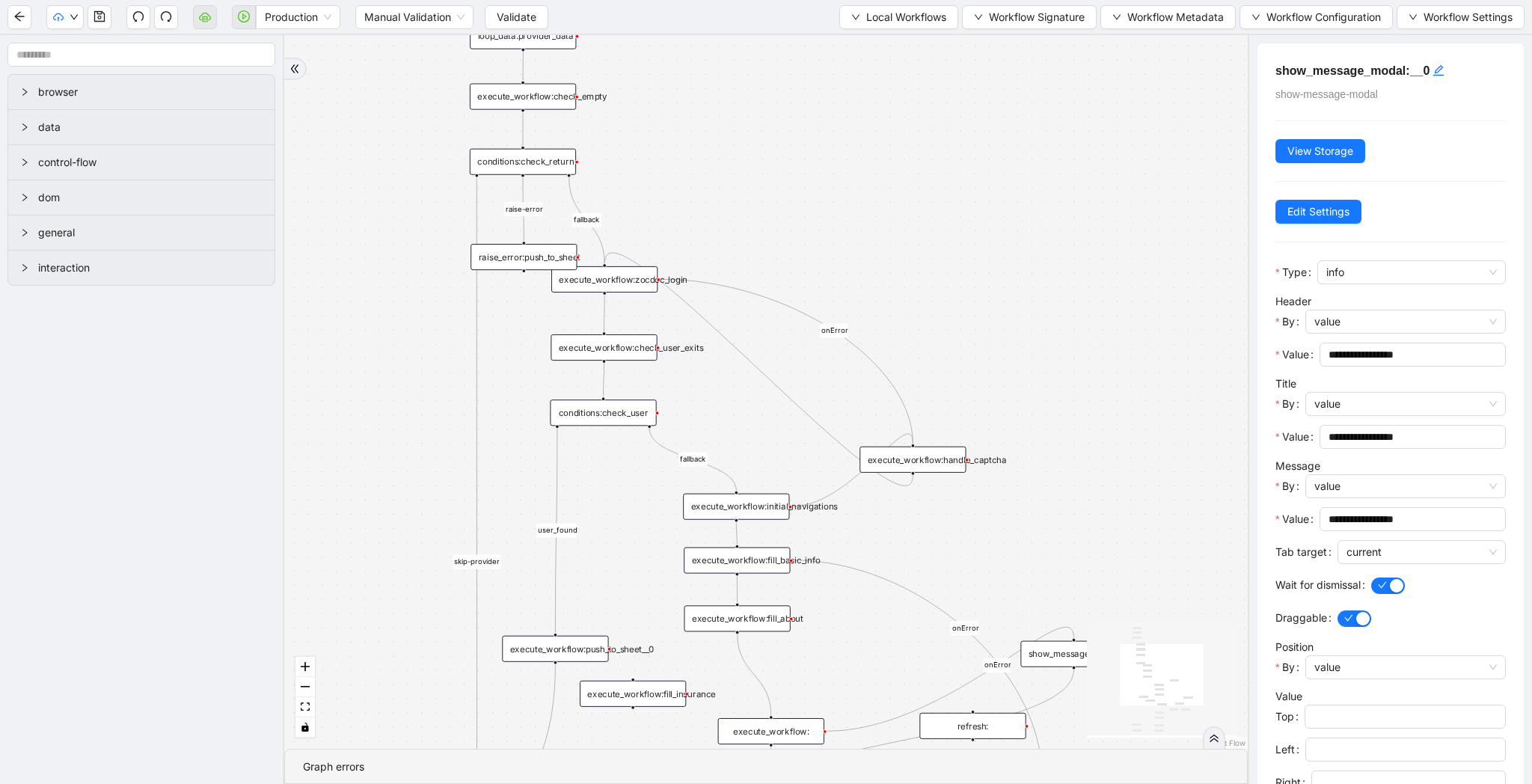
drag, startPoint x: 974, startPoint y: 277, endPoint x: 919, endPoint y: 172, distance: 118.5
click at [919, 172] on div "fallback raise-error skip-provider fallback fallback user_found onError onError…" at bounding box center [766, 392] width 964 height 714
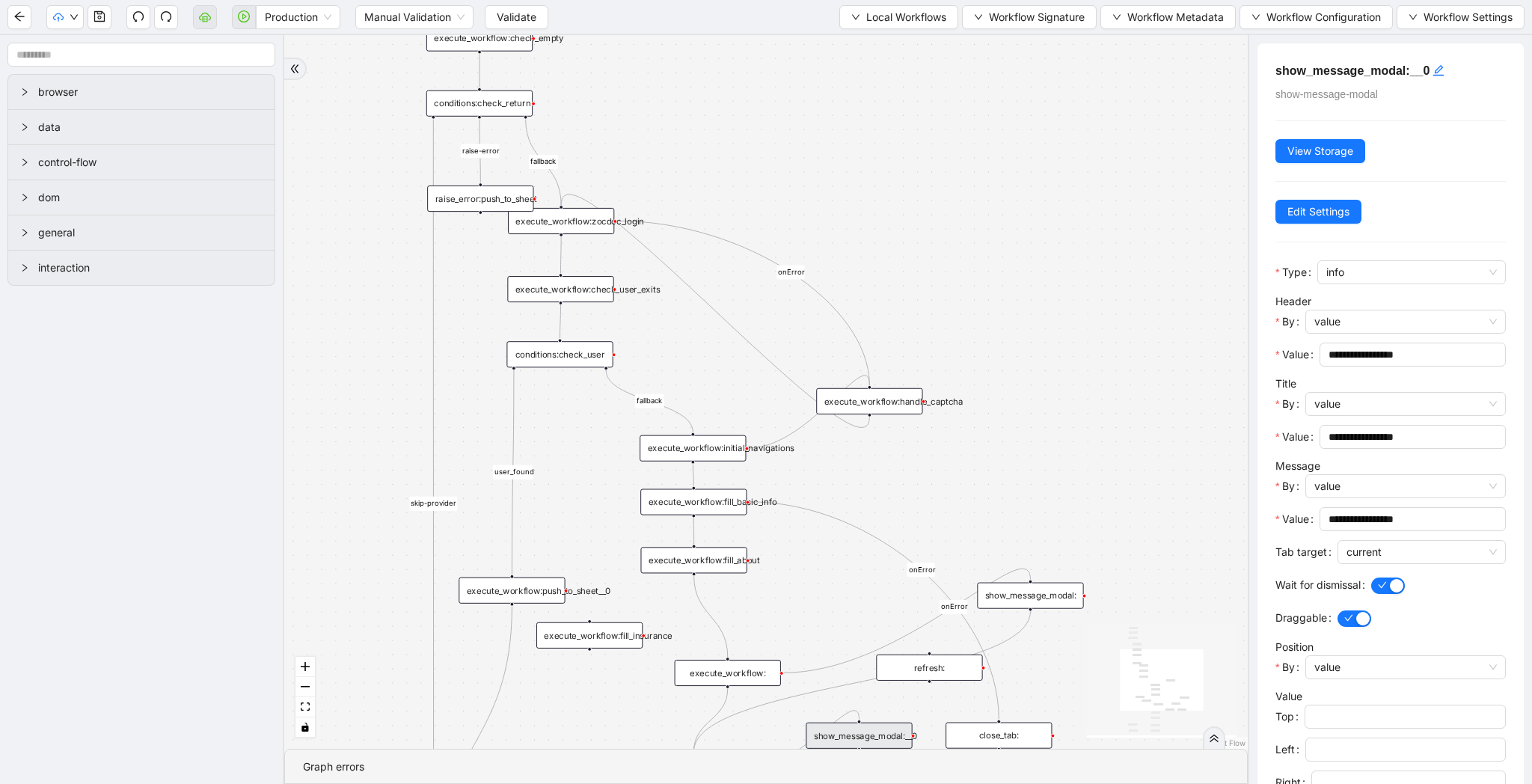
drag, startPoint x: 877, startPoint y: 424, endPoint x: 888, endPoint y: 478, distance: 55.1
click at [888, 478] on div "fallback raise-error skip-provider fallback fallback user_found onError onError…" at bounding box center [766, 392] width 964 height 714
click at [707, 490] on div "fallback raise-error skip-provider fallback fallback user_found onError onError…" at bounding box center [766, 392] width 964 height 714
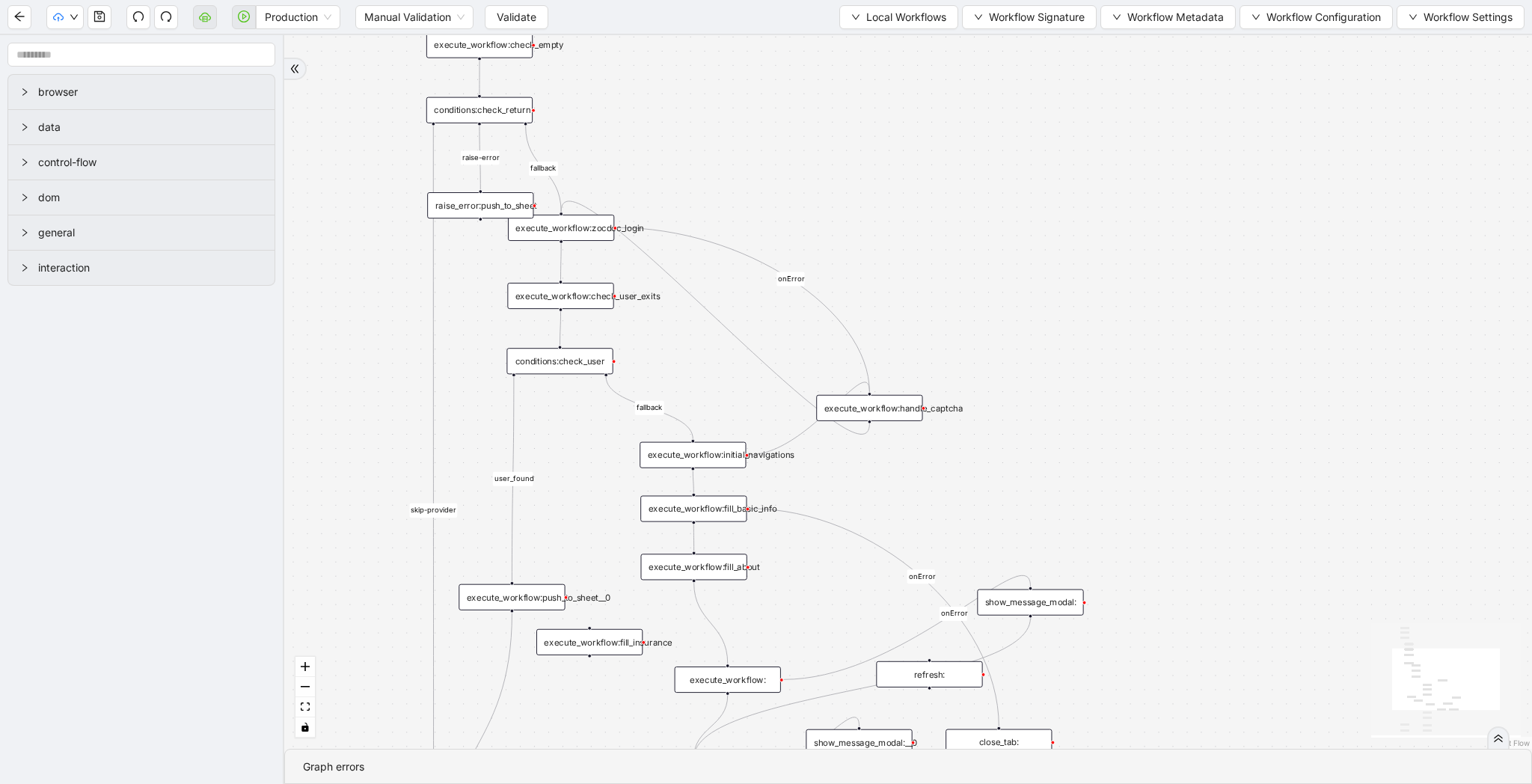
click at [706, 511] on div "execute_workflow:fill_basic_info" at bounding box center [693, 509] width 107 height 26
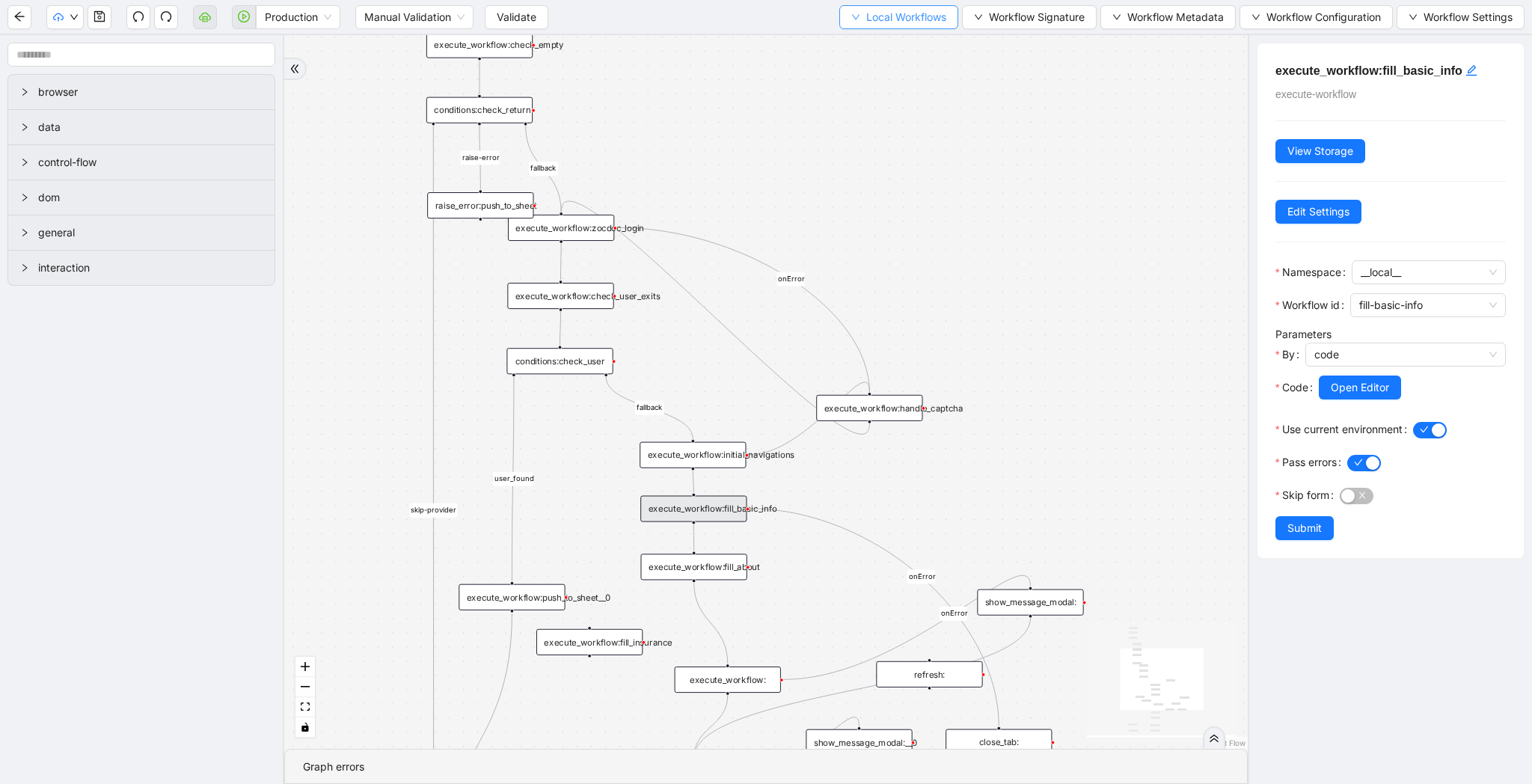
click at [852, 19] on icon "down" at bounding box center [856, 17] width 9 height 9
click at [872, 35] on li "Select" at bounding box center [892, 47] width 115 height 24
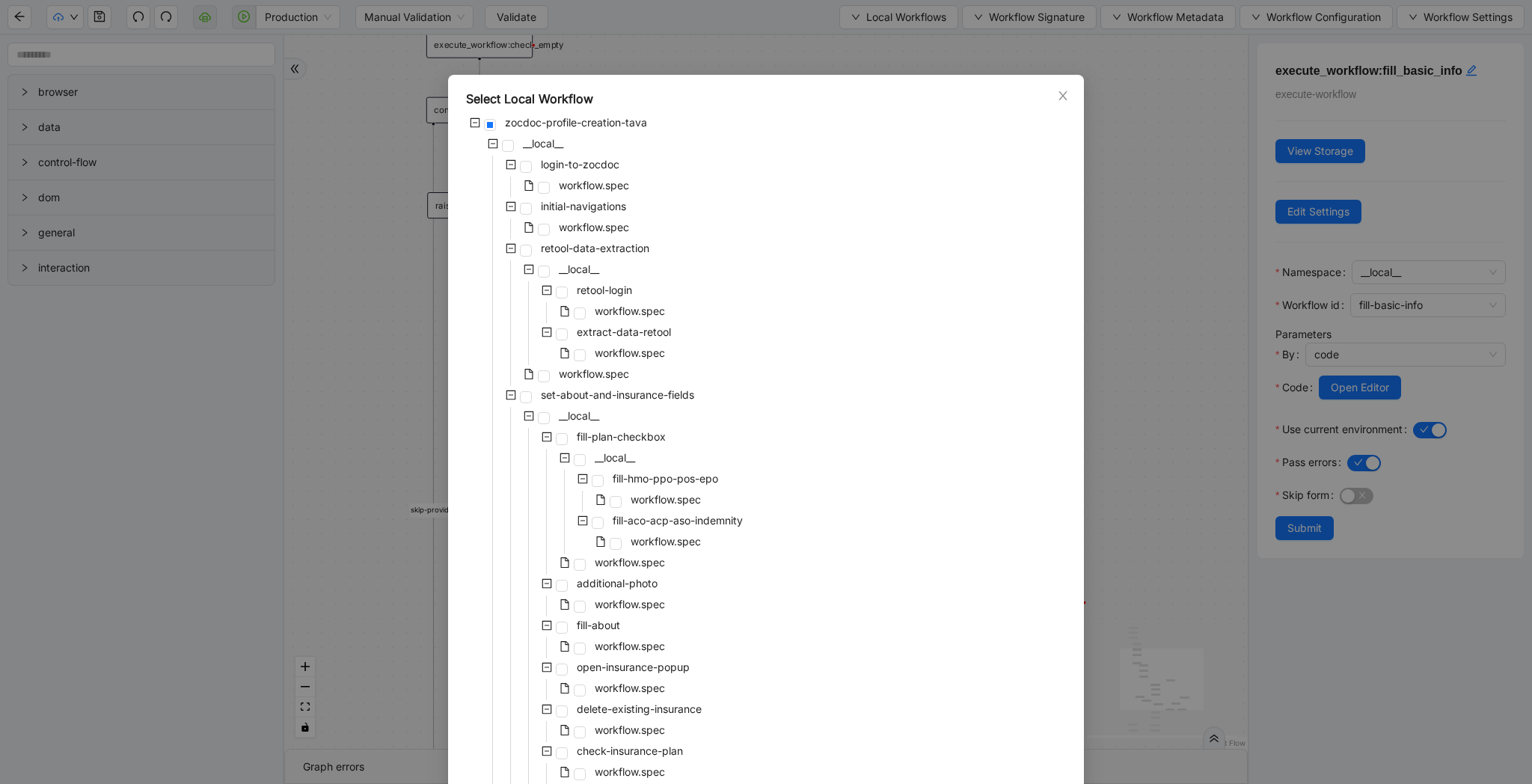
click at [1062, 94] on icon "close" at bounding box center [1063, 96] width 12 height 12
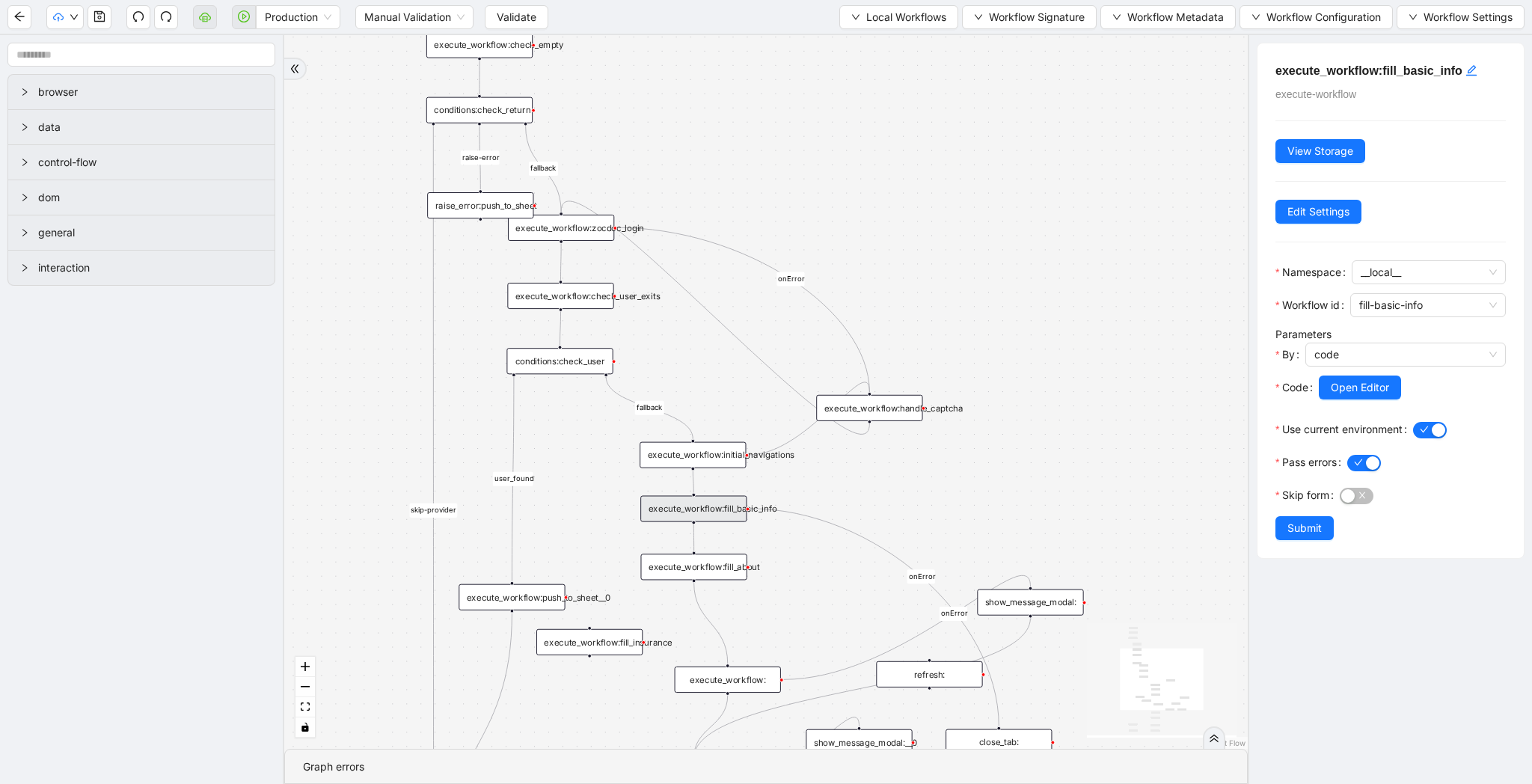
click at [716, 455] on div "execute_workflow:initial_navigations" at bounding box center [692, 455] width 107 height 26
click at [885, 20] on span "Local Workflows" at bounding box center [906, 16] width 80 height 16
click at [878, 40] on span "Select" at bounding box center [892, 46] width 97 height 16
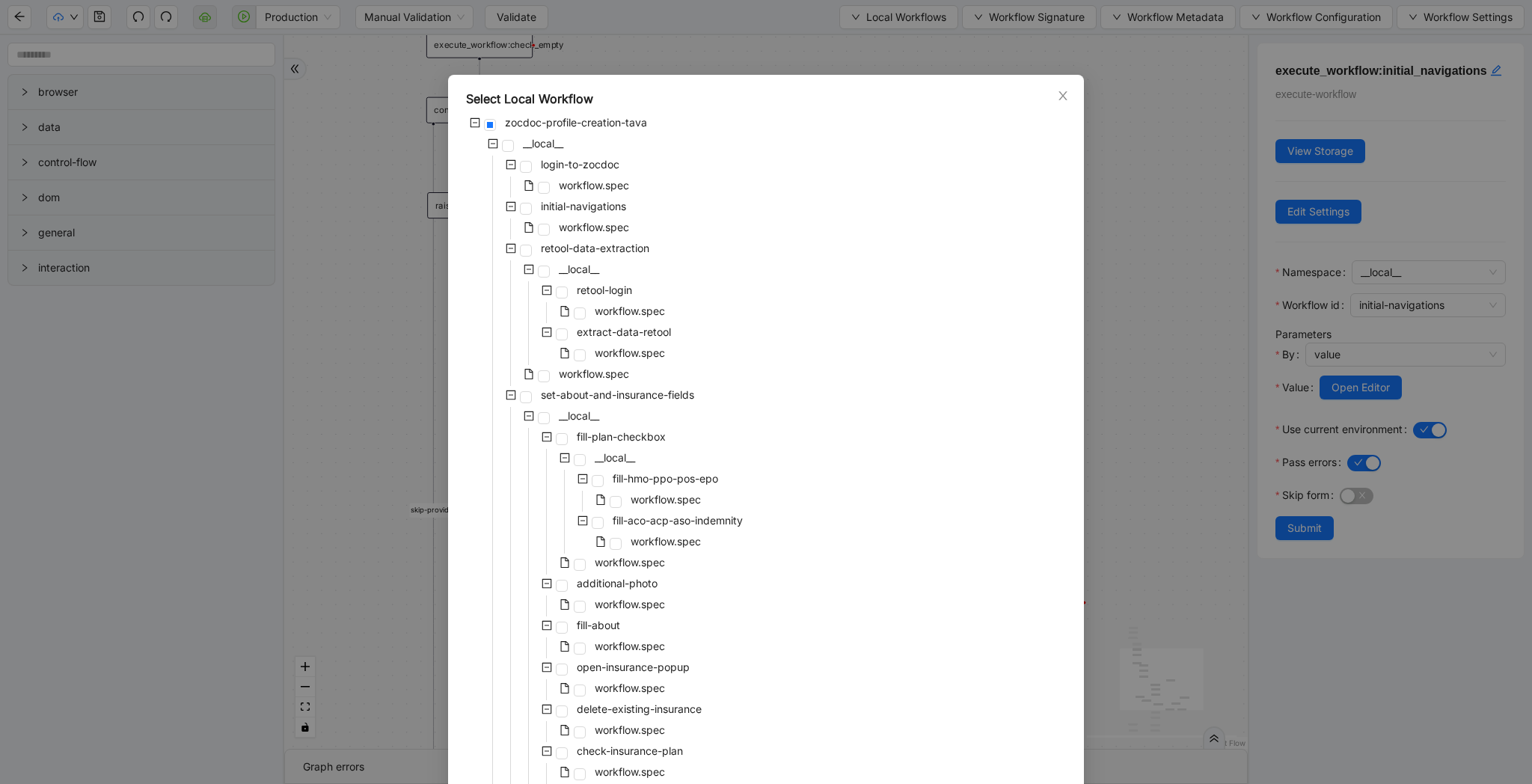
click at [514, 210] on icon "minus-square" at bounding box center [511, 206] width 10 height 10
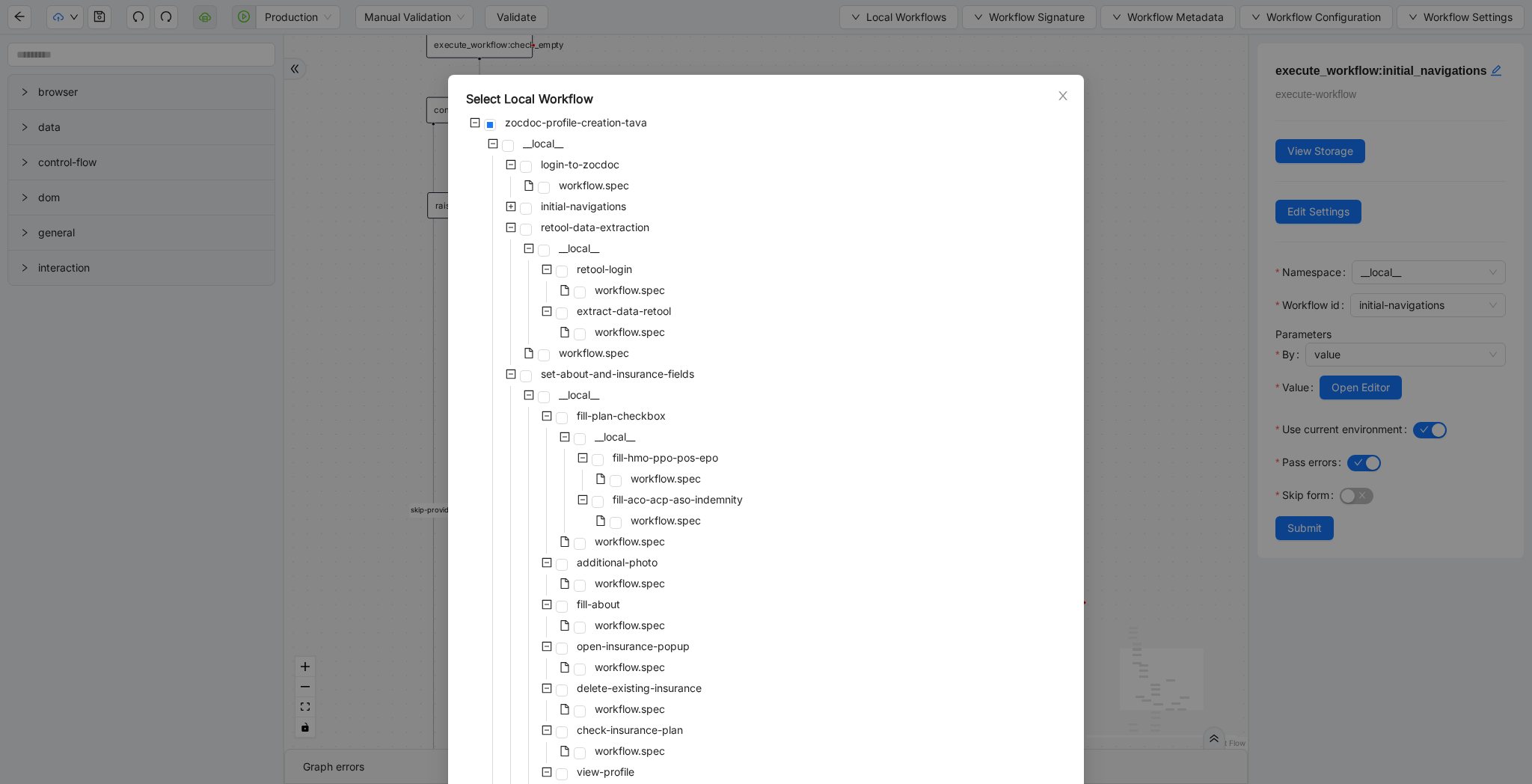
click at [513, 231] on icon "minus-square" at bounding box center [511, 227] width 10 height 10
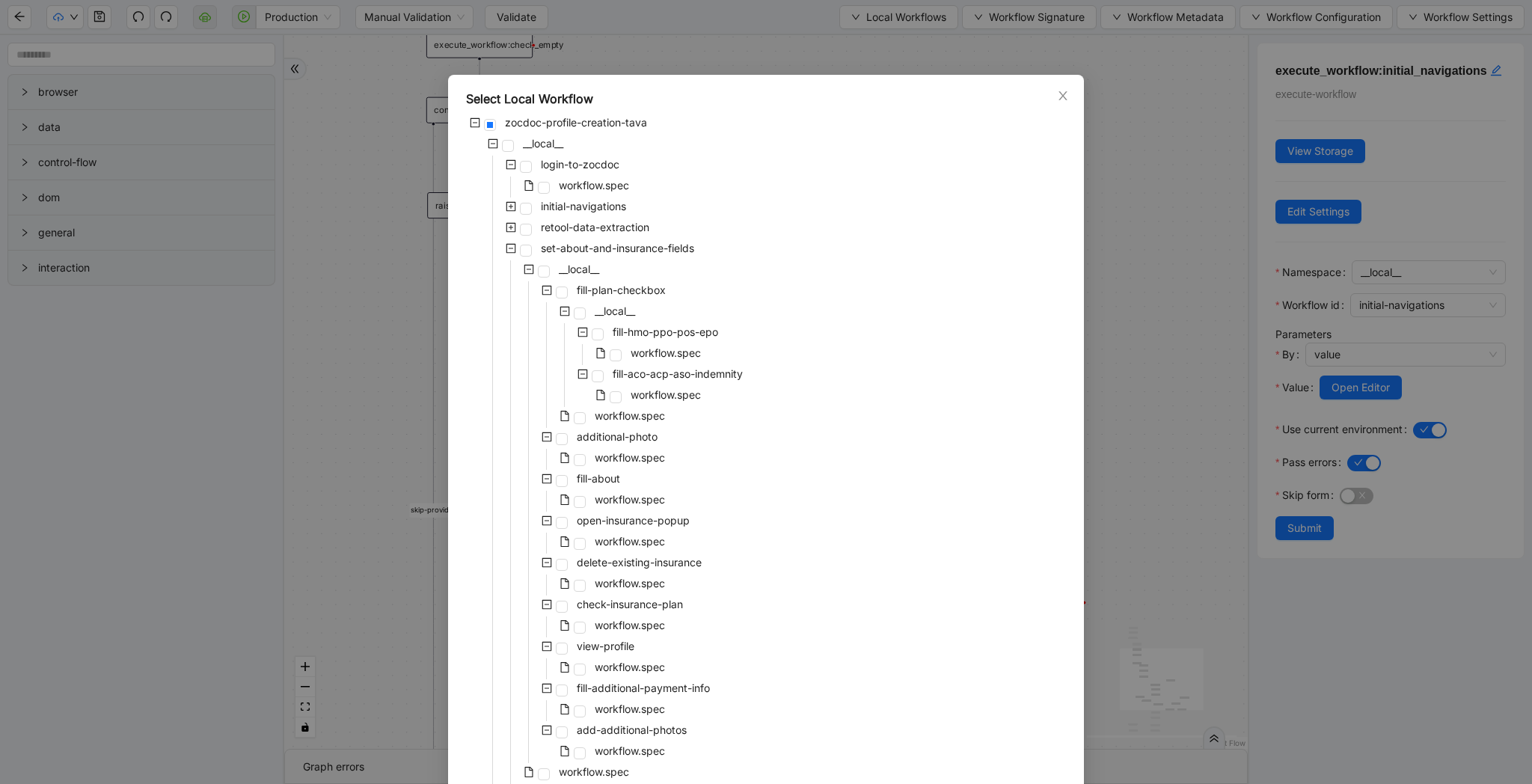
click at [511, 205] on icon "plus-square" at bounding box center [511, 206] width 10 height 10
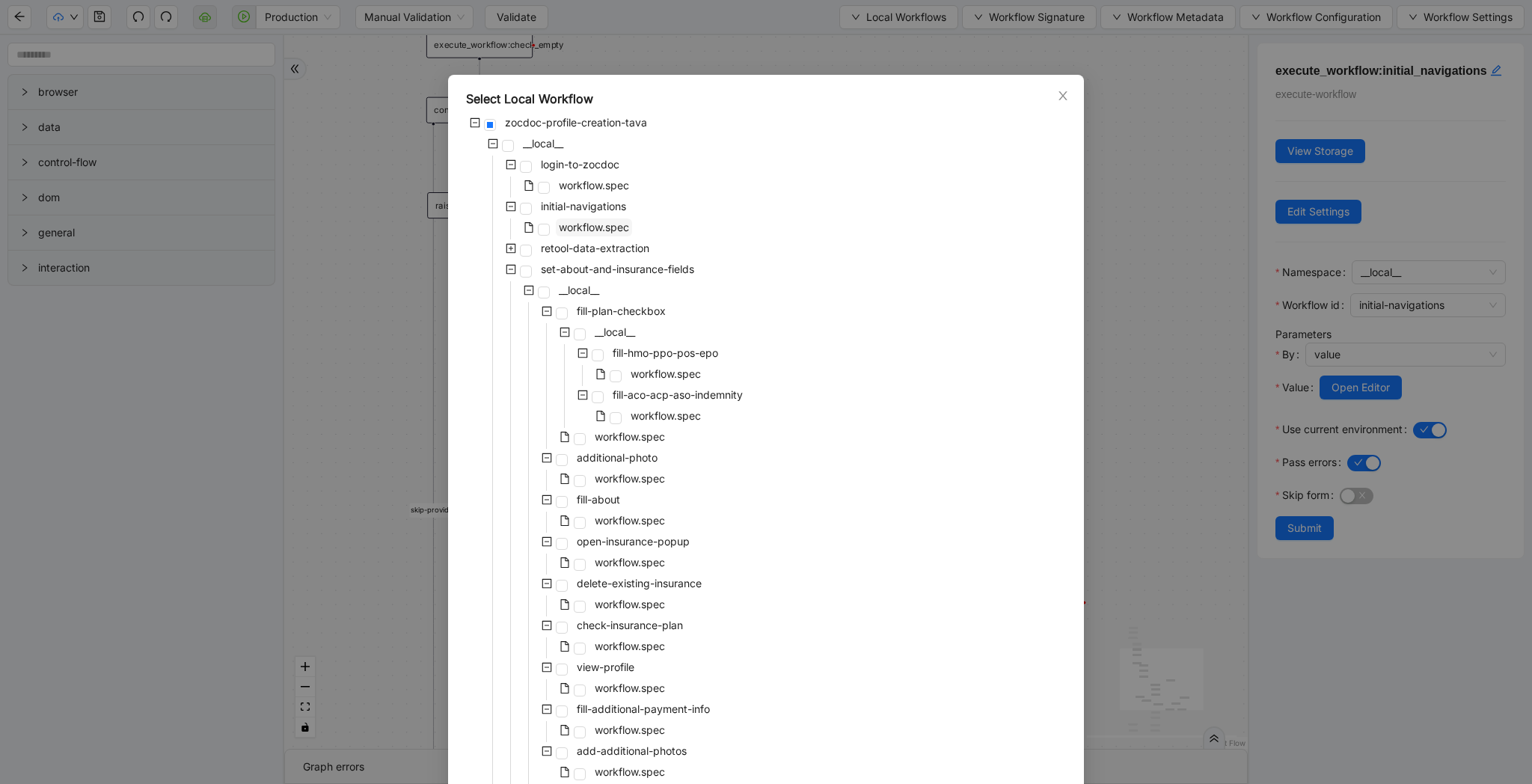
click at [580, 233] on span "workflow.spec" at bounding box center [594, 227] width 70 height 13
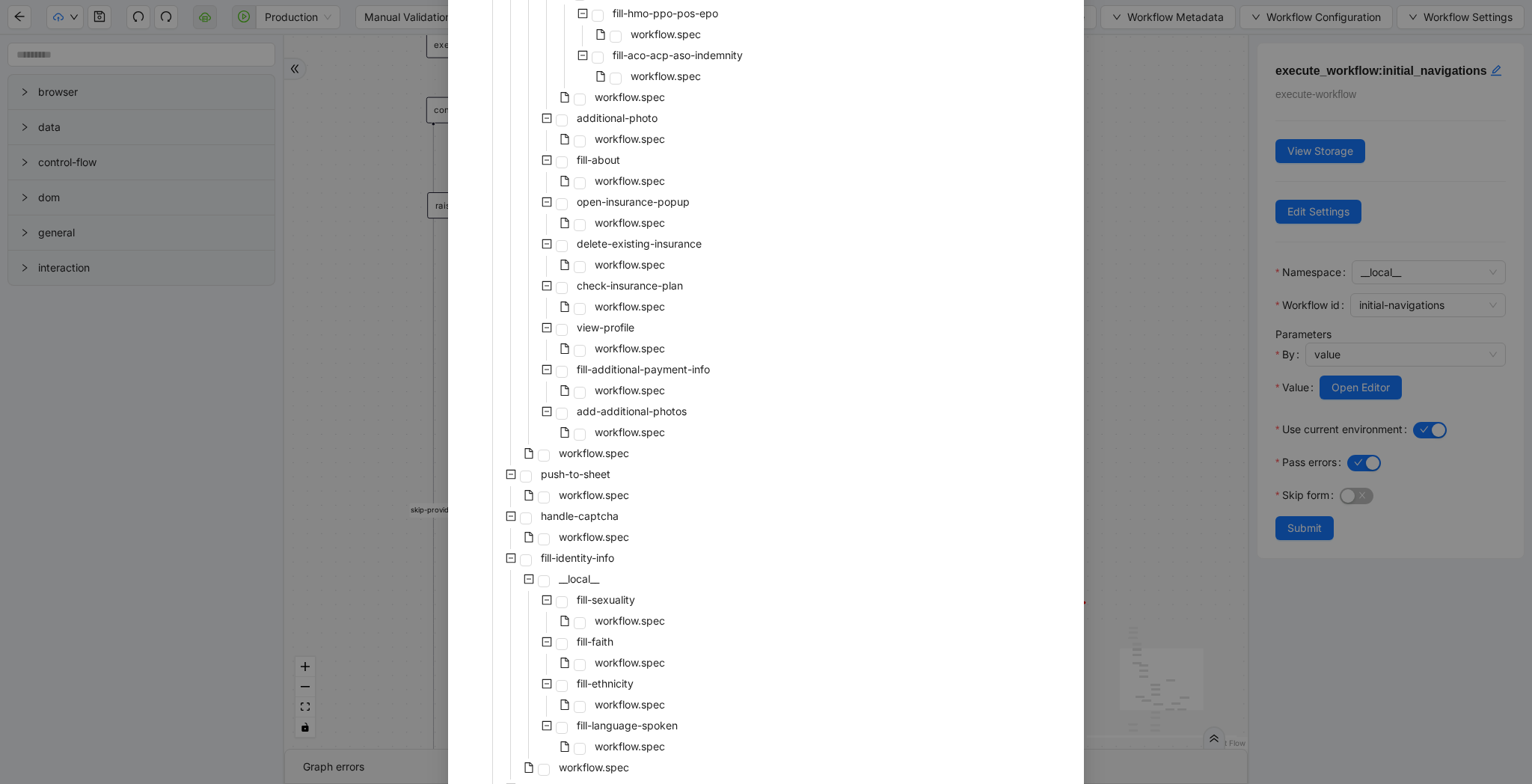
scroll to position [0, 0]
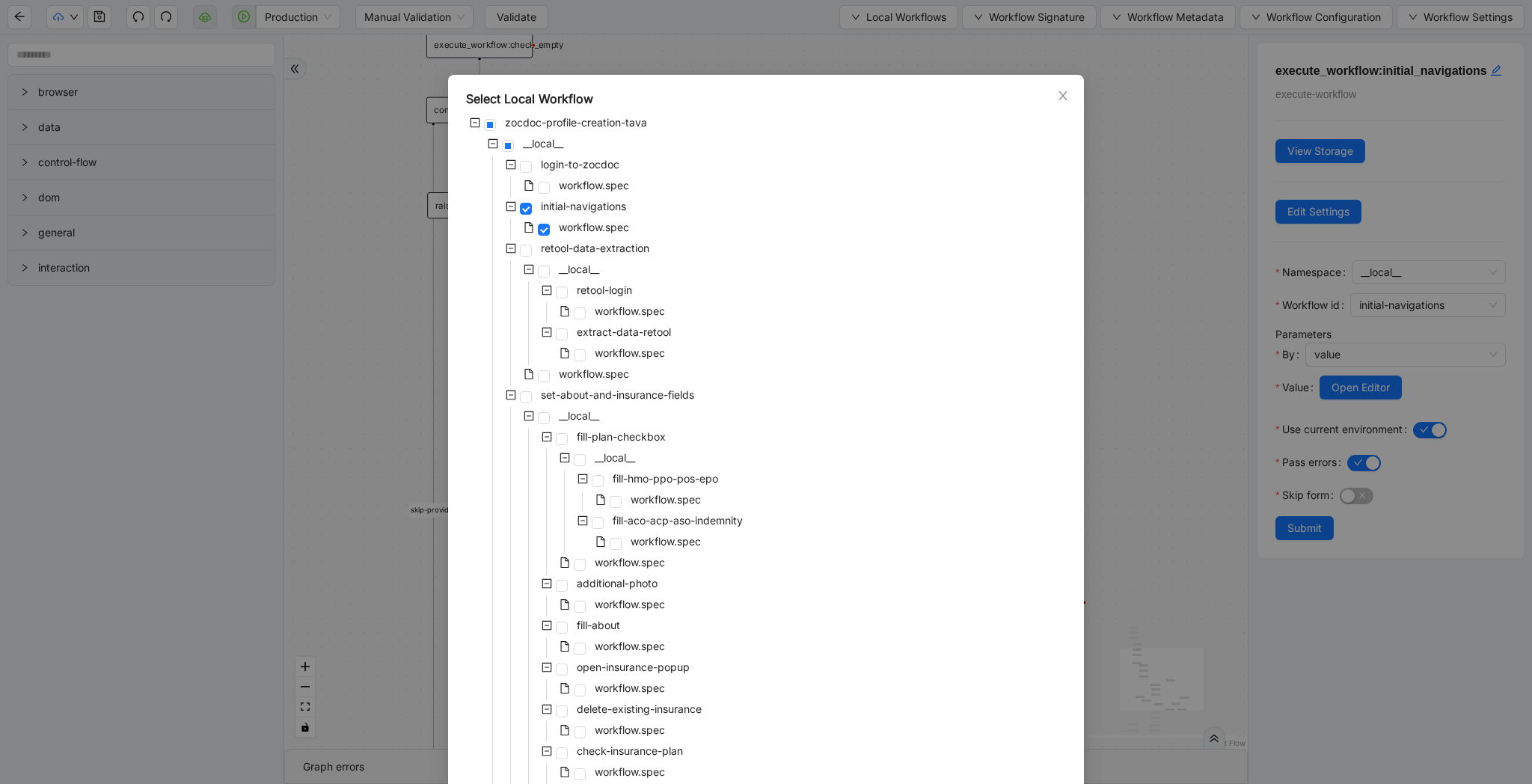
click at [516, 205] on icon "minus-square" at bounding box center [511, 206] width 10 height 10
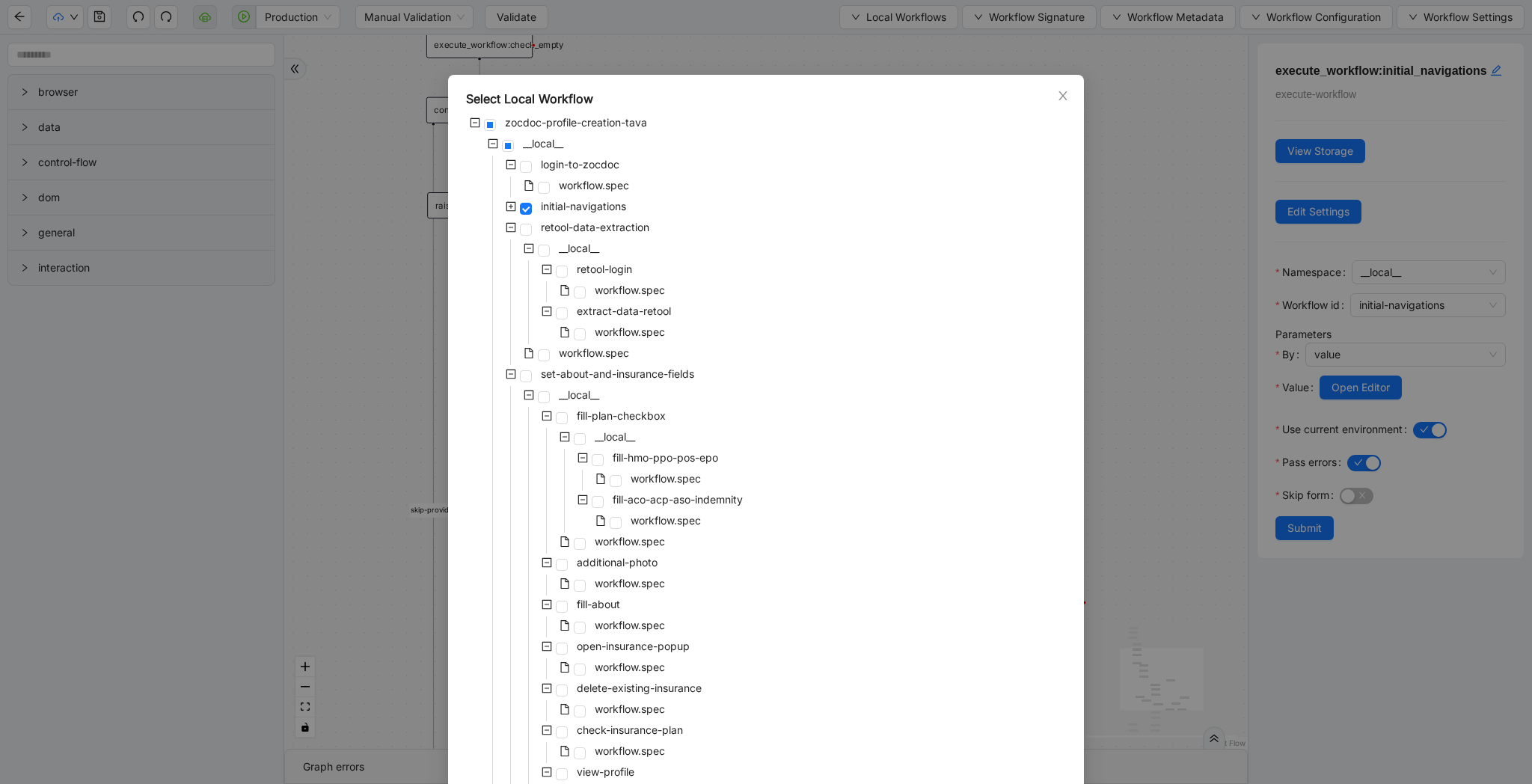
click at [1121, 161] on div "Select Local Workflow zocdoc-profile-creation-tava __local__ login-to-zocdoc wo…" at bounding box center [766, 392] width 1532 height 784
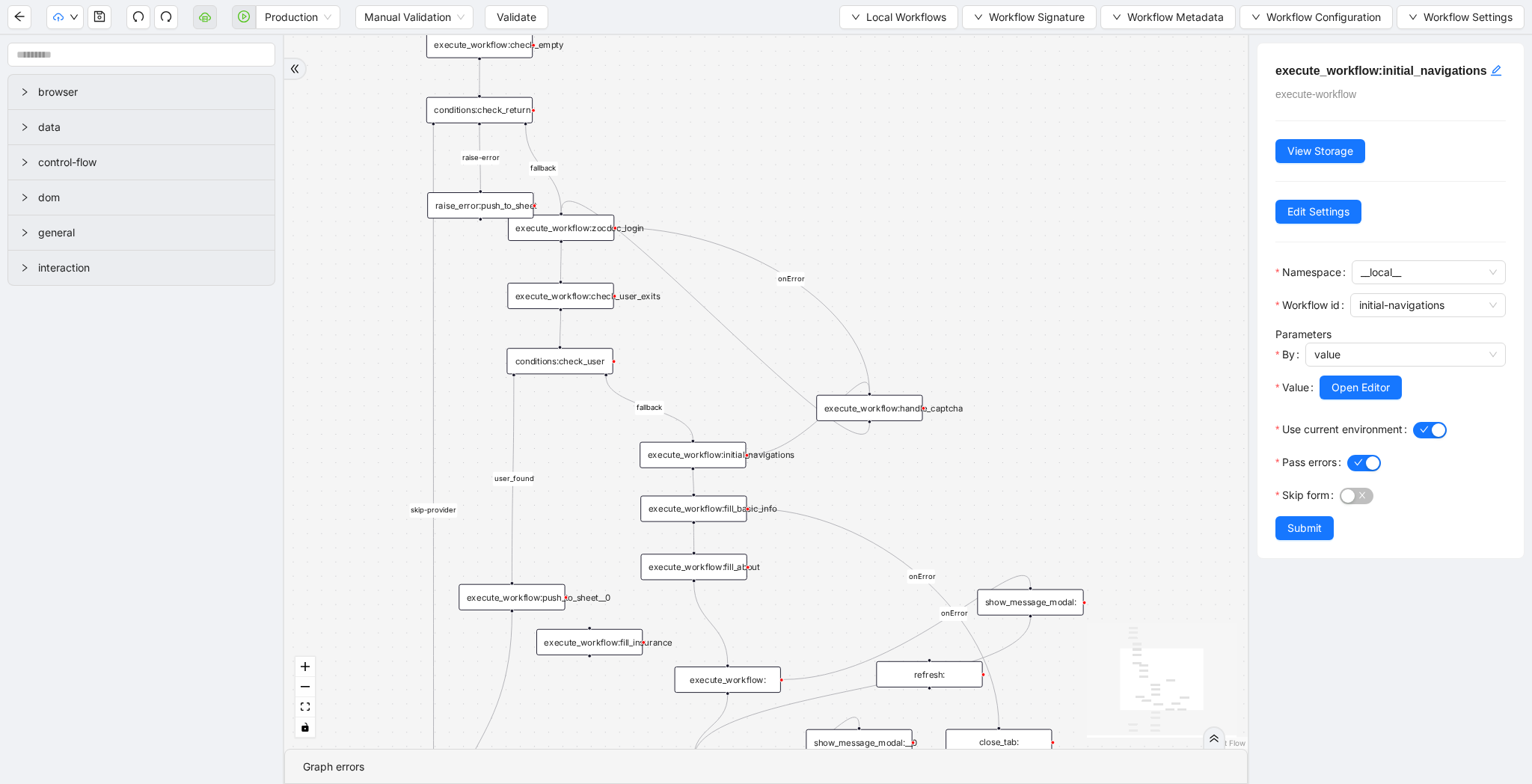
click at [686, 518] on div "execute_workflow:fill_basic_info" at bounding box center [693, 509] width 107 height 26
click at [852, 20] on icon "down" at bounding box center [856, 17] width 9 height 9
click at [850, 47] on span "Select" at bounding box center [892, 46] width 97 height 16
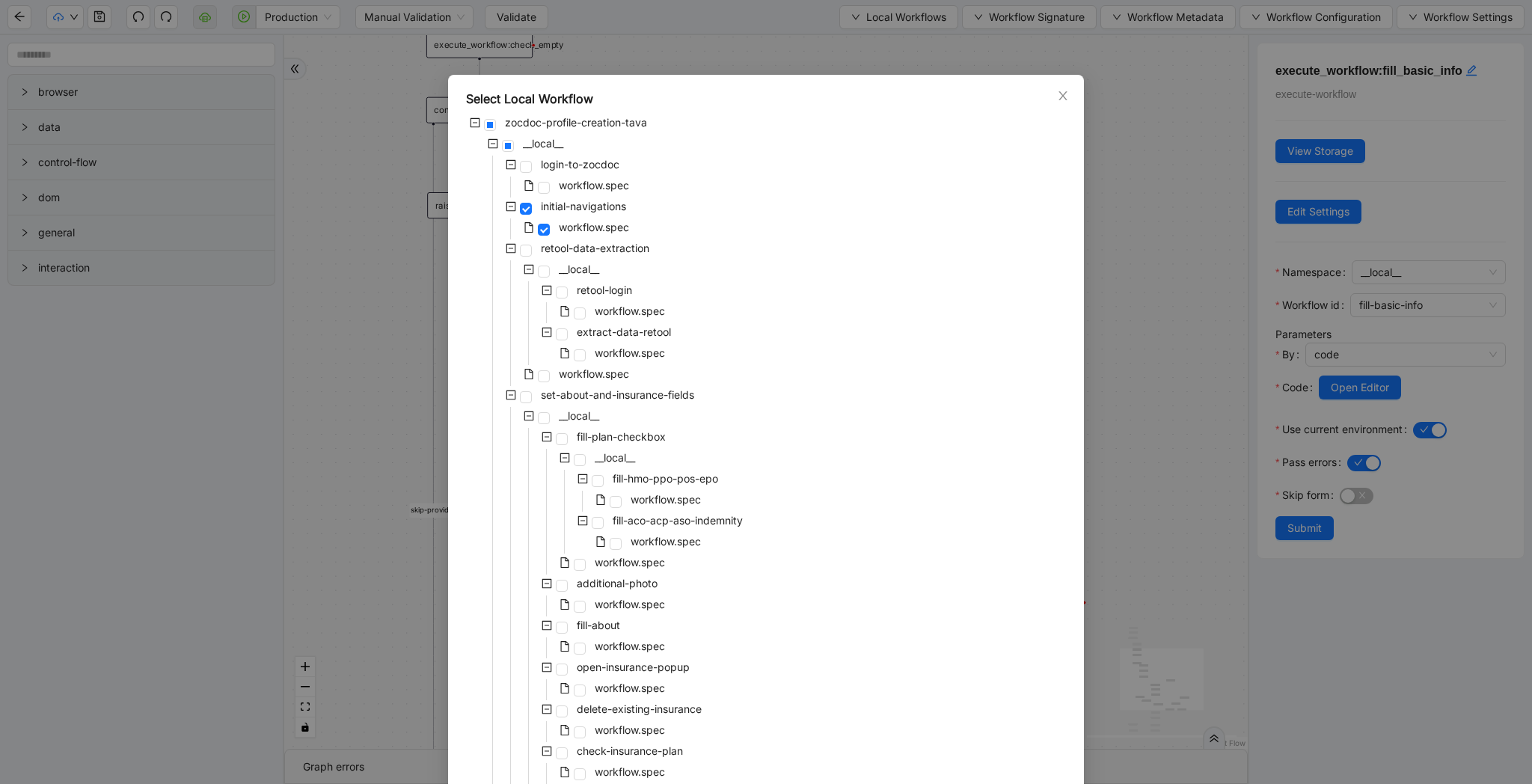
click at [510, 161] on icon "minus-square" at bounding box center [511, 165] width 10 height 10
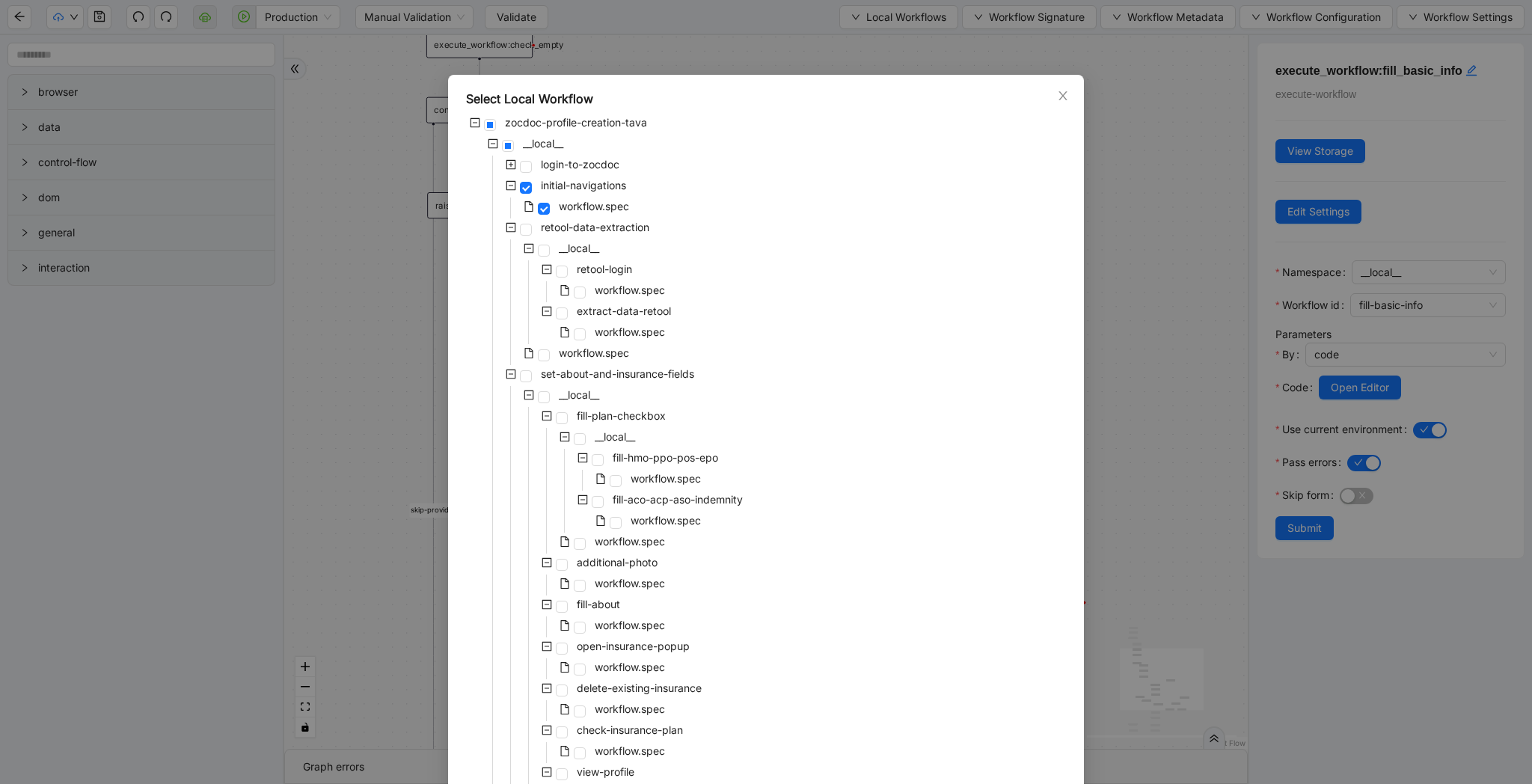
click at [512, 181] on icon "minus-square" at bounding box center [511, 185] width 10 height 10
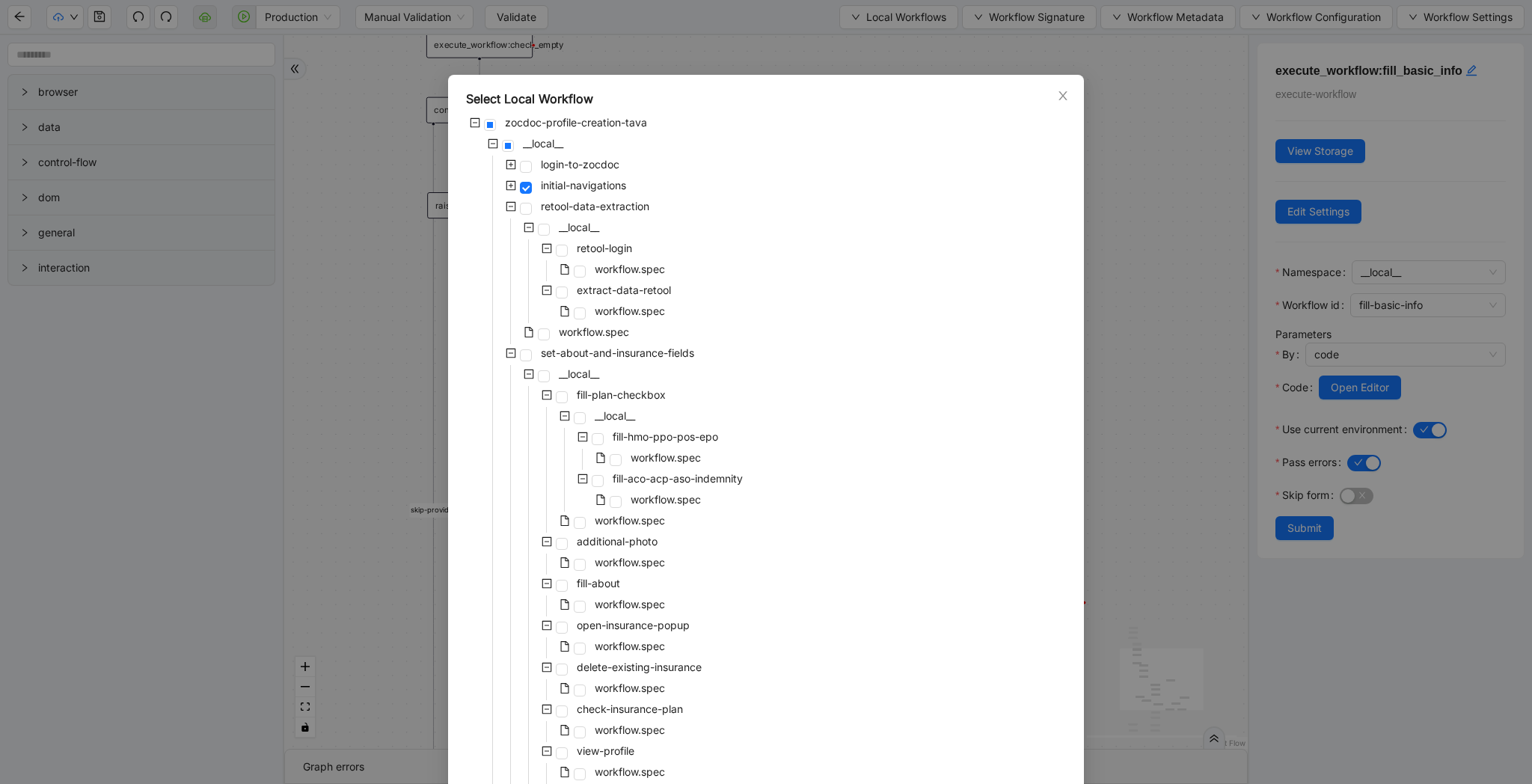
click at [511, 204] on icon "minus-square" at bounding box center [511, 206] width 10 height 10
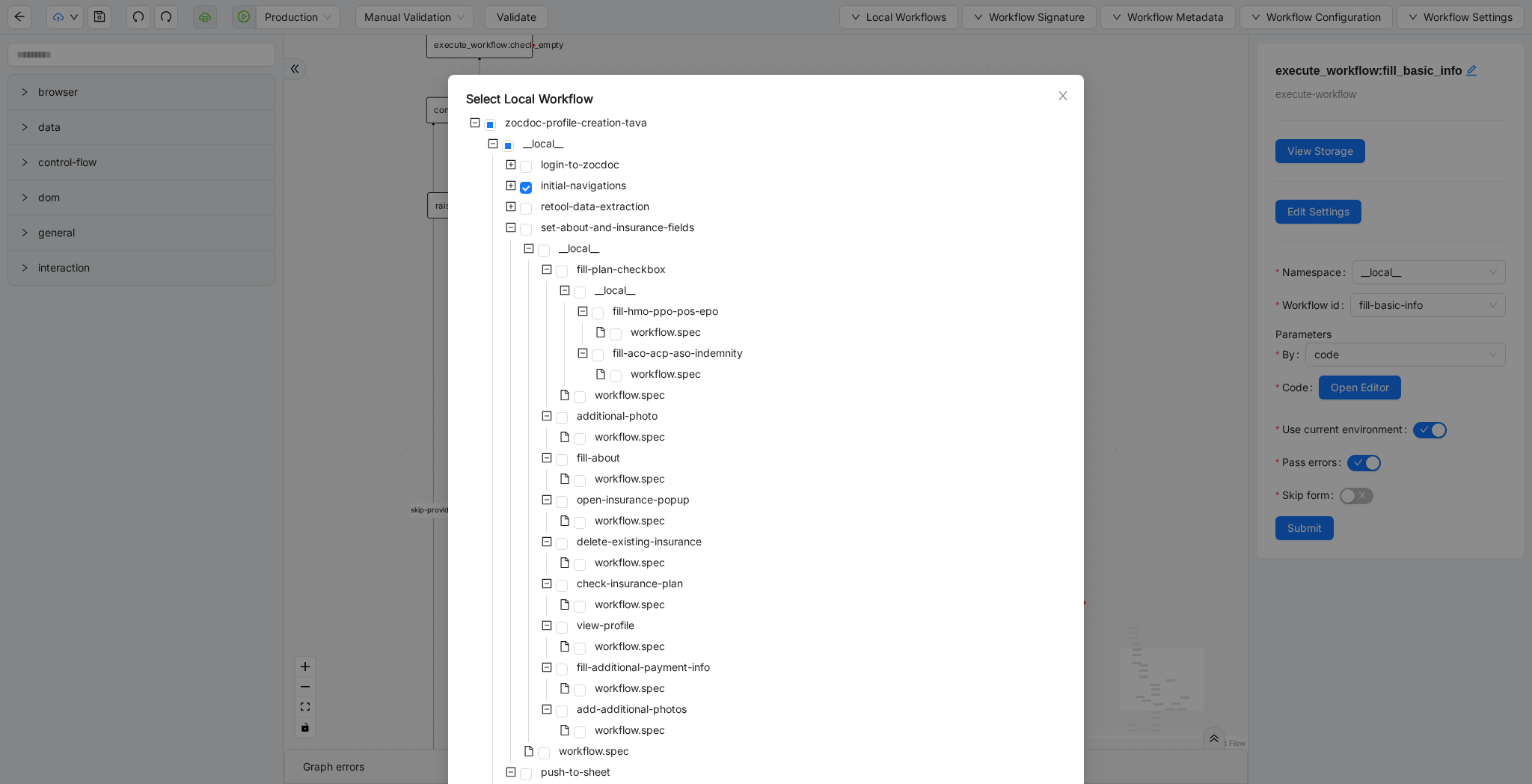
click at [513, 226] on icon "minus-square" at bounding box center [511, 227] width 10 height 10
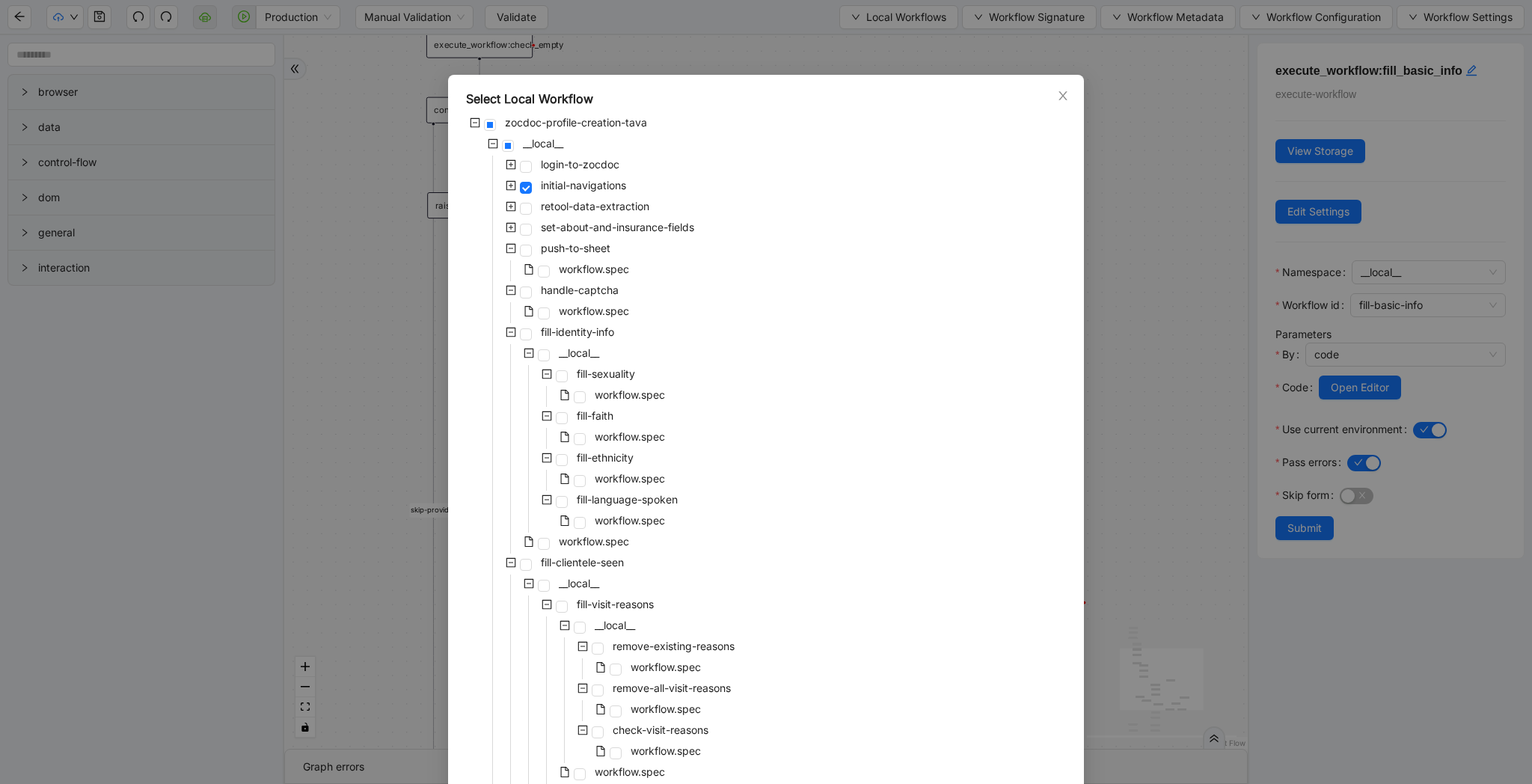
click at [514, 249] on icon "minus-square" at bounding box center [511, 249] width 10 height 10
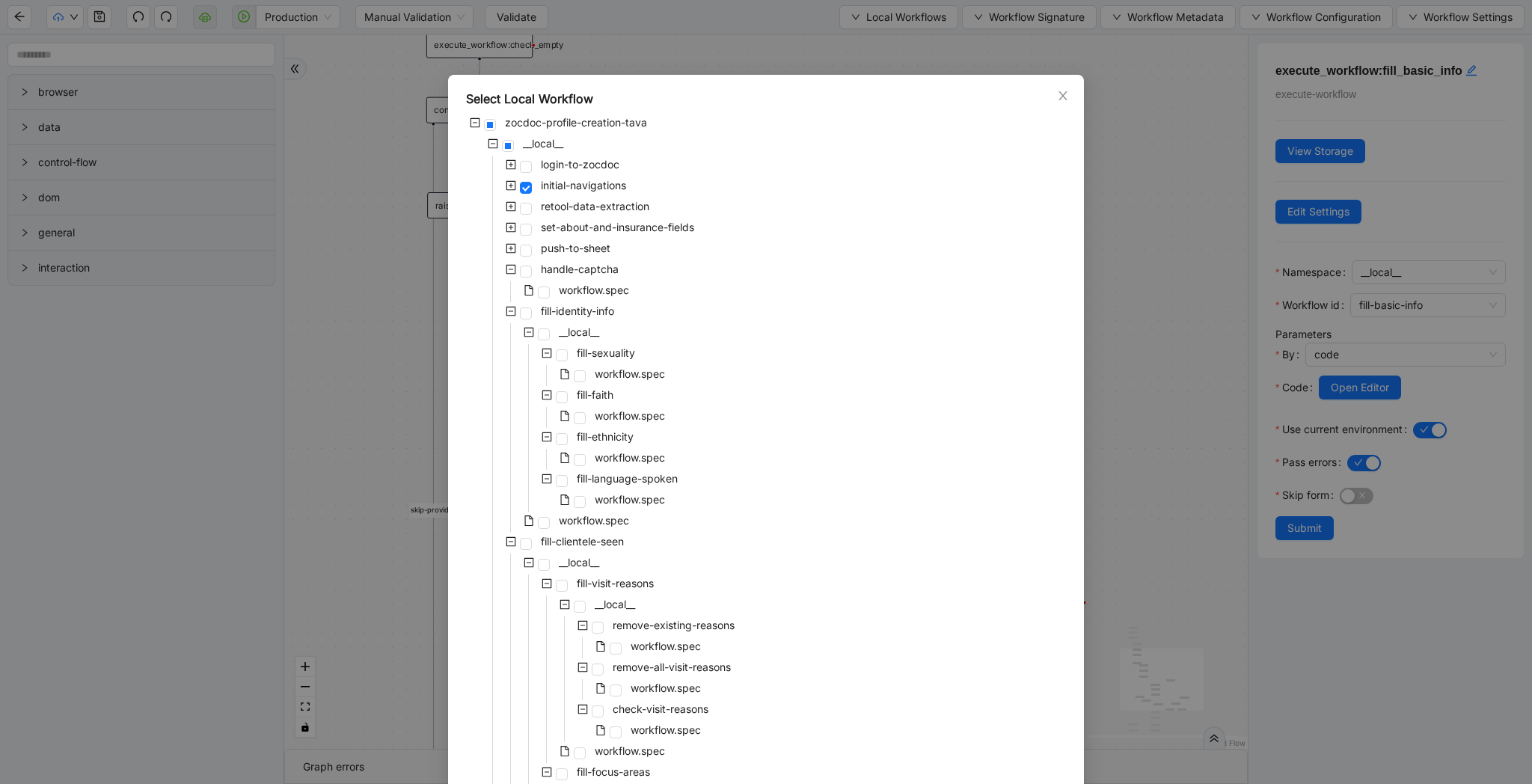
click at [514, 265] on icon "minus-square" at bounding box center [511, 269] width 10 height 10
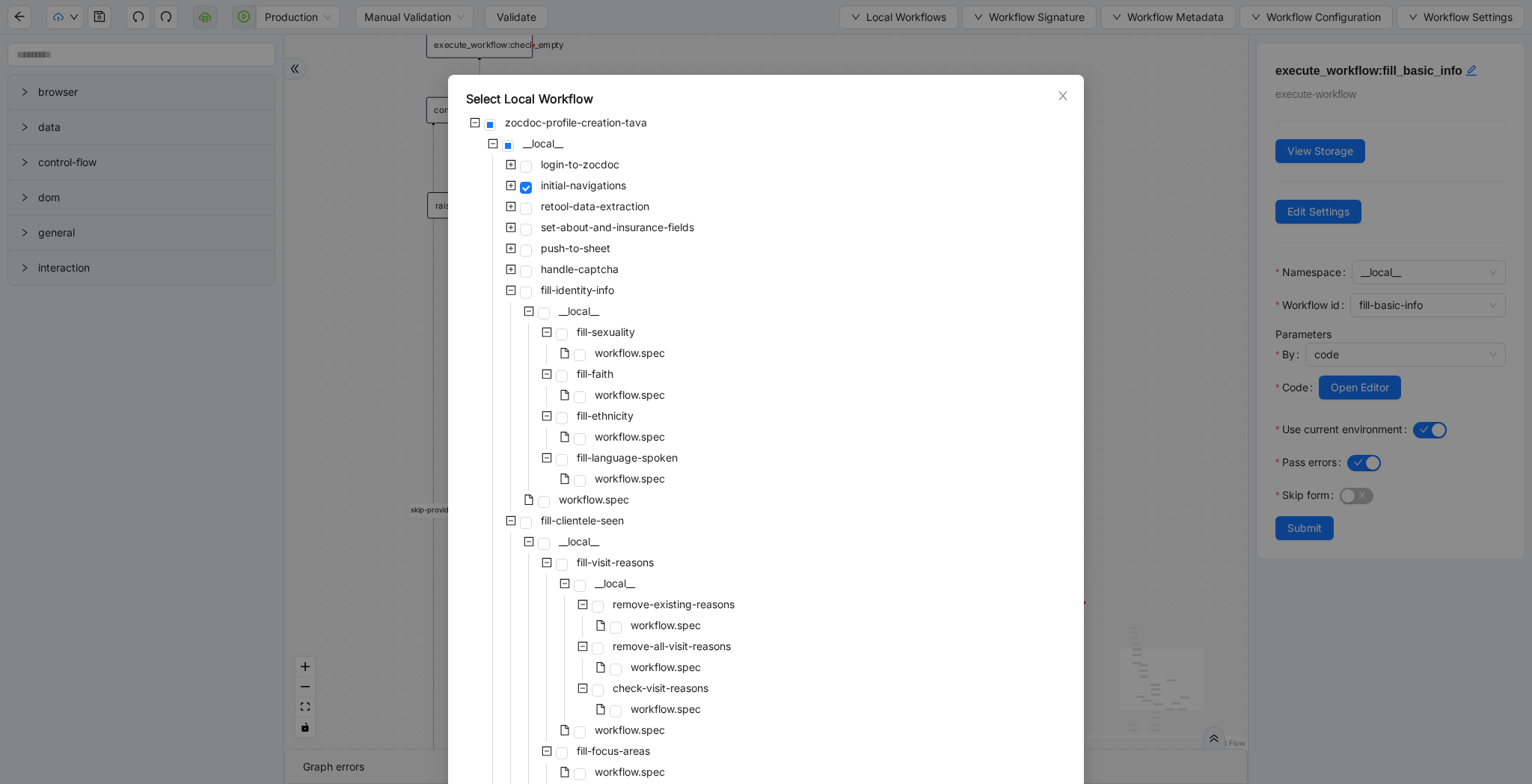
click at [515, 288] on icon "minus-square" at bounding box center [511, 290] width 10 height 10
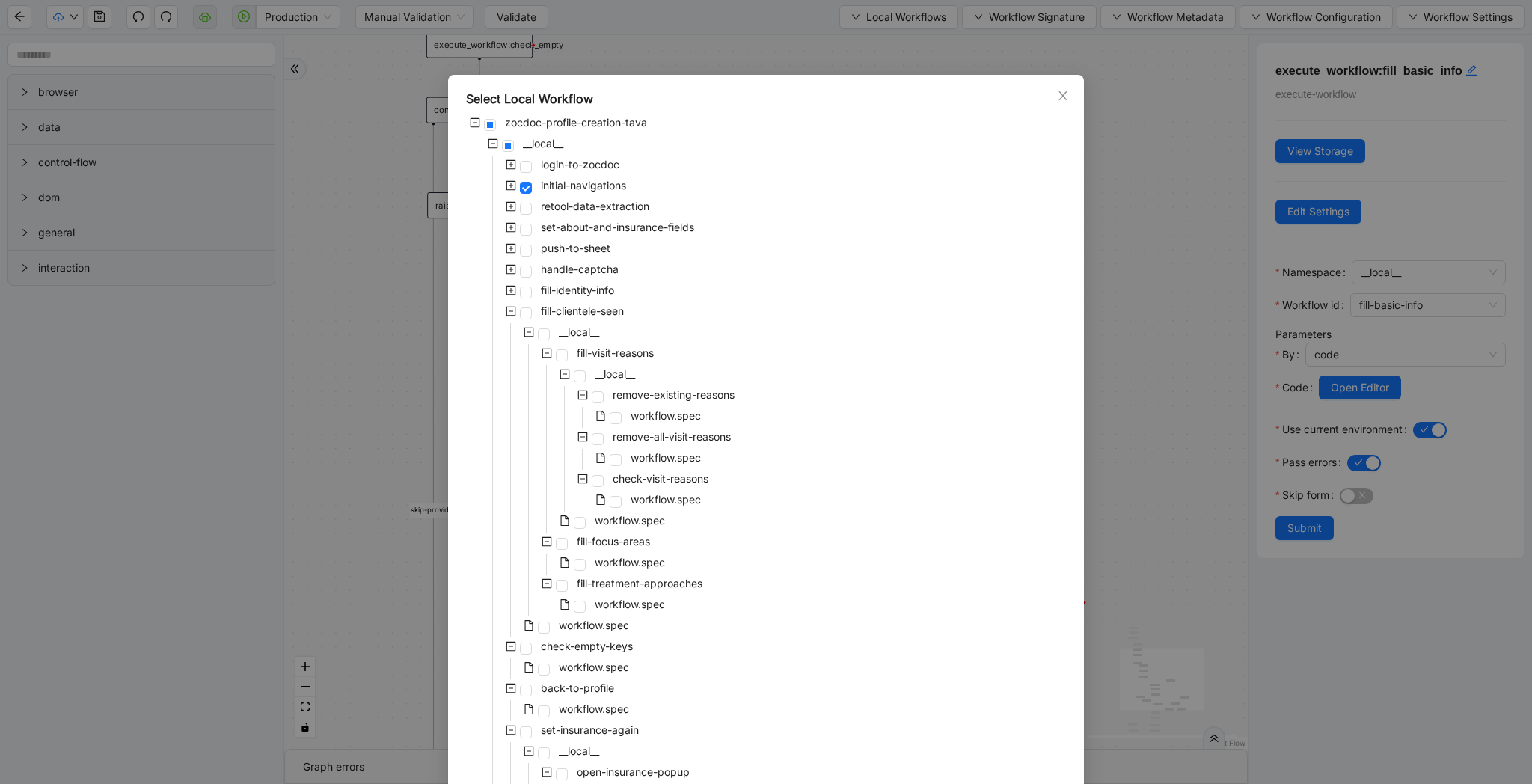
click at [515, 316] on span at bounding box center [510, 311] width 18 height 18
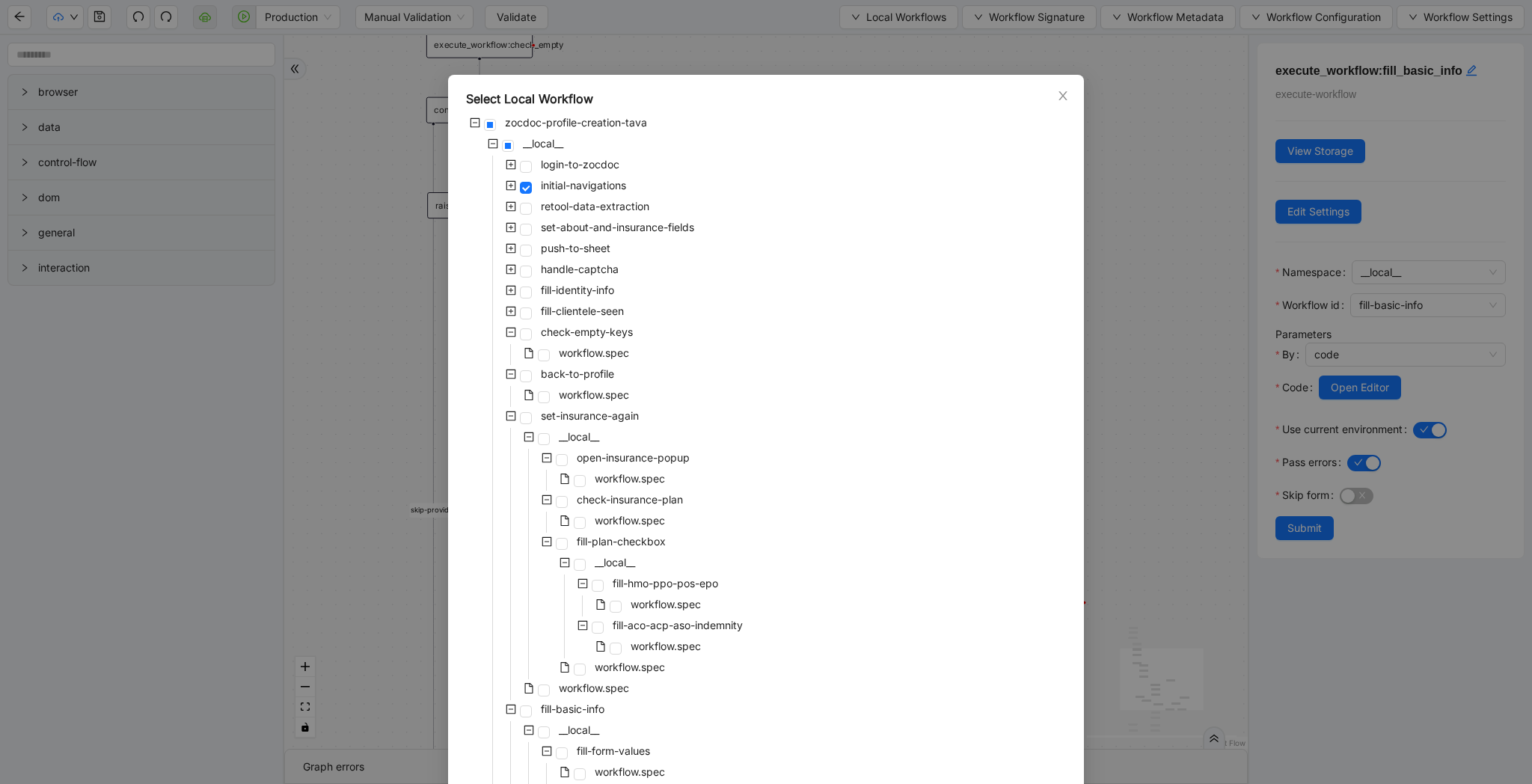
click at [515, 329] on icon "minus-square" at bounding box center [511, 332] width 10 height 10
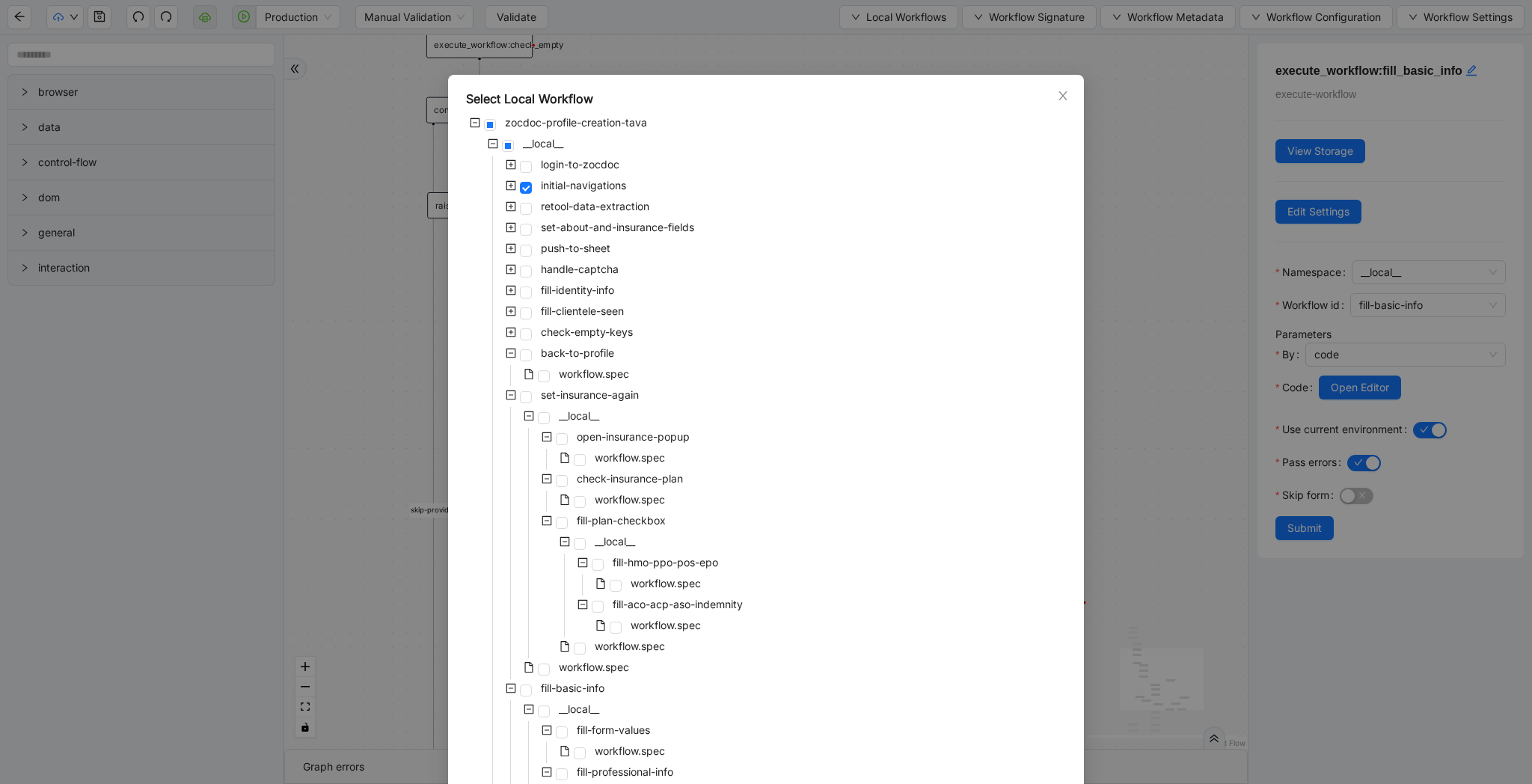
click at [512, 353] on icon "minus-square" at bounding box center [511, 353] width 10 height 10
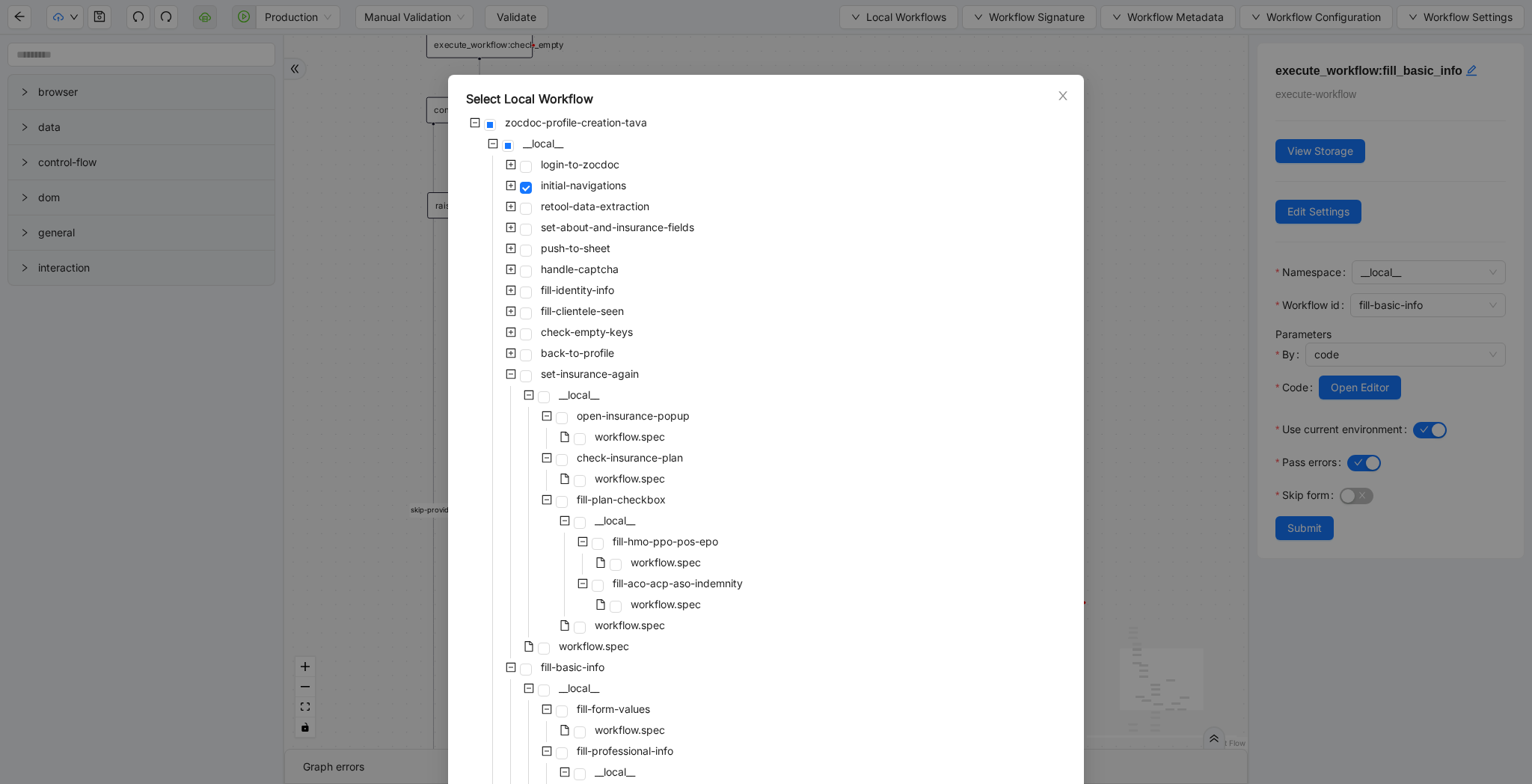
click at [513, 373] on icon "minus-square" at bounding box center [511, 374] width 10 height 10
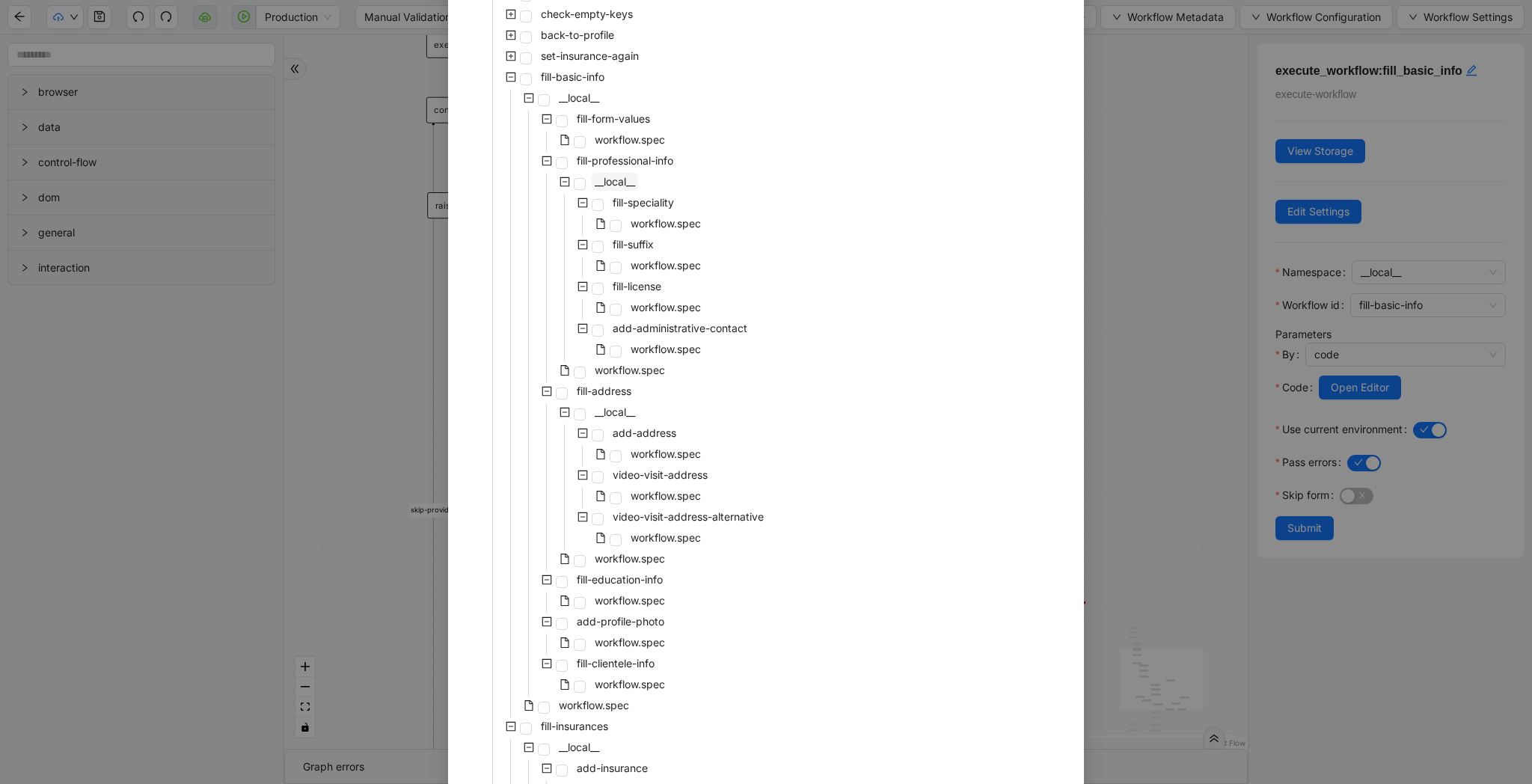
scroll to position [637, 0]
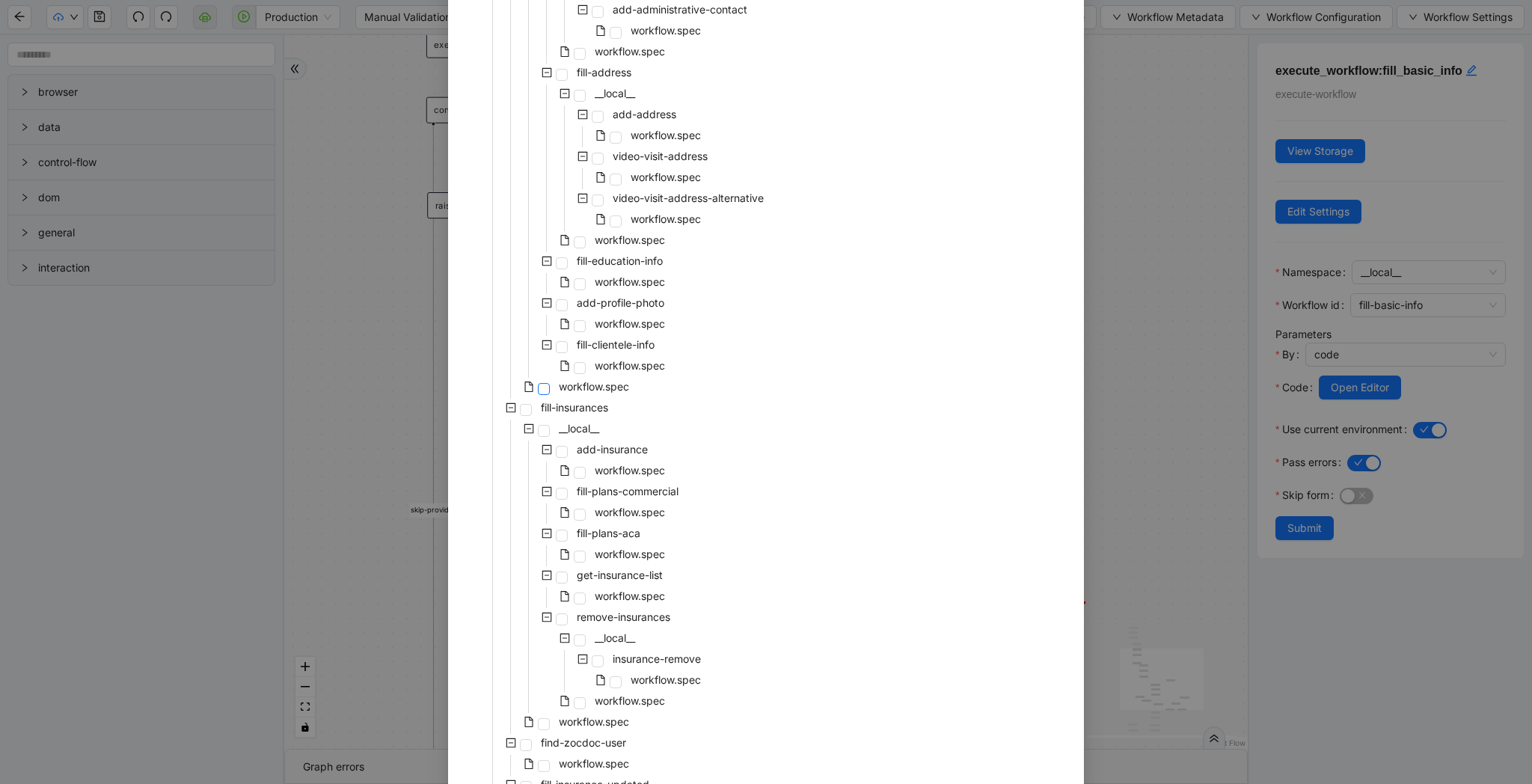
click at [542, 389] on span at bounding box center [544, 389] width 12 height 12
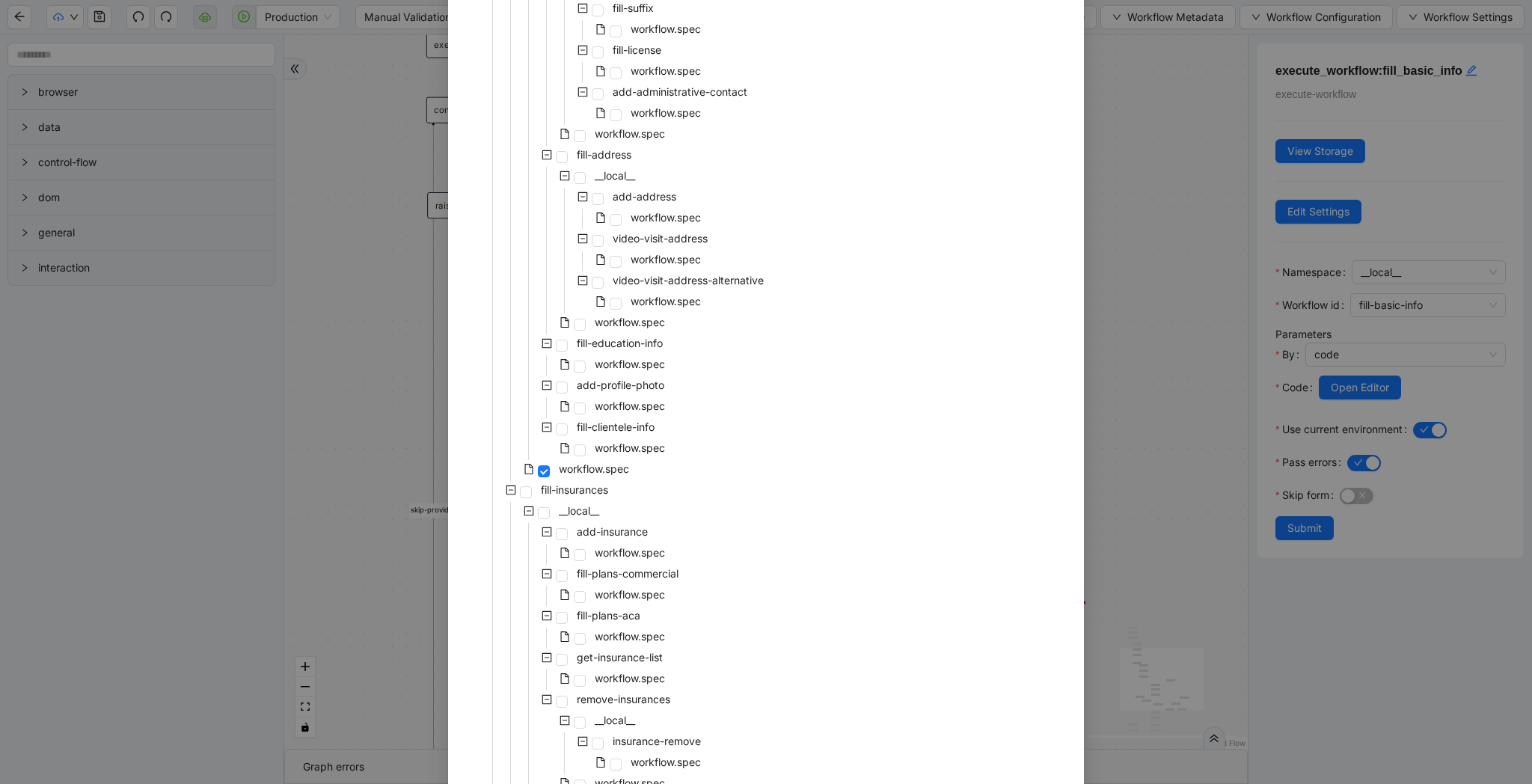
scroll to position [2516, 0]
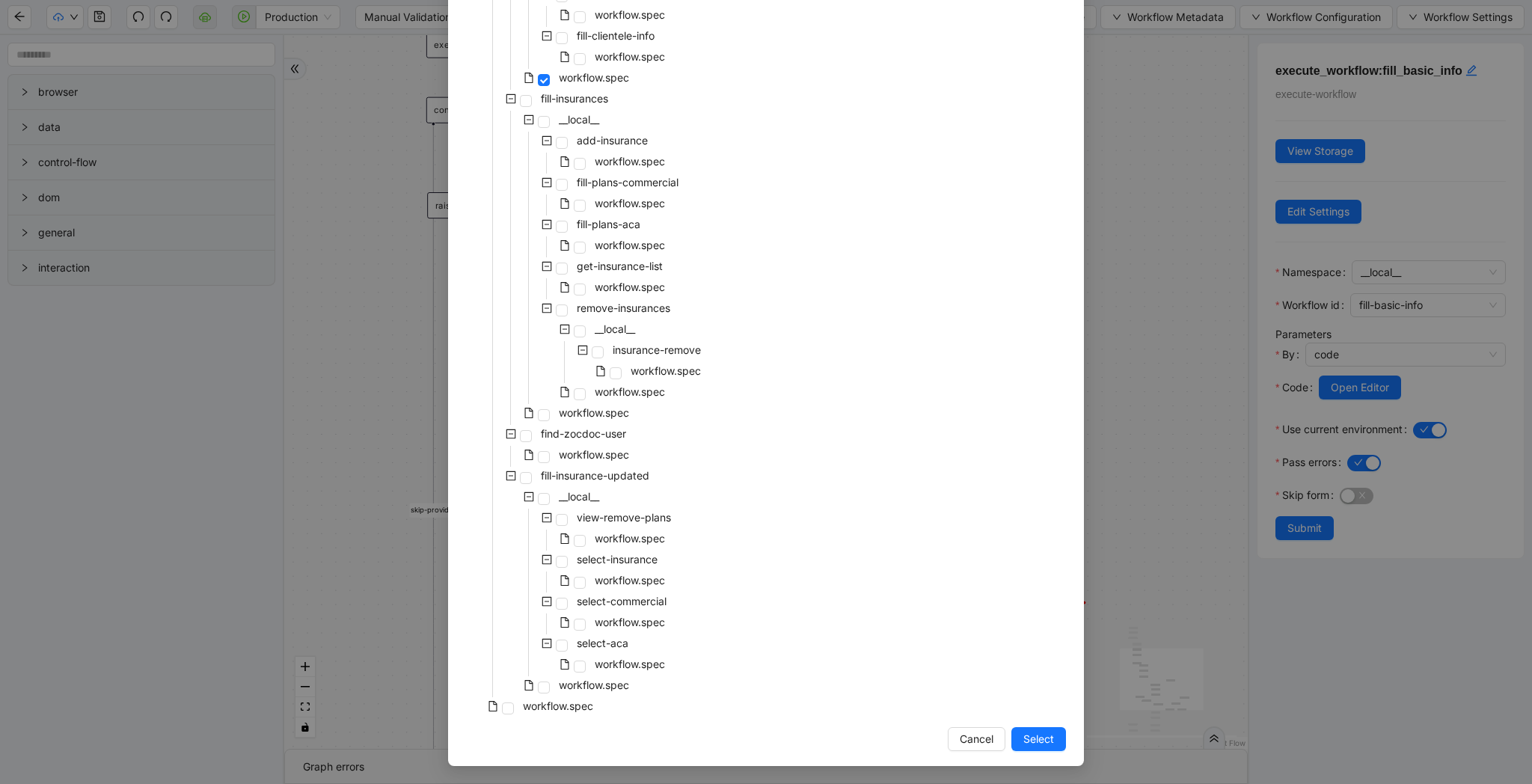
click at [1035, 733] on span "Select" at bounding box center [1038, 739] width 30 height 16
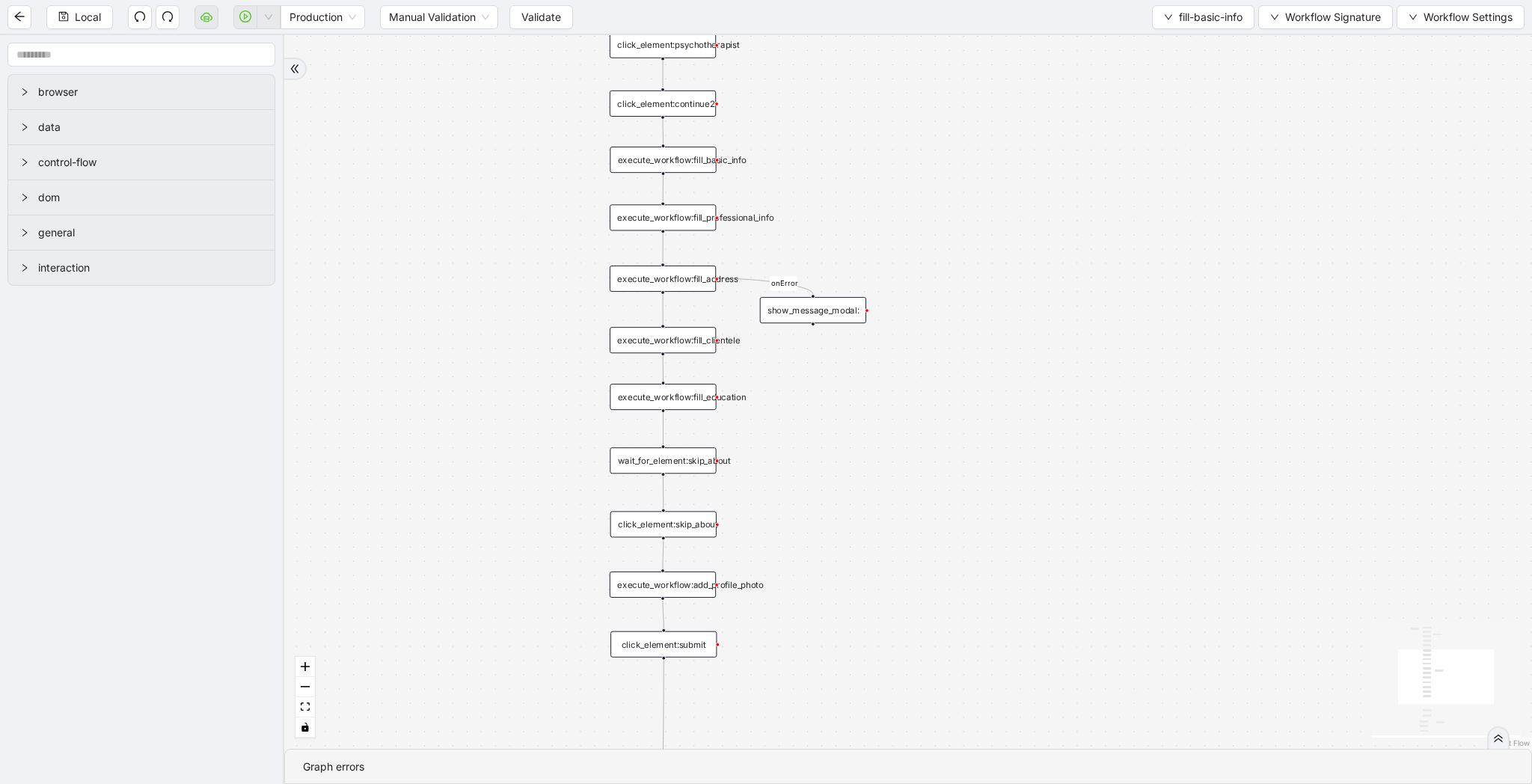
drag, startPoint x: 899, startPoint y: 572, endPoint x: 1229, endPoint y: 159, distance: 528.6
click at [1229, 159] on div "success onError onError onError onError trigger wait_for_element:provider refre…" at bounding box center [908, 392] width 1248 height 714
click at [814, 314] on div "show_message_modal:" at bounding box center [813, 310] width 107 height 26
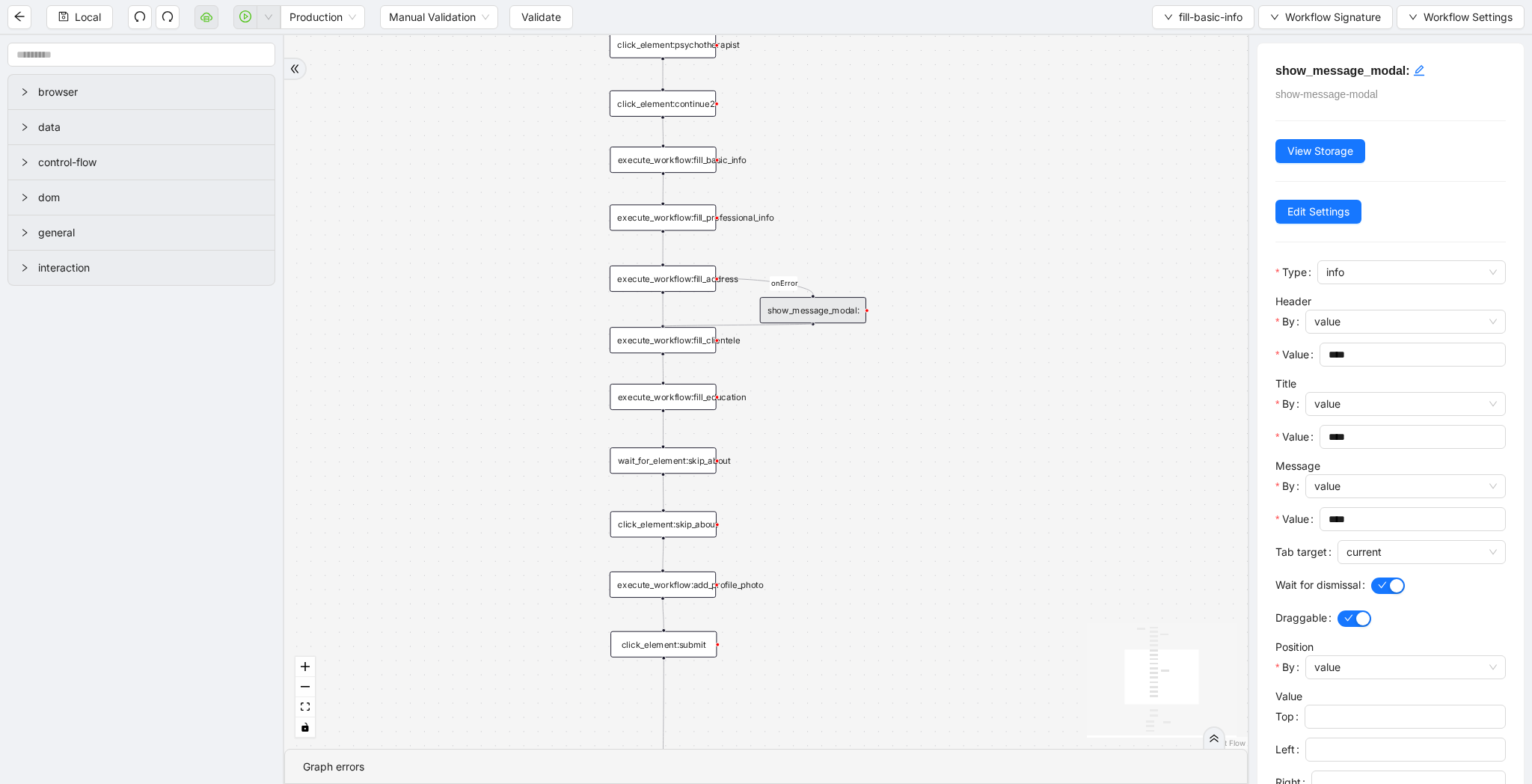
drag, startPoint x: 813, startPoint y: 324, endPoint x: 669, endPoint y: 318, distance: 144.1
click at [669, 318] on div "success onError onError onError onError trigger wait_for_element:provider refre…" at bounding box center [1066, 76] width 914 height 677
click at [87, 14] on span "Local" at bounding box center [88, 16] width 26 height 16
click at [698, 277] on div "execute_workflow:fill_address" at bounding box center [663, 278] width 107 height 26
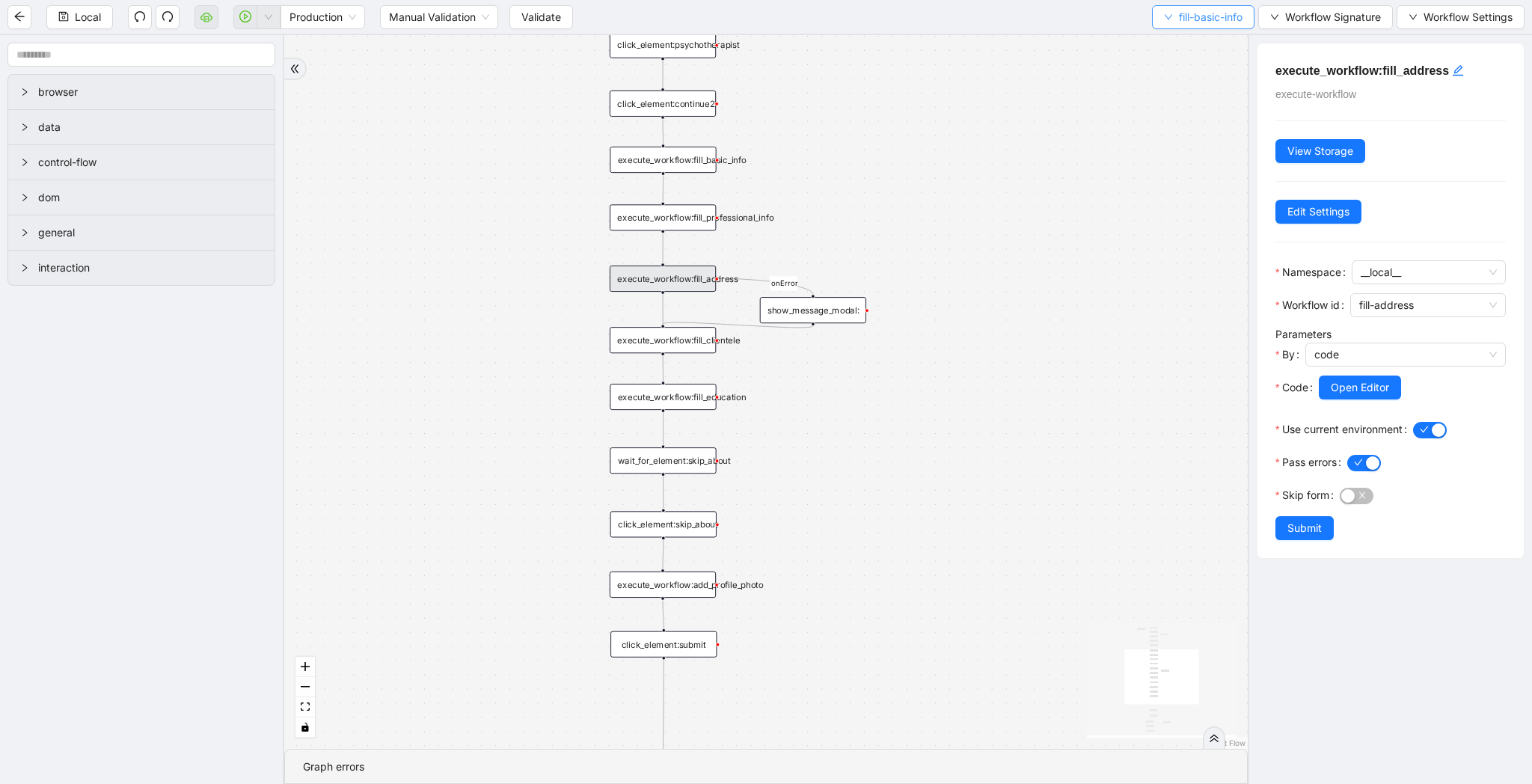
click at [1208, 23] on span "fill-basic-info" at bounding box center [1211, 16] width 63 height 16
click at [1208, 52] on span "Select" at bounding box center [1198, 46] width 81 height 16
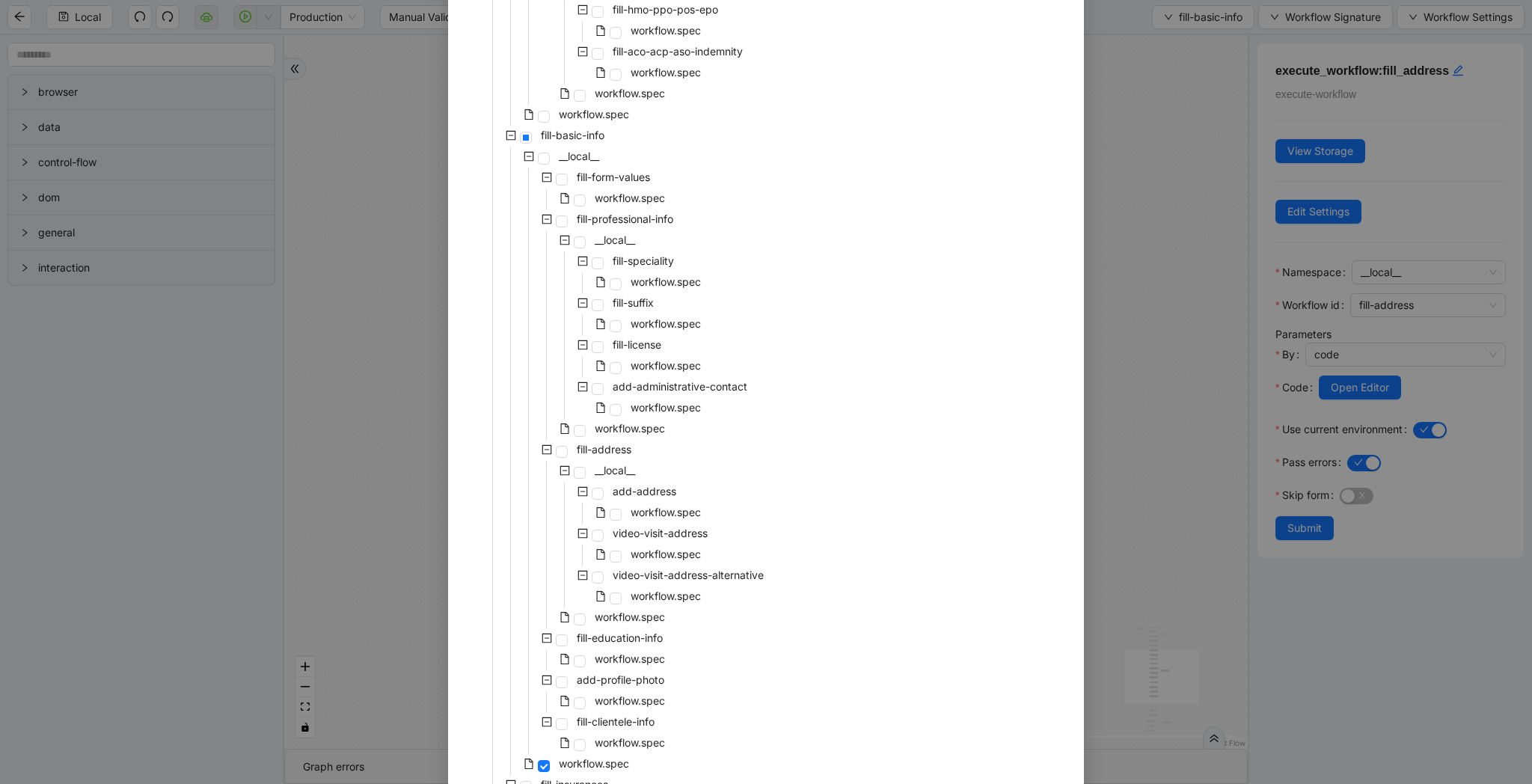
scroll to position [1830, 0]
click at [1136, 473] on div "Select Local Workflow zocdoc-profile-creation-tava __local__ login-to-zocdoc wo…" at bounding box center [766, 392] width 1532 height 784
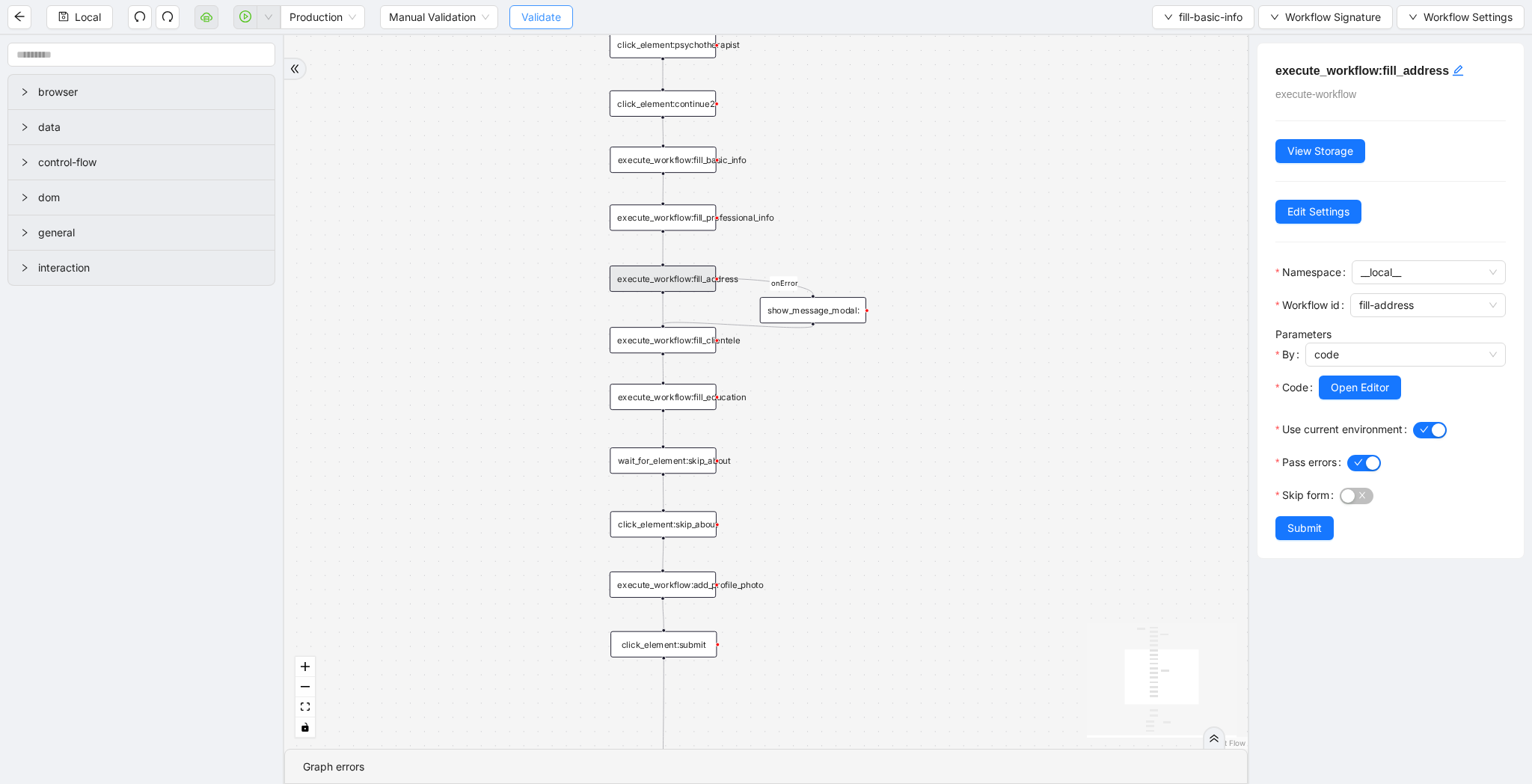
click at [538, 28] on button "Validate" at bounding box center [541, 17] width 63 height 24
click at [242, 20] on icon "play-circle" at bounding box center [245, 16] width 12 height 12
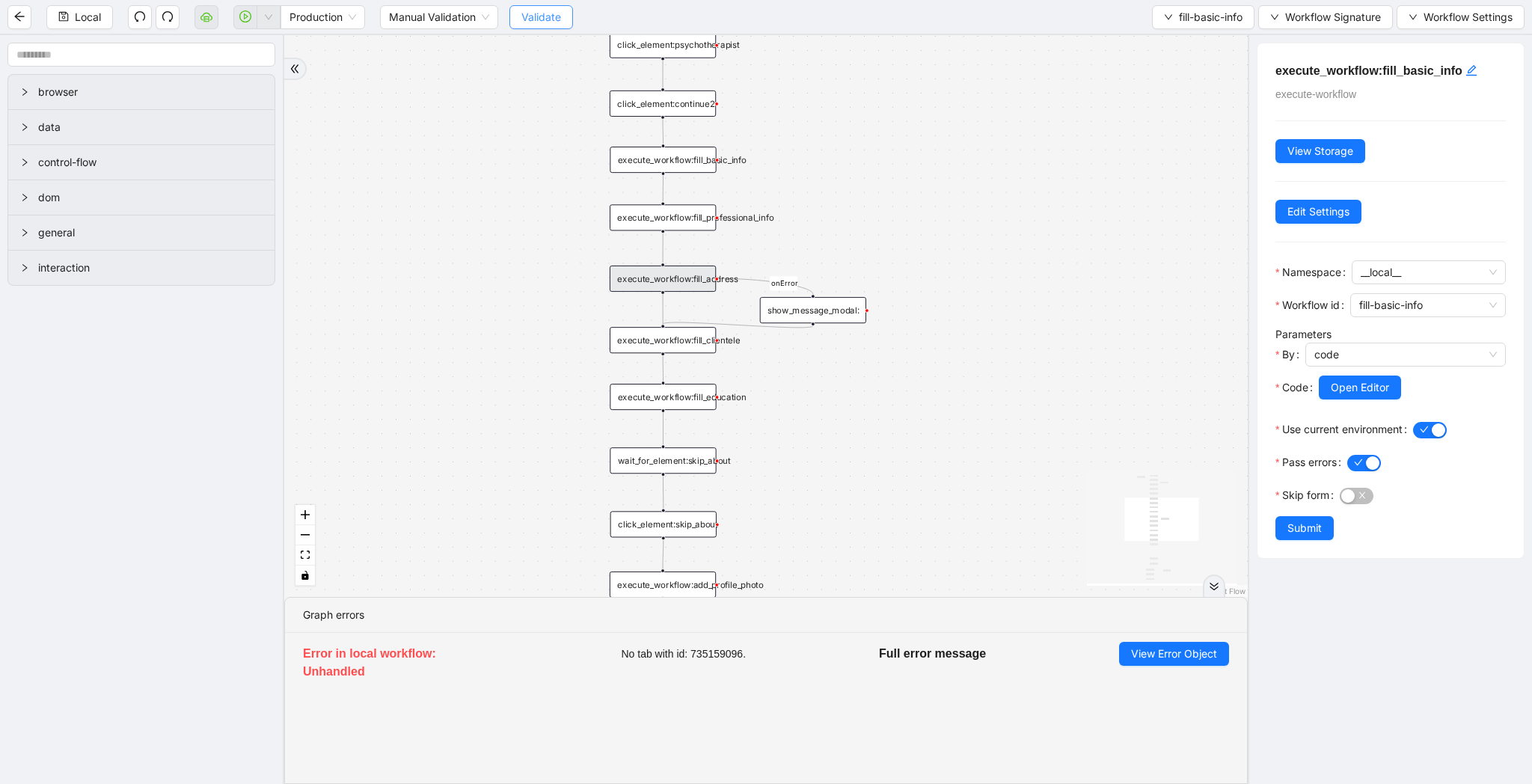
click at [536, 14] on span "Validate" at bounding box center [542, 16] width 40 height 16
